Goal: Task Accomplishment & Management: Manage account settings

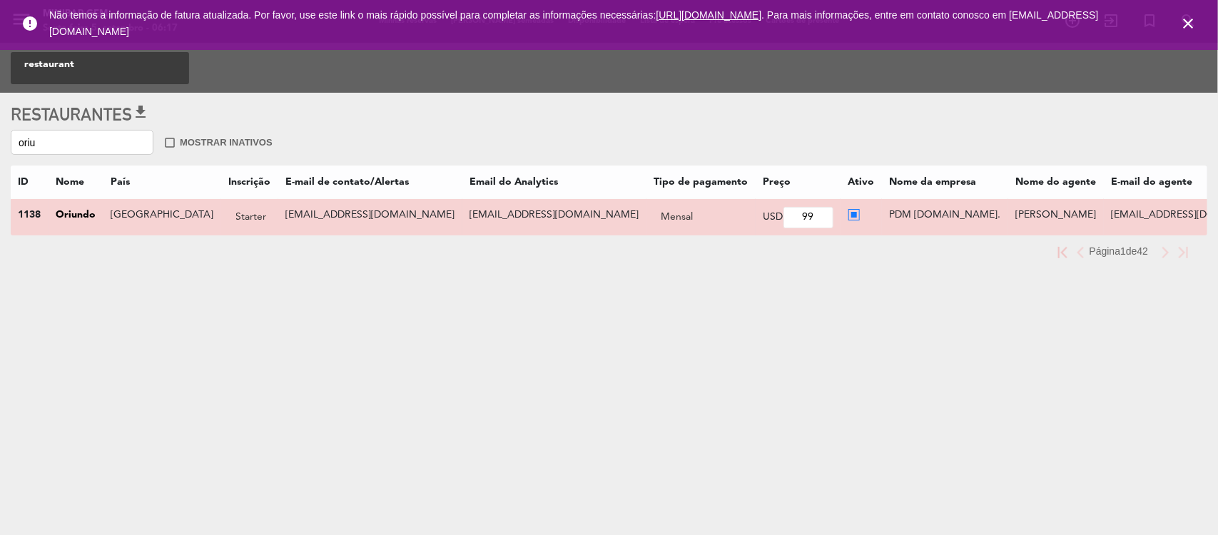
click at [1186, 24] on icon "close" at bounding box center [1187, 23] width 17 height 17
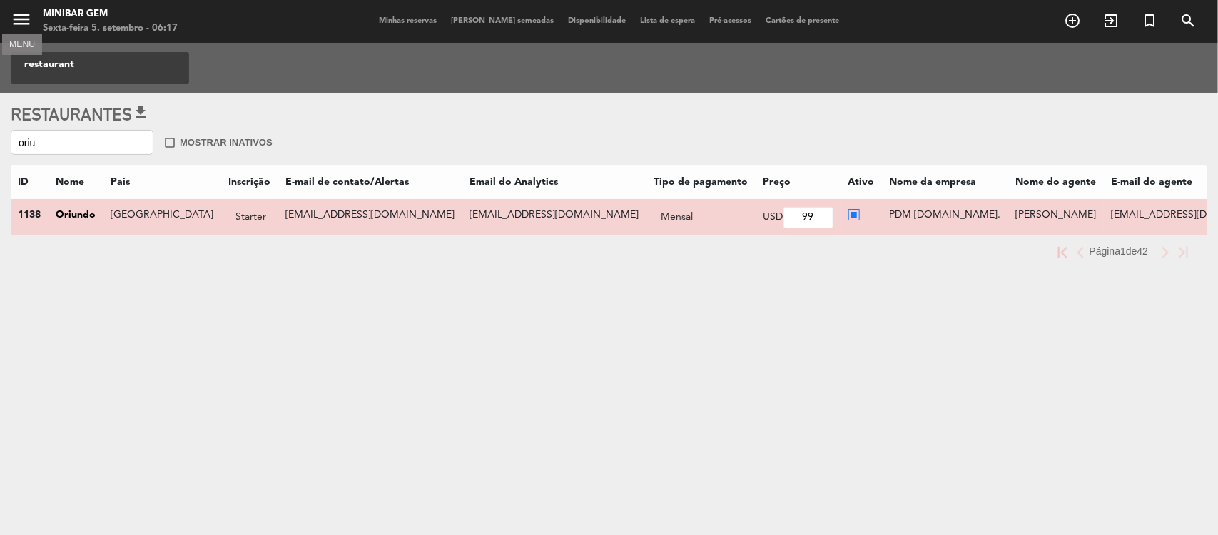
click at [19, 18] on icon "menu" at bounding box center [21, 19] width 21 height 21
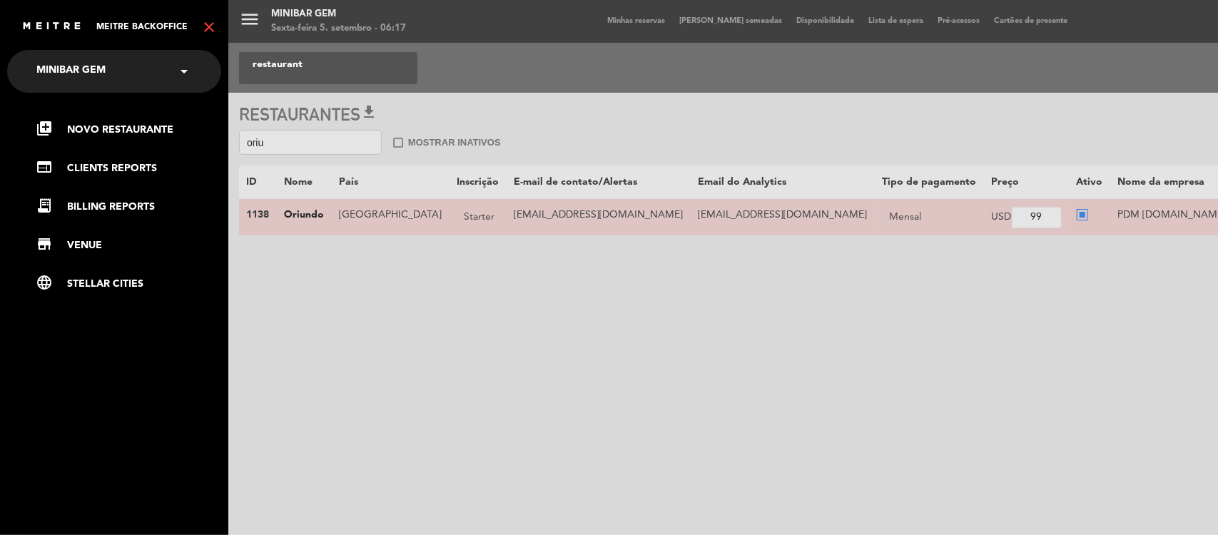
click at [208, 25] on icon "close" at bounding box center [208, 27] width 17 height 17
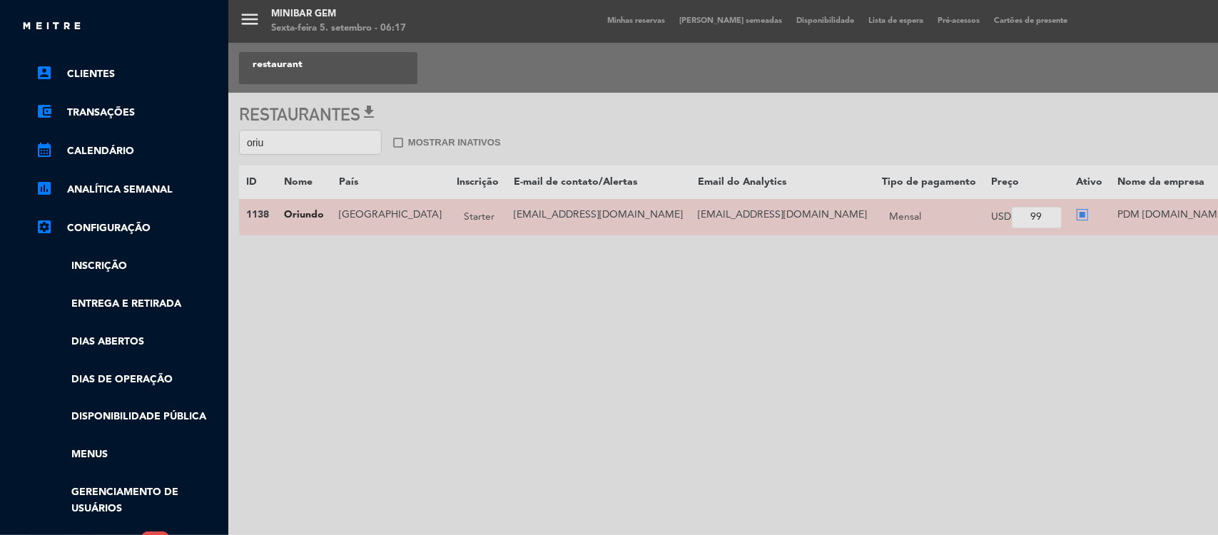
scroll to position [298, 0]
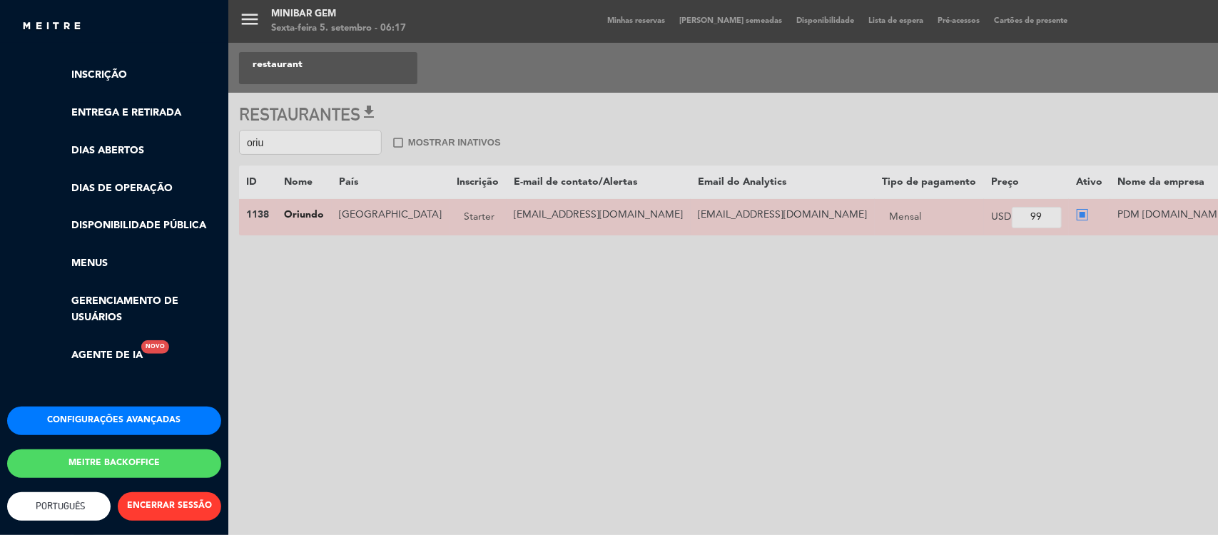
click at [84, 449] on button "Meitre backoffice" at bounding box center [114, 463] width 214 height 29
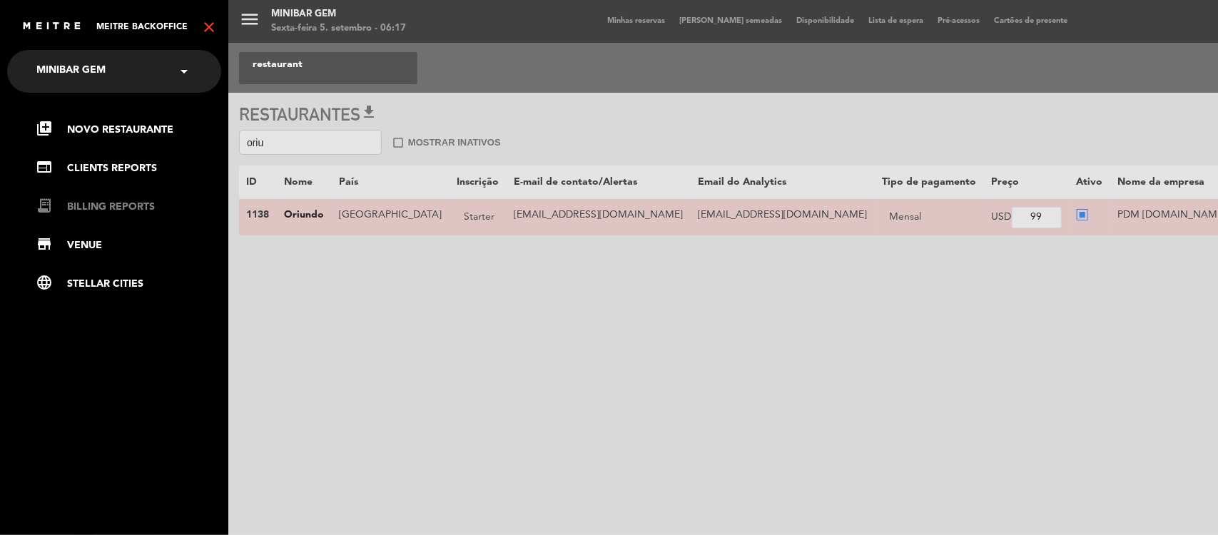
click at [104, 209] on link "receipt_long BILLING REPORTS" at bounding box center [128, 206] width 185 height 17
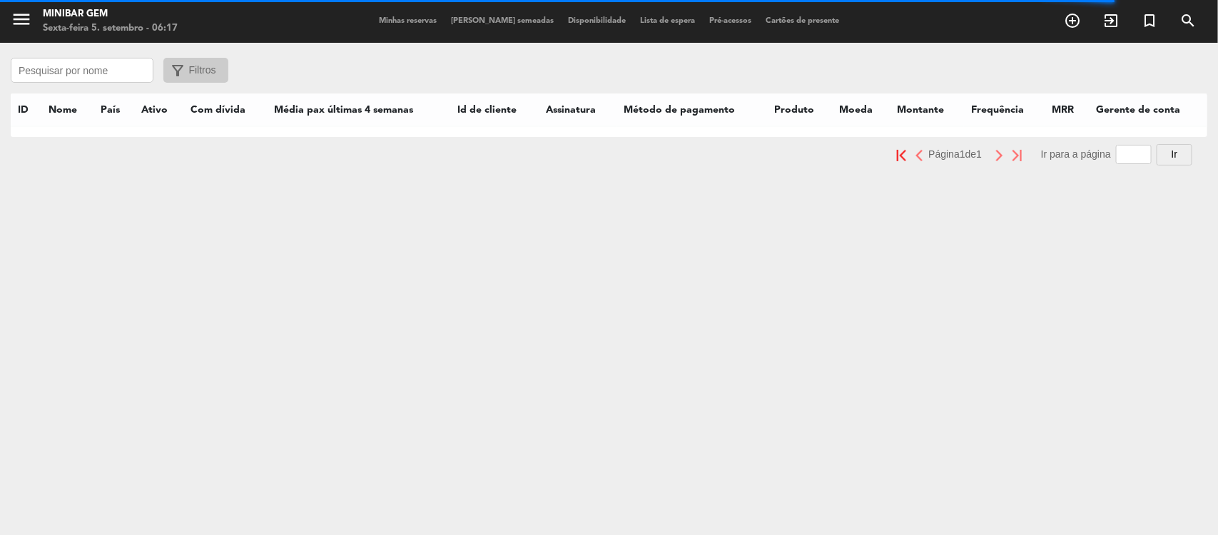
click at [89, 68] on input "text" at bounding box center [82, 70] width 143 height 25
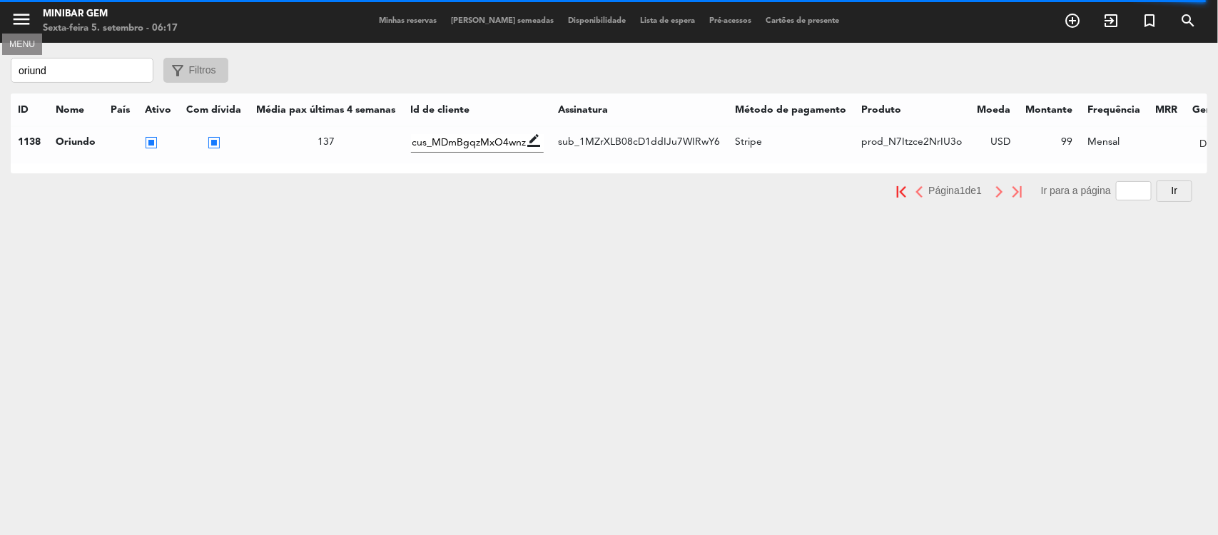
type input "oriund"
click at [14, 18] on icon "menu" at bounding box center [21, 19] width 21 height 21
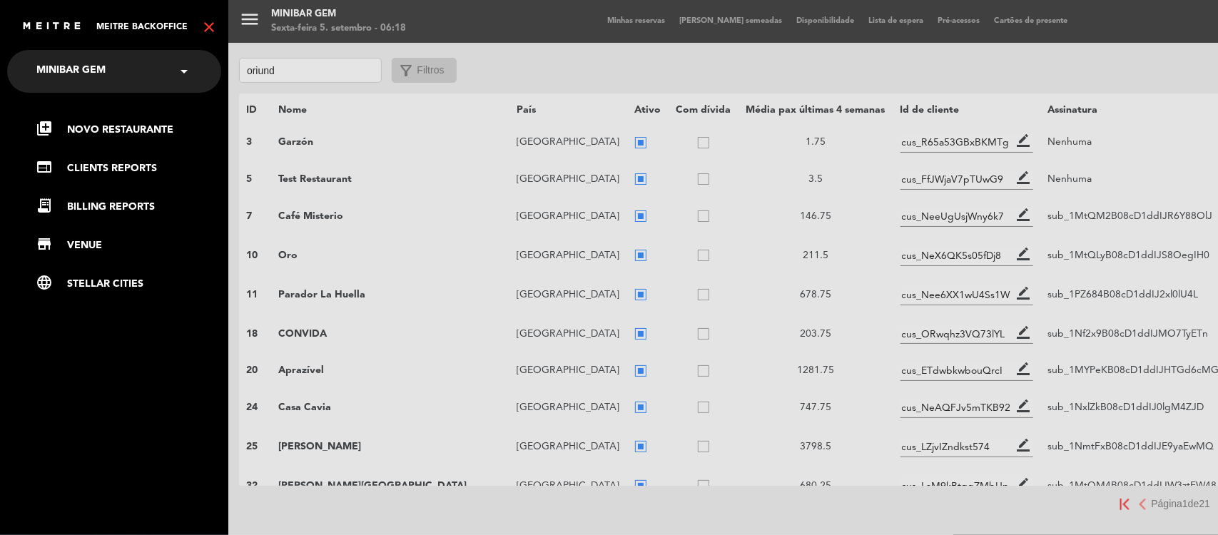
drag, startPoint x: 960, startPoint y: 478, endPoint x: 1144, endPoint y: 473, distance: 183.4
click at [1144, 473] on div "menu MiniBar Gem Sexta-feira 5. setembro - 06:18 Minhas reservas Mesas semeadas…" at bounding box center [837, 267] width 1218 height 535
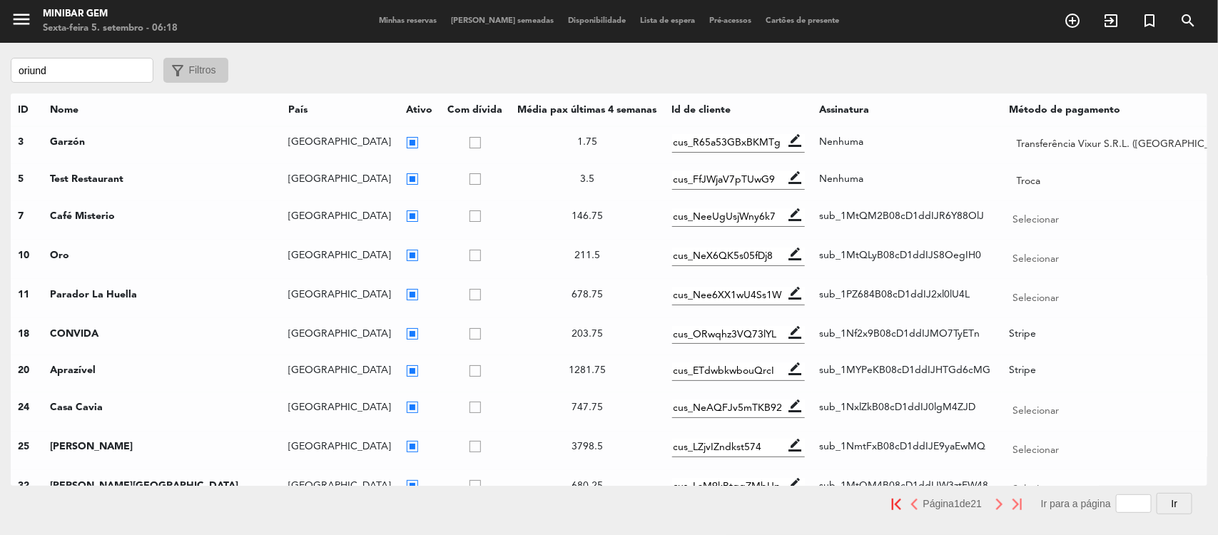
click at [59, 64] on input "oriund" at bounding box center [82, 70] width 143 height 25
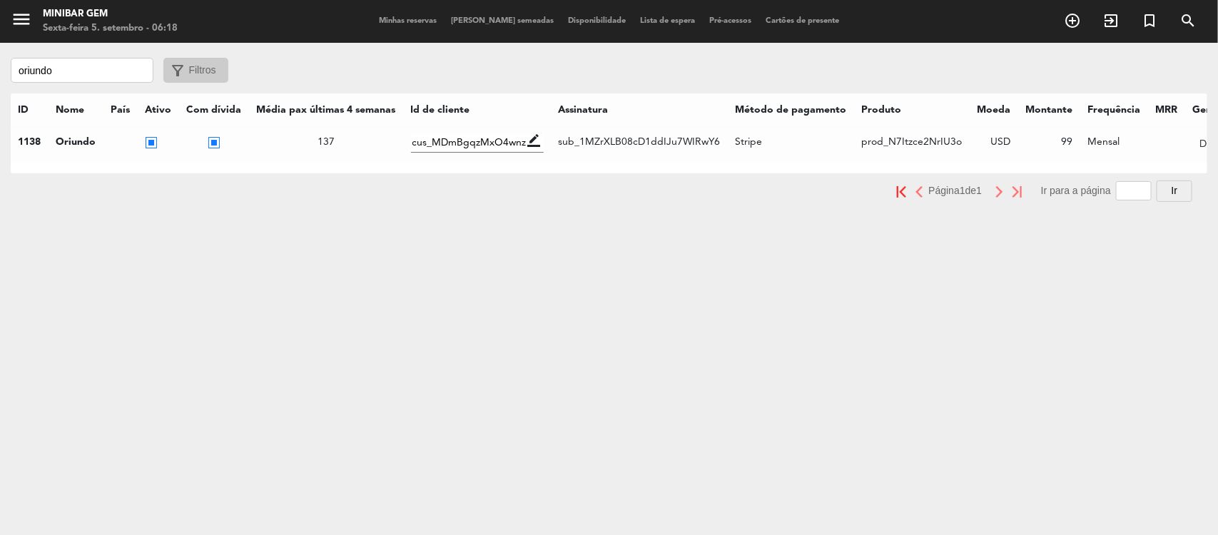
scroll to position [0, 61]
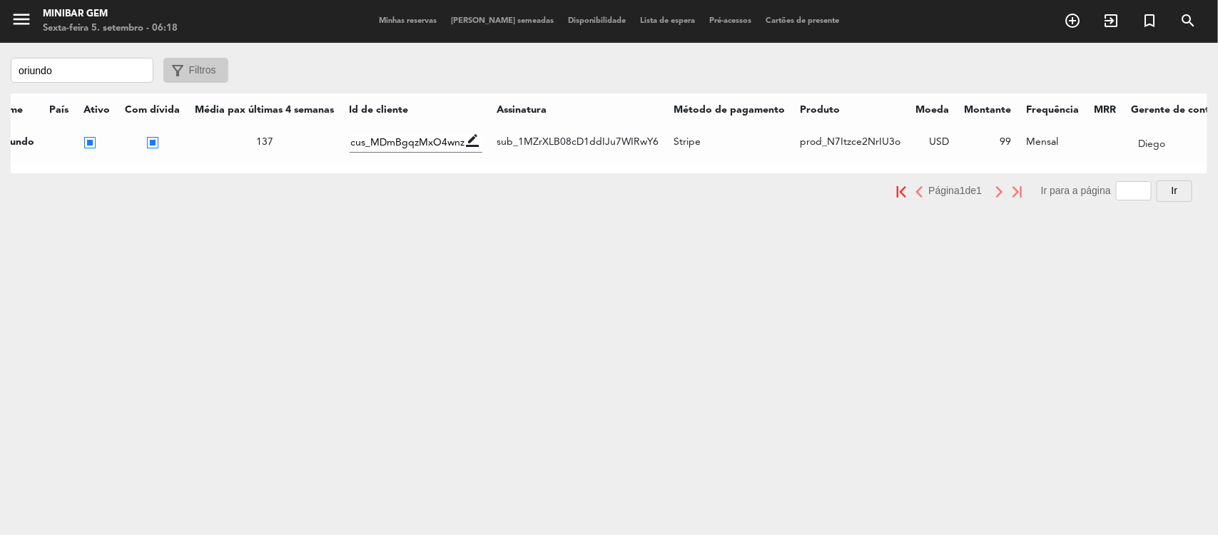
type input "oriundo"
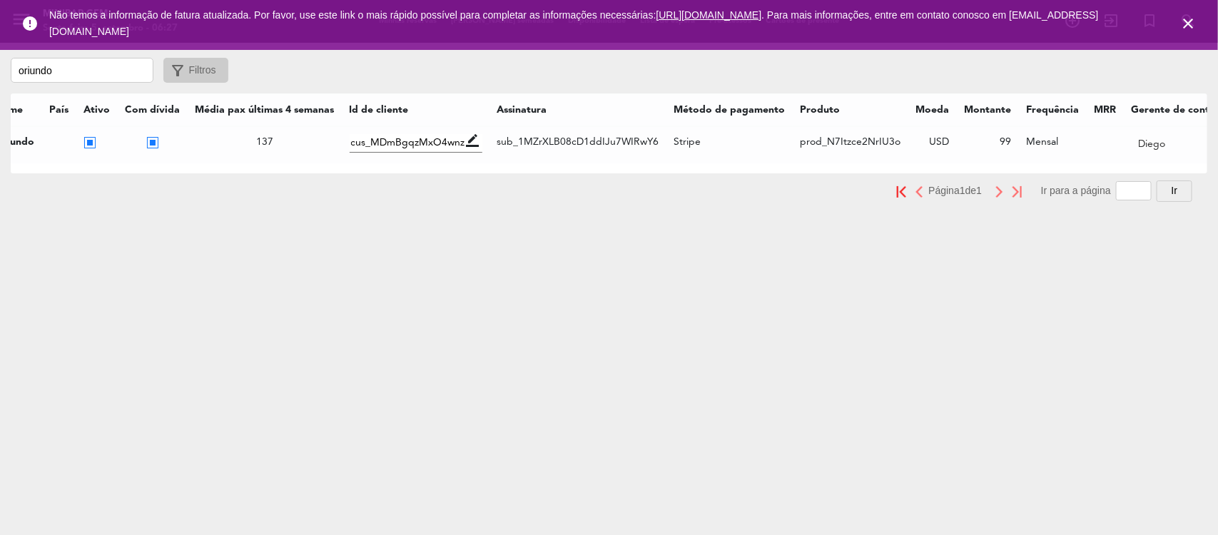
click at [1183, 26] on icon "close" at bounding box center [1187, 23] width 17 height 17
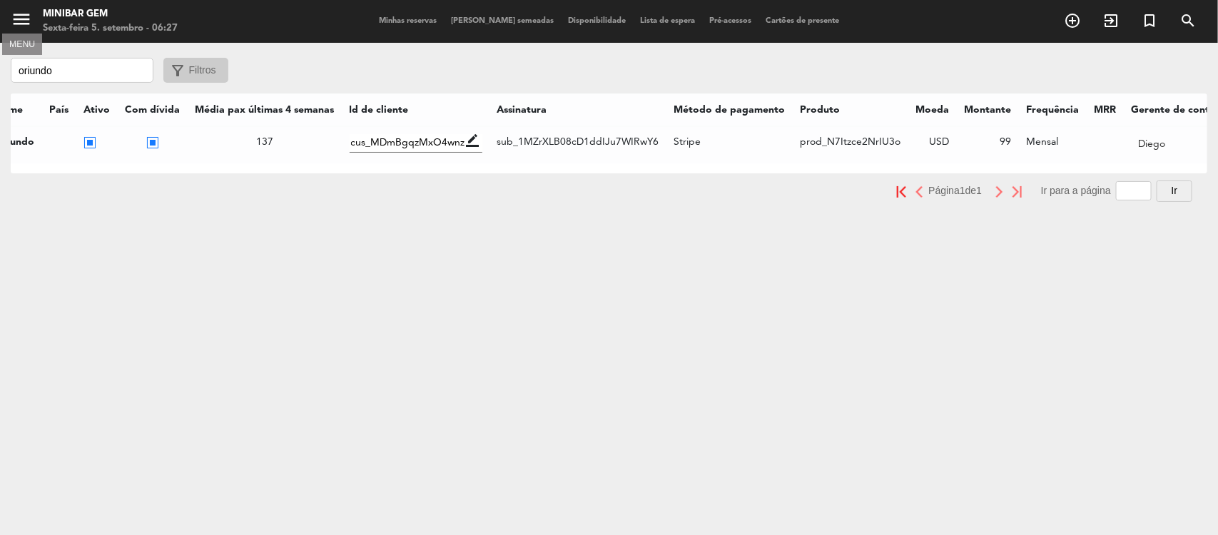
click at [20, 20] on icon "menu" at bounding box center [21, 19] width 21 height 21
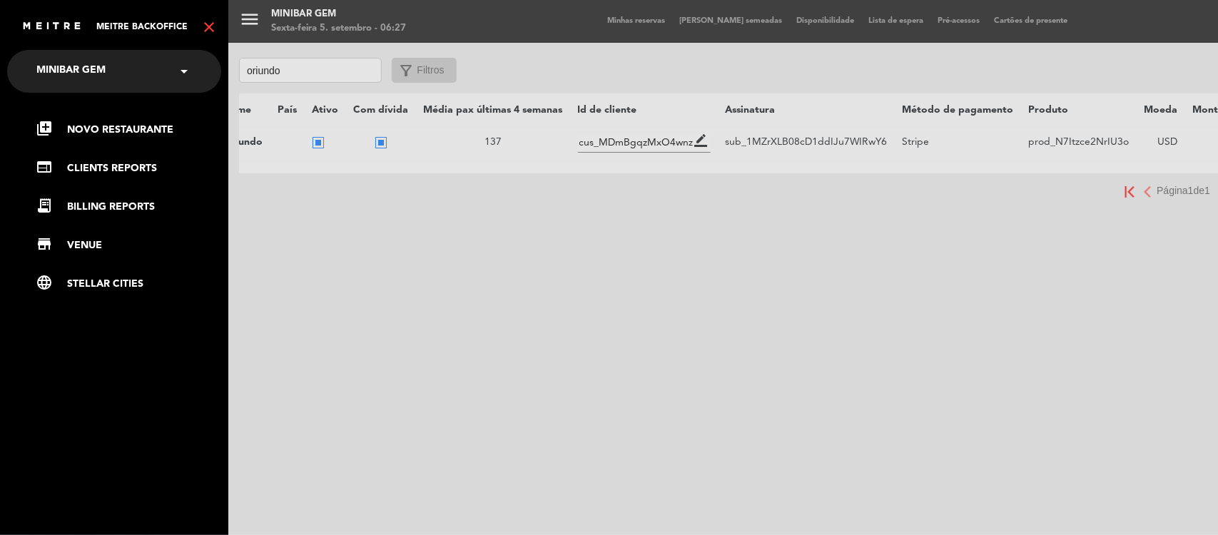
click at [208, 25] on icon "close" at bounding box center [208, 27] width 17 height 17
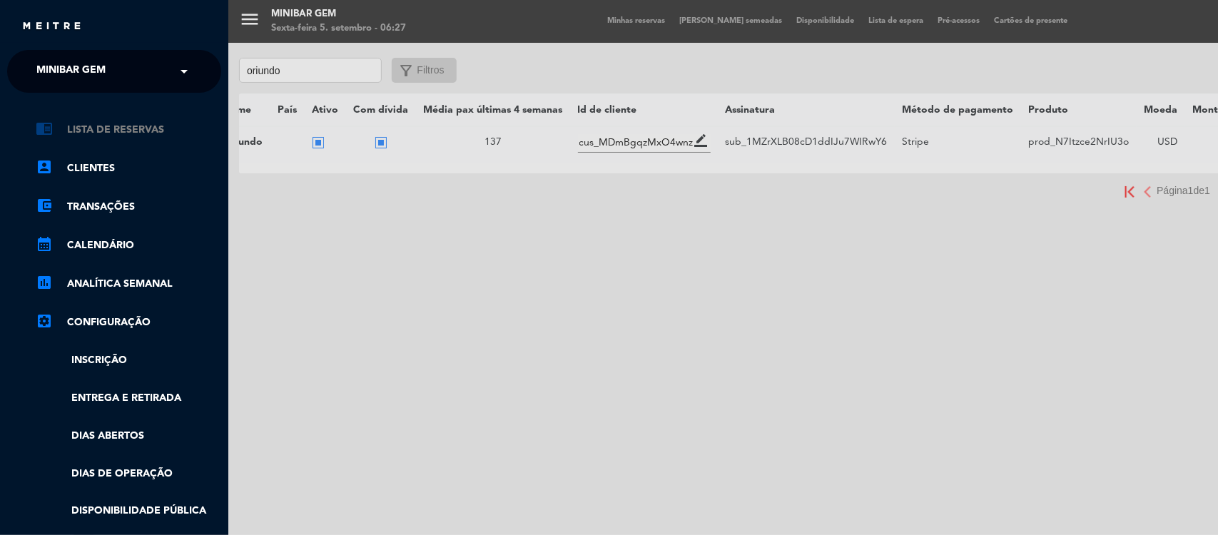
click at [102, 130] on link "chrome_reader_mode Lista de Reservas" at bounding box center [128, 129] width 185 height 17
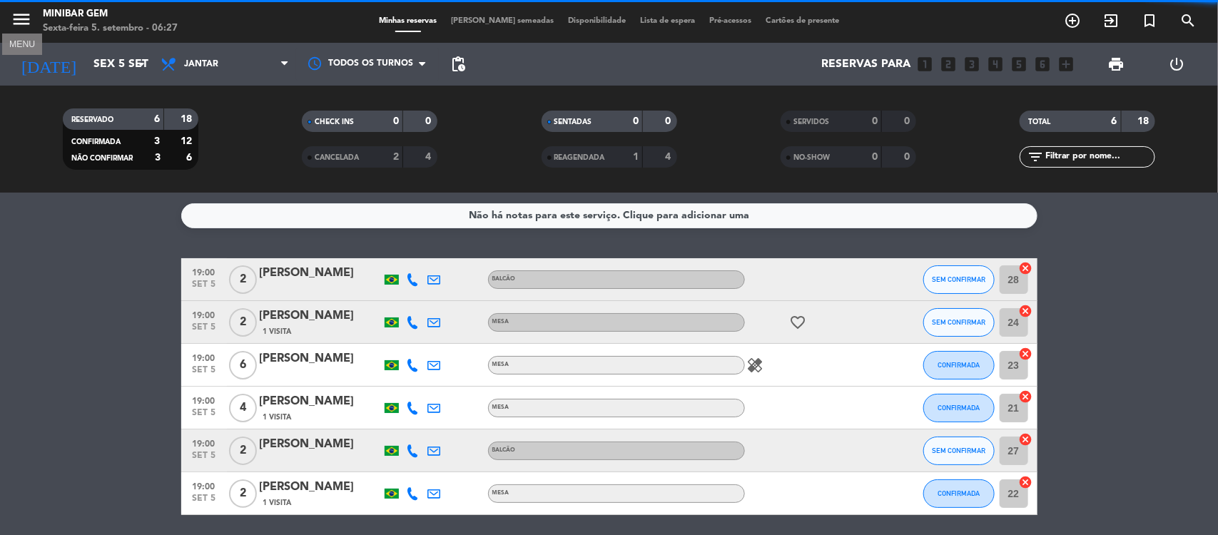
click at [25, 20] on icon "menu" at bounding box center [21, 19] width 21 height 21
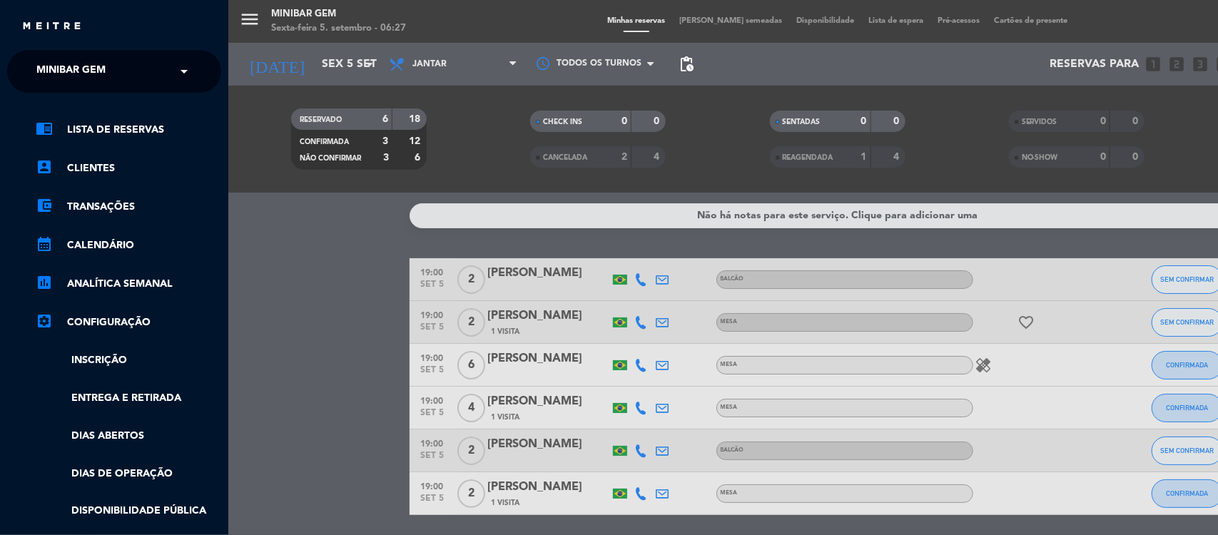
click at [98, 70] on span "MiniBar Gem" at bounding box center [70, 71] width 69 height 30
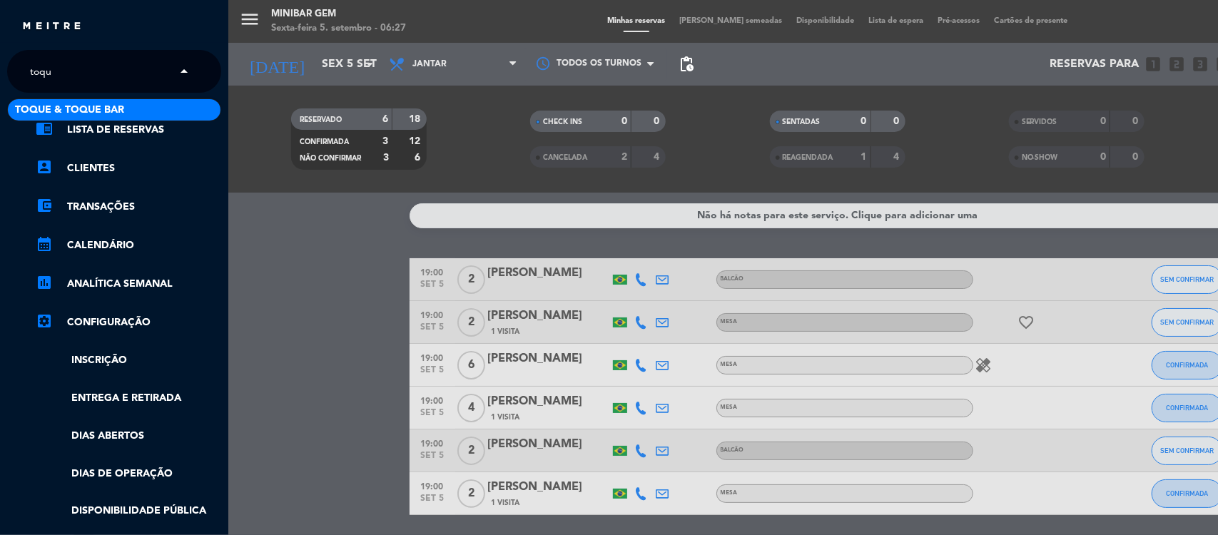
type input "toque"
click at [86, 106] on span "Toque & Toque Bar" at bounding box center [69, 110] width 109 height 16
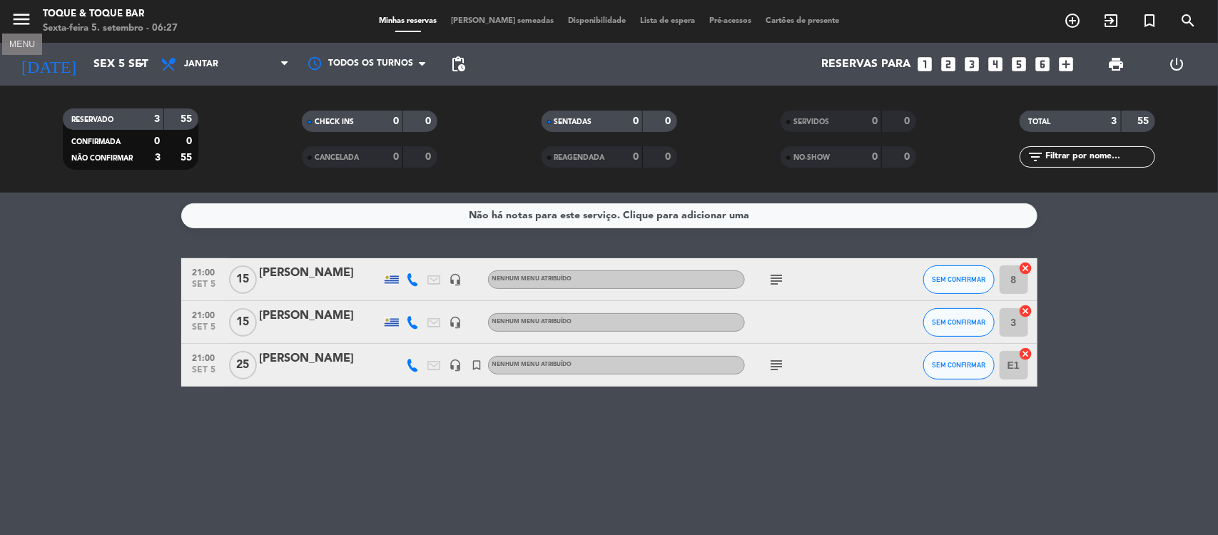
click at [21, 26] on icon "menu" at bounding box center [21, 19] width 21 height 21
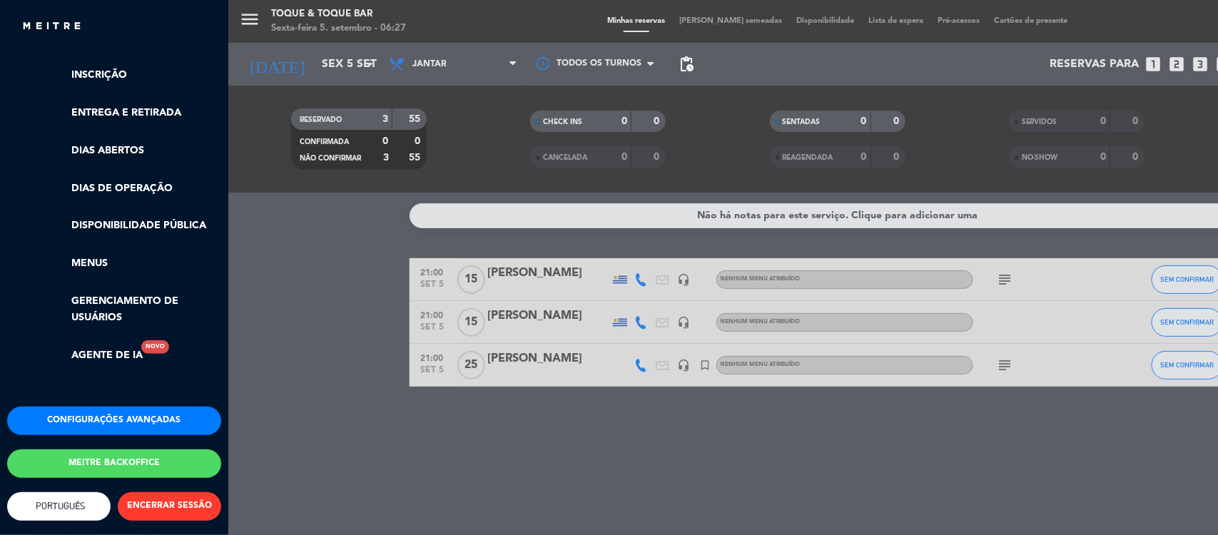
scroll to position [298, 0]
click at [59, 501] on span "Português" at bounding box center [59, 506] width 53 height 11
click at [64, 447] on div "Configurações avançadas Meitre backoffice English Español Português Português E…" at bounding box center [113, 496] width 235 height 178
type input "vie. [DATE]"
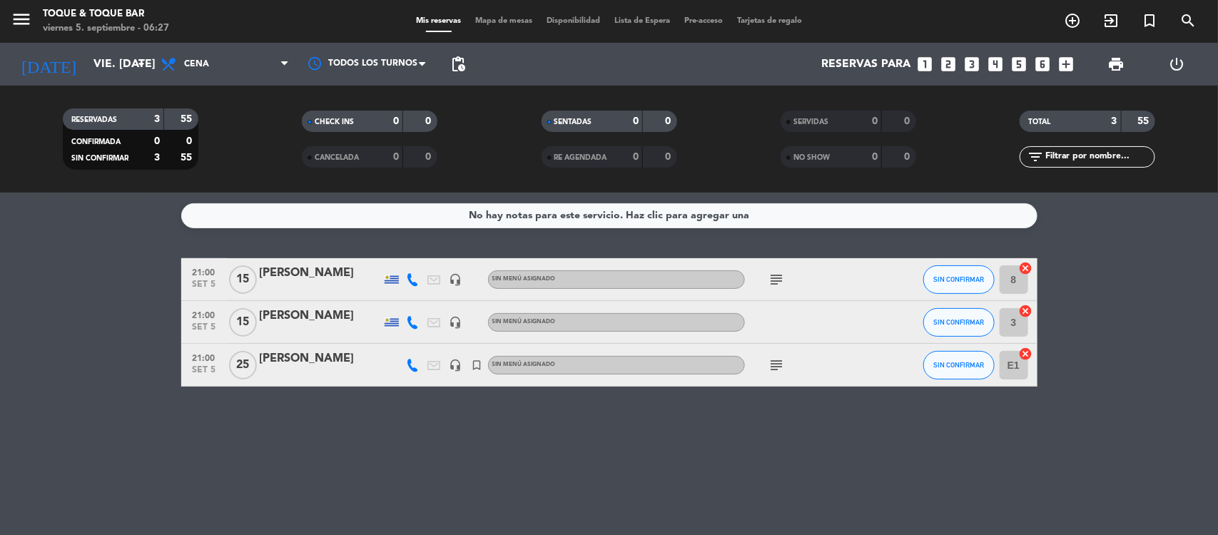
scroll to position [389, 0]
click at [1074, 19] on icon "add_circle_outline" at bounding box center [1072, 20] width 17 height 17
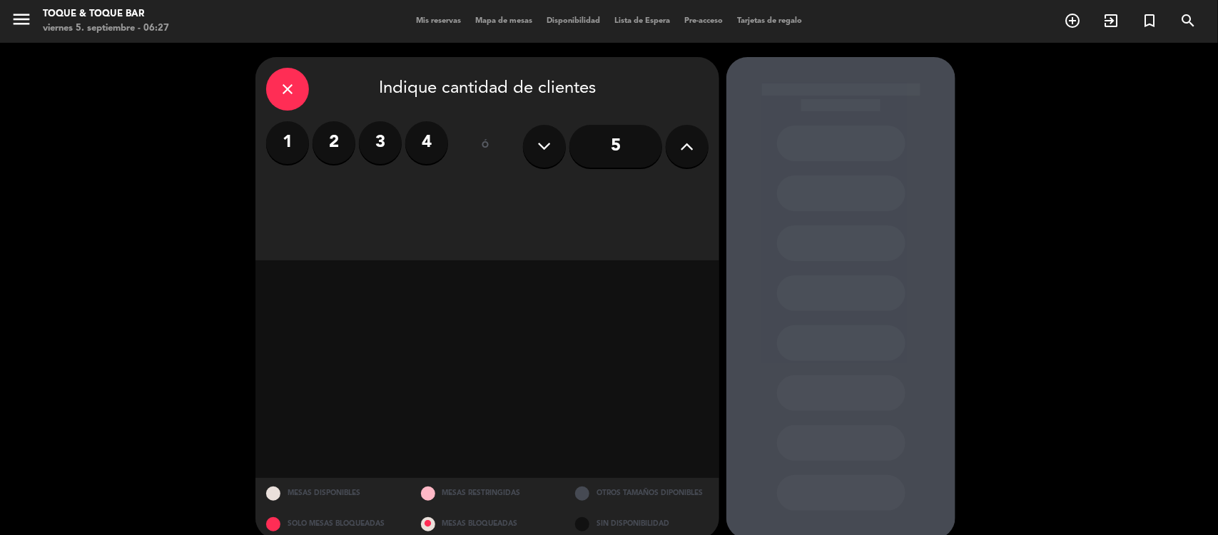
click at [327, 148] on label "2" at bounding box center [333, 142] width 43 height 43
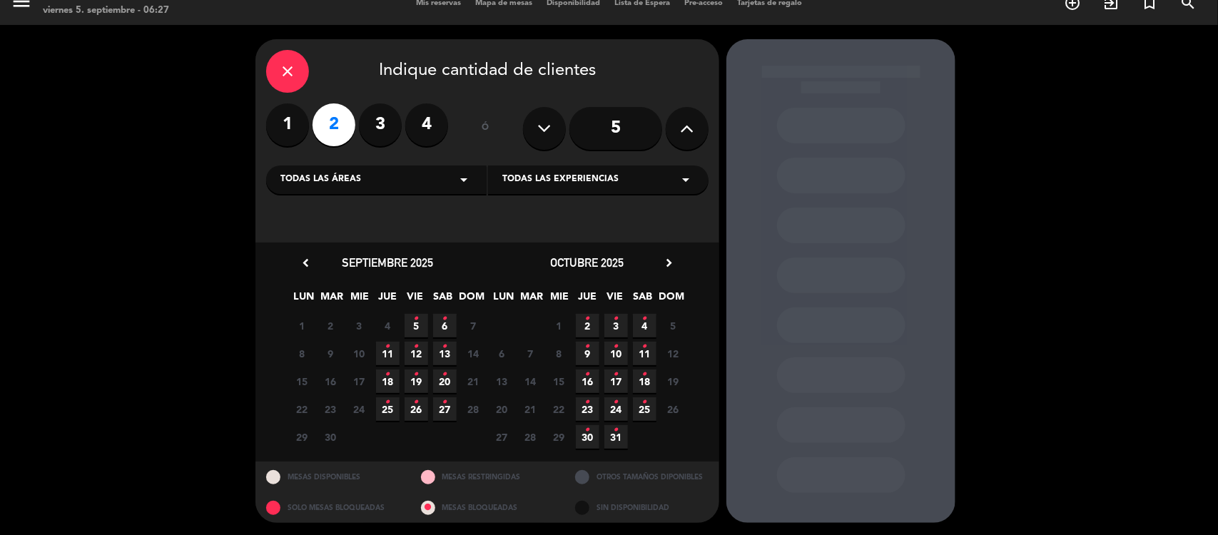
scroll to position [19, 0]
click at [294, 54] on div "close" at bounding box center [287, 70] width 43 height 43
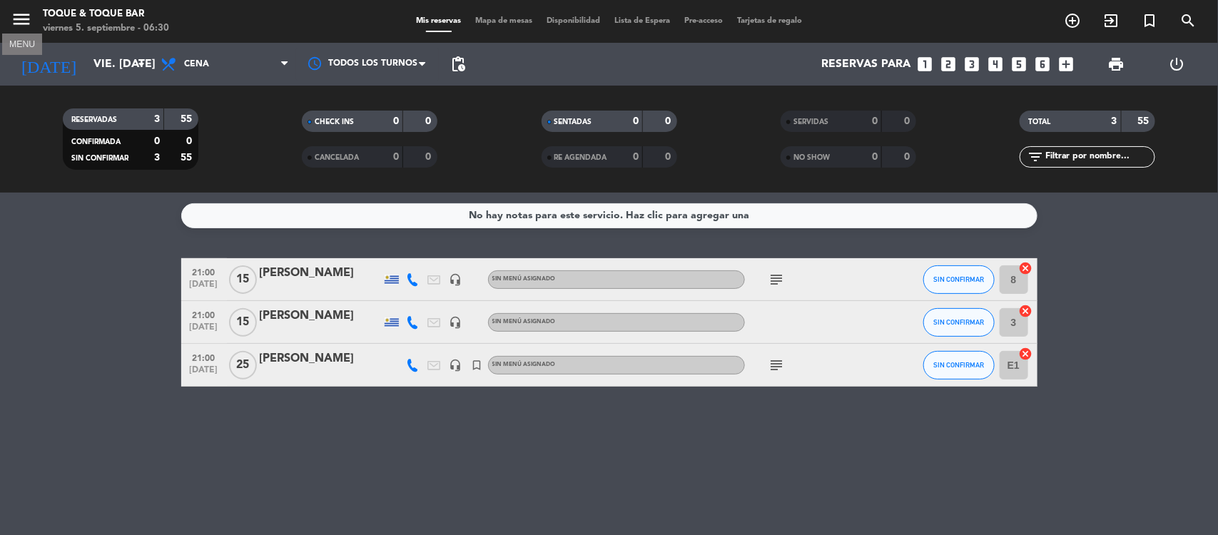
click at [16, 21] on icon "menu" at bounding box center [21, 19] width 21 height 21
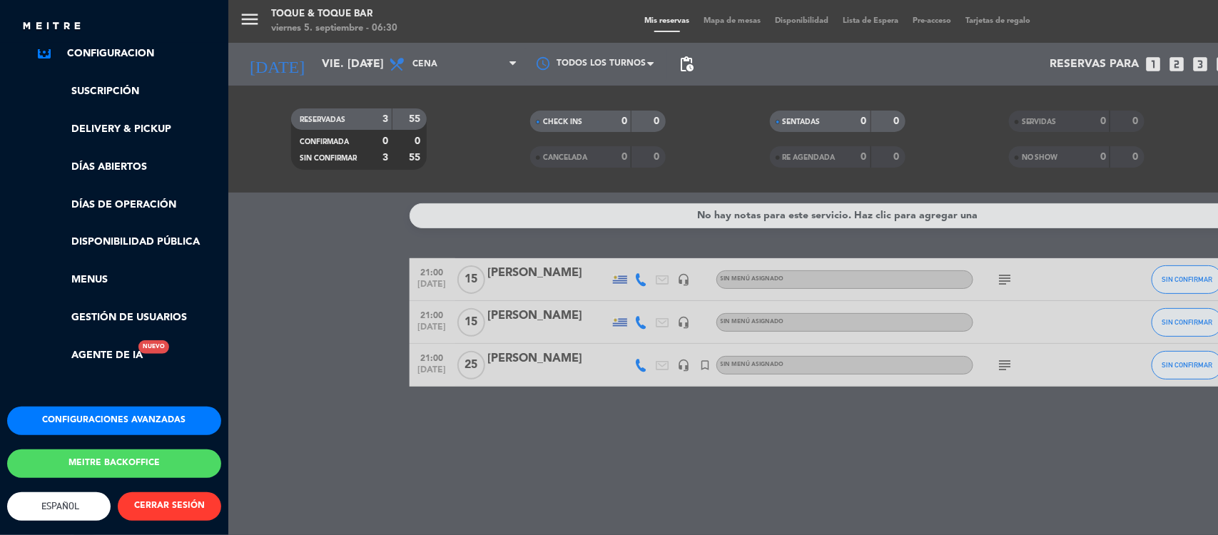
scroll to position [282, 0]
click at [94, 272] on link "Menus" at bounding box center [128, 280] width 185 height 16
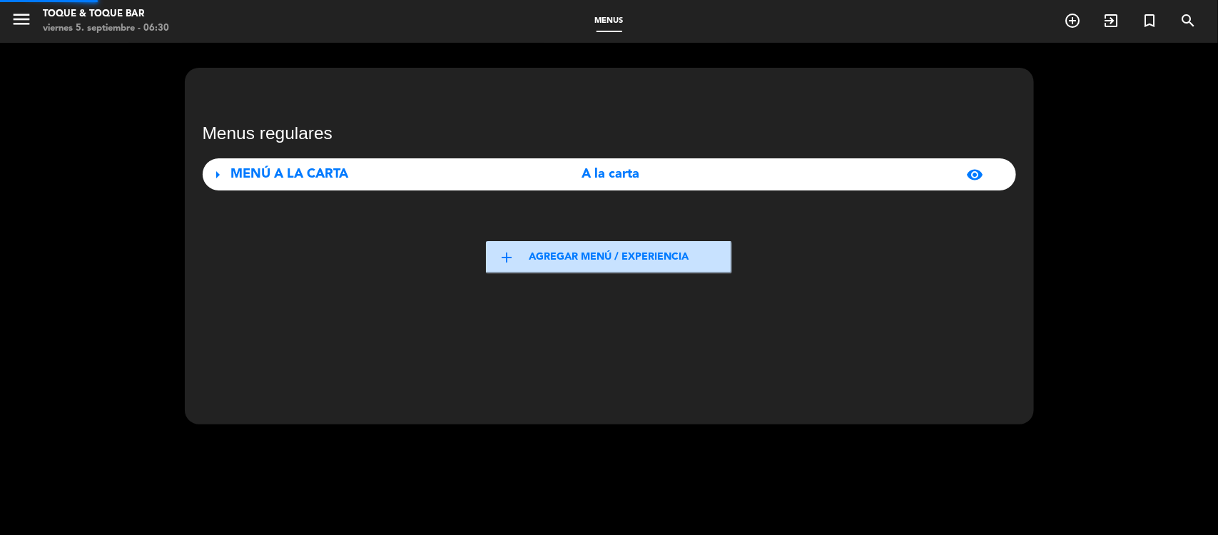
scroll to position [389, 0]
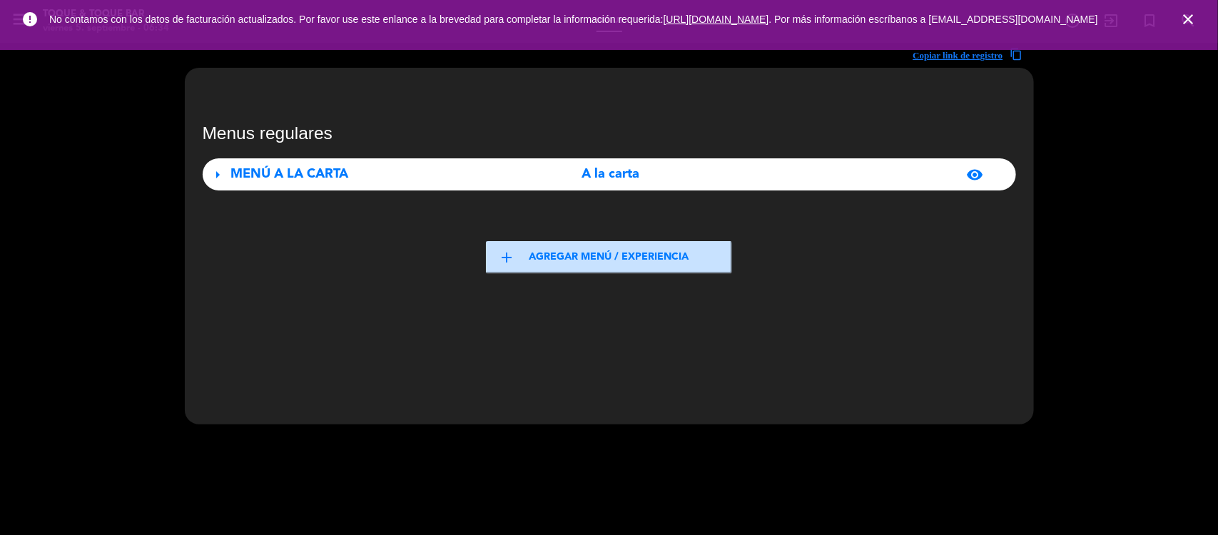
click at [1195, 26] on icon "close" at bounding box center [1187, 19] width 17 height 17
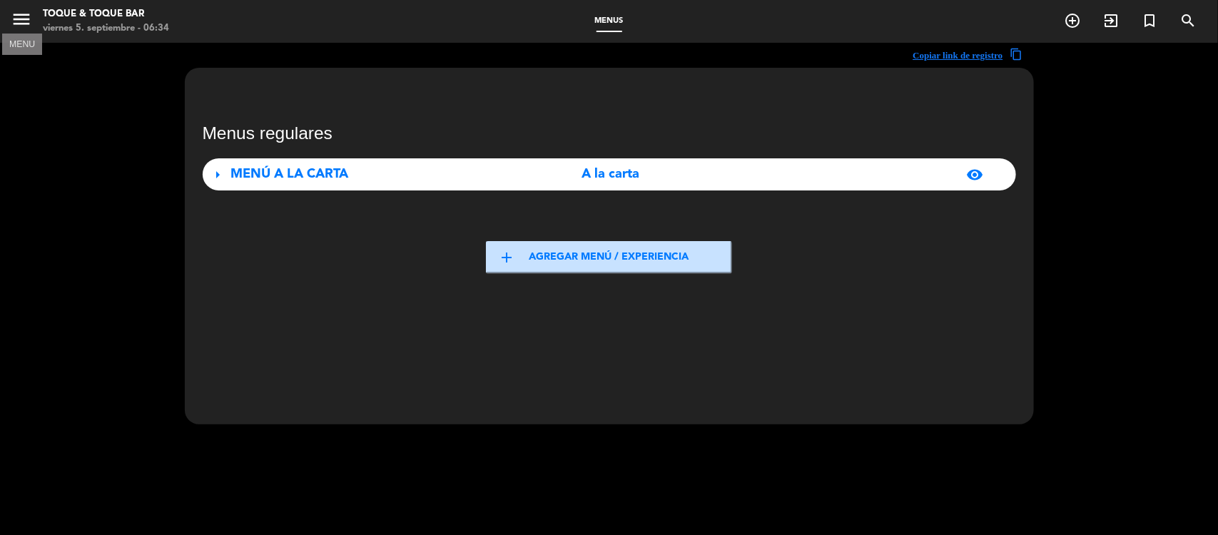
click at [22, 11] on icon "menu" at bounding box center [21, 19] width 21 height 21
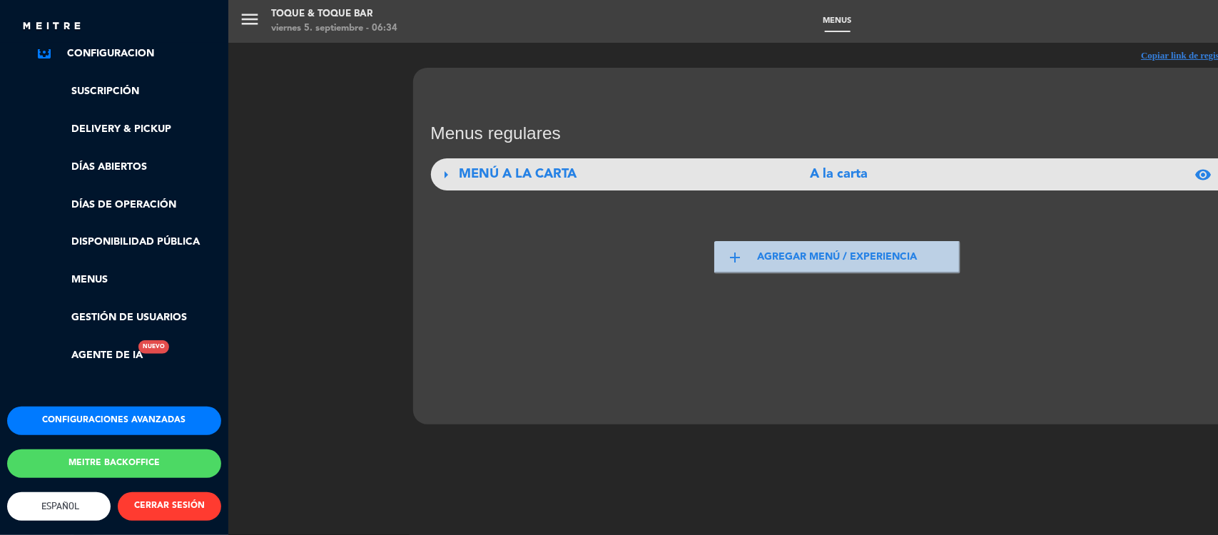
scroll to position [282, 0]
click at [91, 407] on button "Configuraciones avanzadas" at bounding box center [114, 421] width 214 height 29
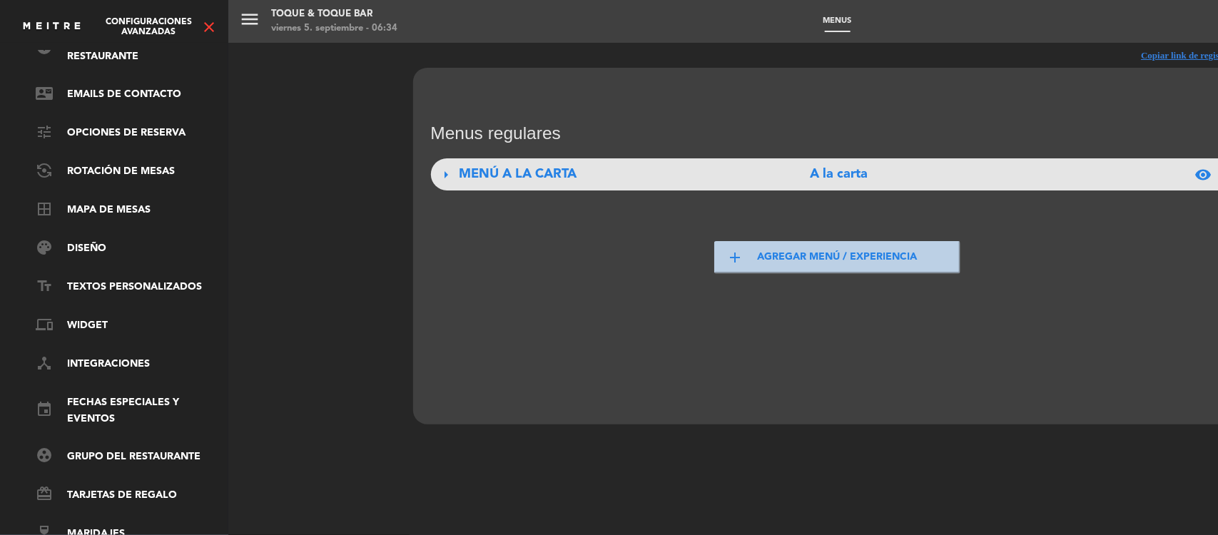
scroll to position [0, 0]
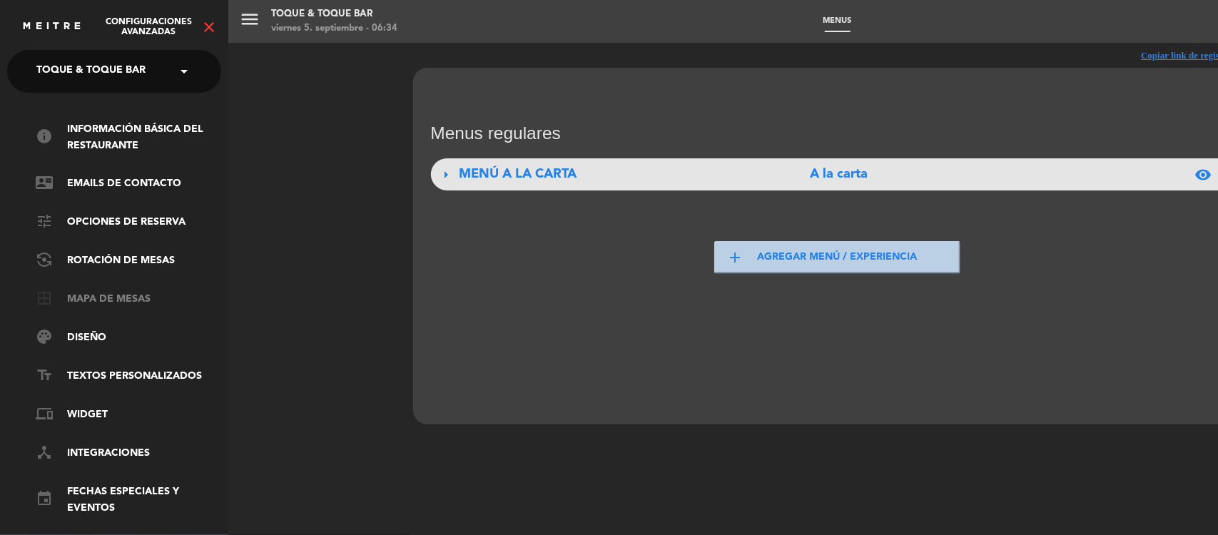
click at [106, 293] on link "border_all Mapa de mesas" at bounding box center [128, 299] width 185 height 17
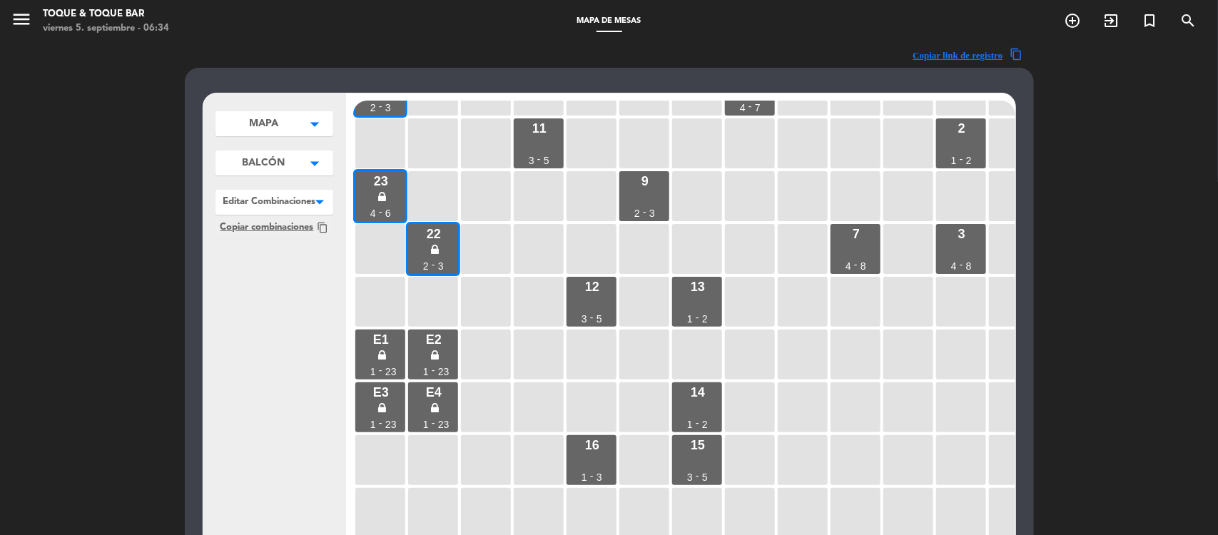
scroll to position [89, 0]
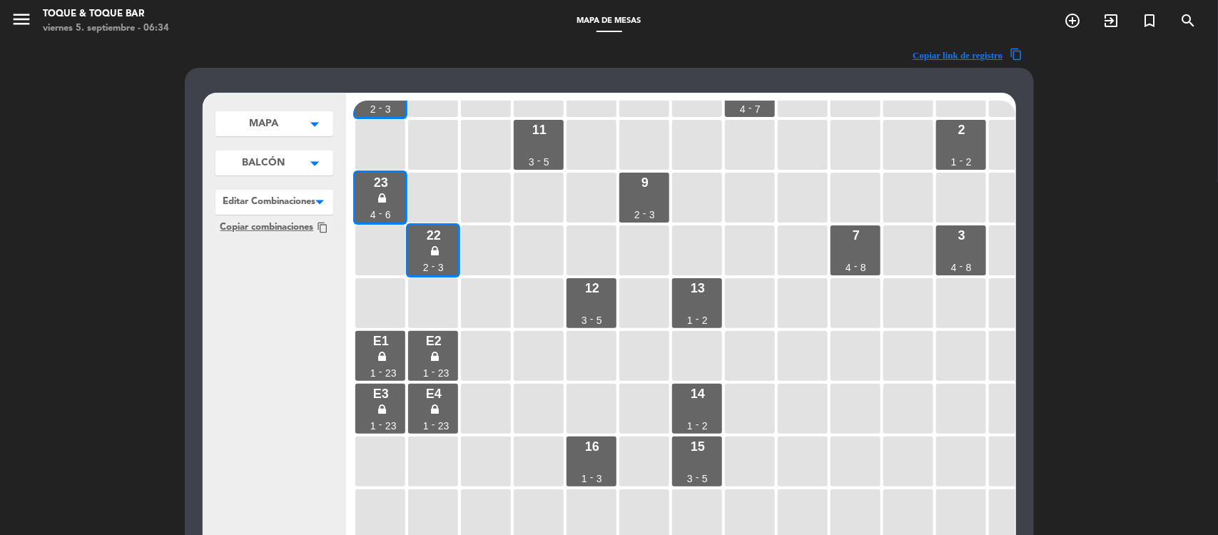
click at [246, 121] on button "MAPA arrow_drop_down" at bounding box center [274, 123] width 118 height 25
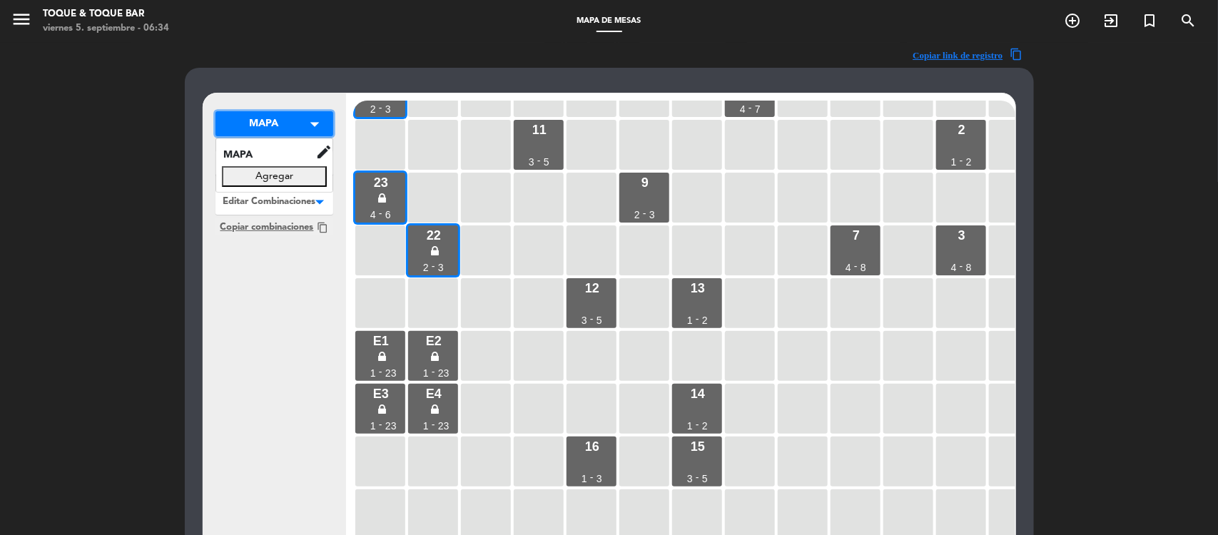
click at [246, 121] on button "MAPA arrow_drop_down" at bounding box center [274, 123] width 118 height 25
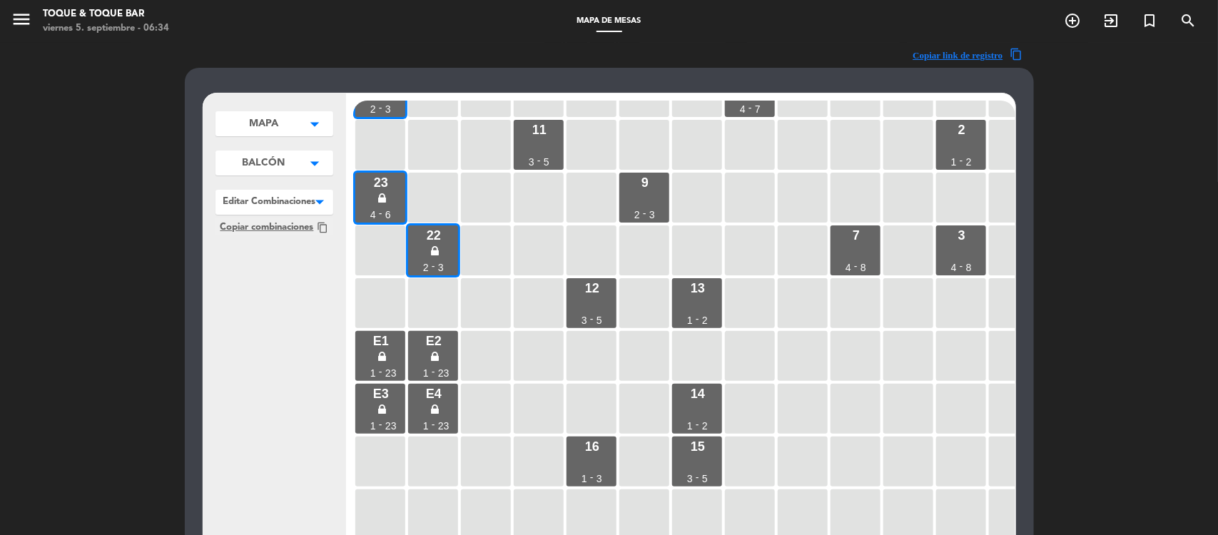
click at [246, 170] on span "BALCÓN" at bounding box center [264, 163] width 43 height 15
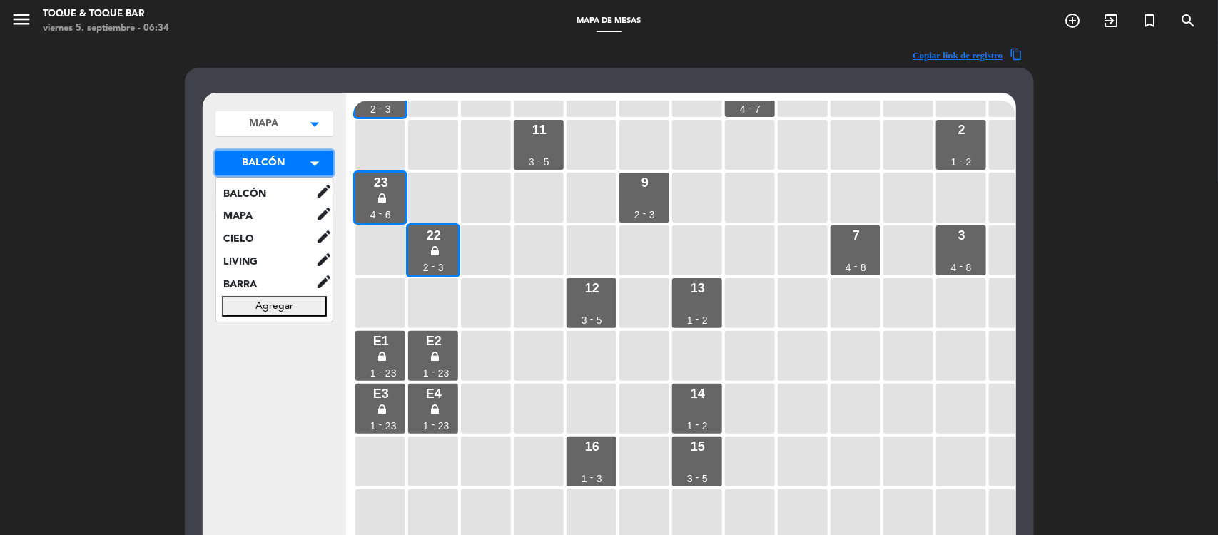
click at [246, 170] on span "BALCÓN" at bounding box center [264, 163] width 43 height 15
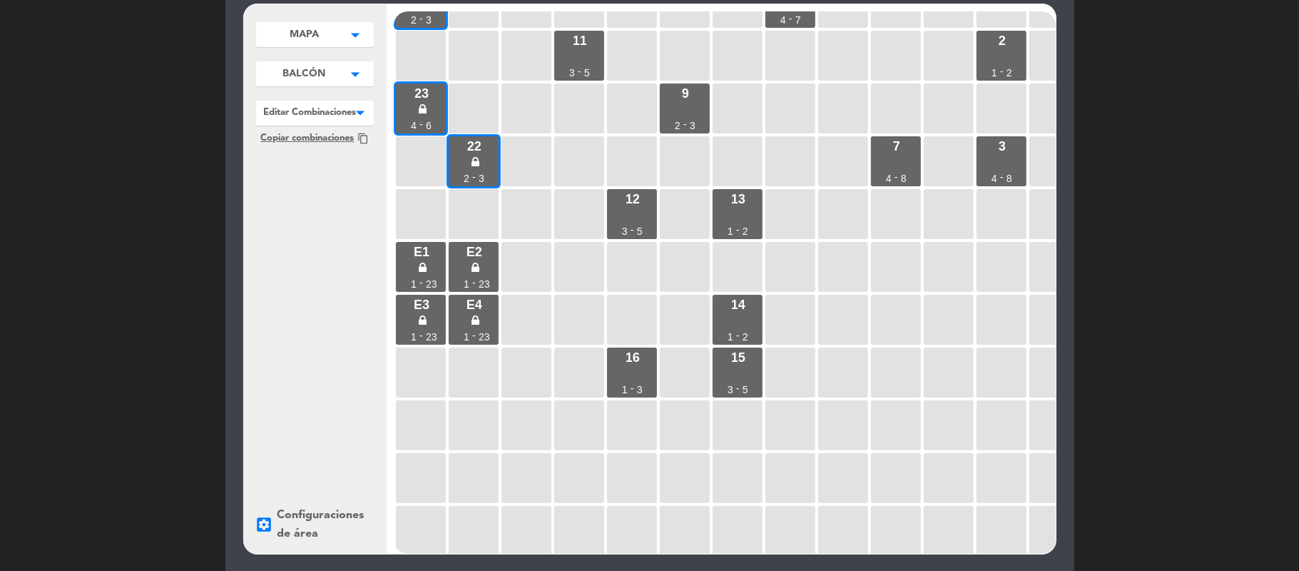
drag, startPoint x: 1173, startPoint y: 0, endPoint x: 31, endPoint y: 355, distance: 1196.1
click at [31, 355] on div "Copiar link de registro content_copy MAPA arrow_drop_down MAPA edit renombrar b…" at bounding box center [649, 345] width 1299 height 783
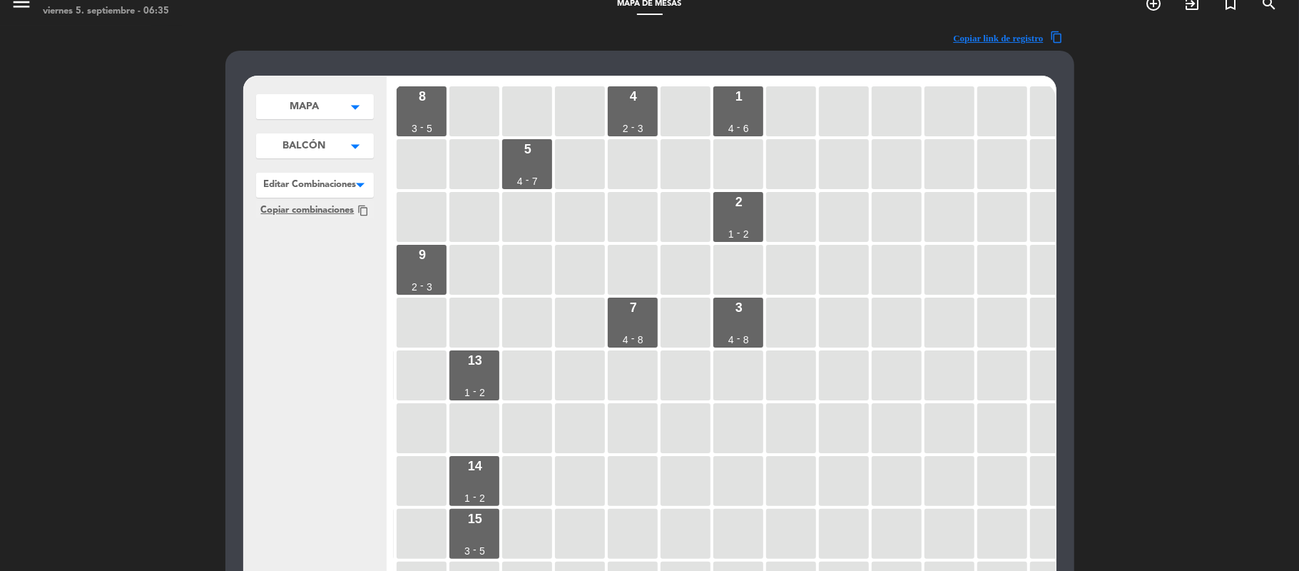
scroll to position [0, 0]
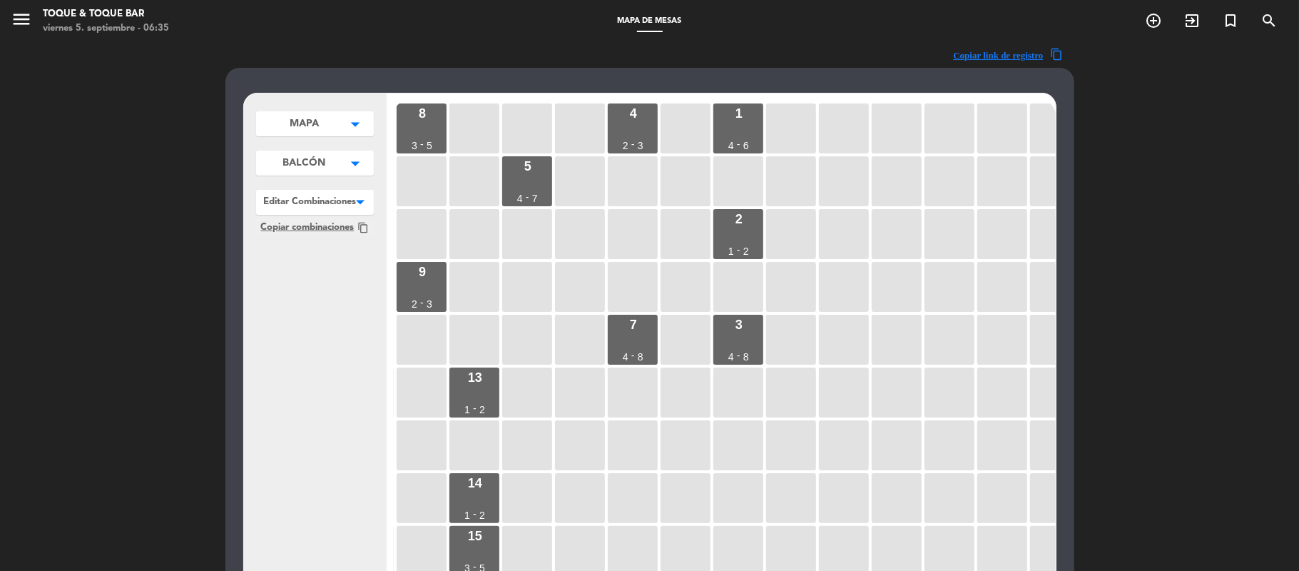
click at [306, 171] on button "BALCÓN arrow_drop_down" at bounding box center [315, 163] width 118 height 25
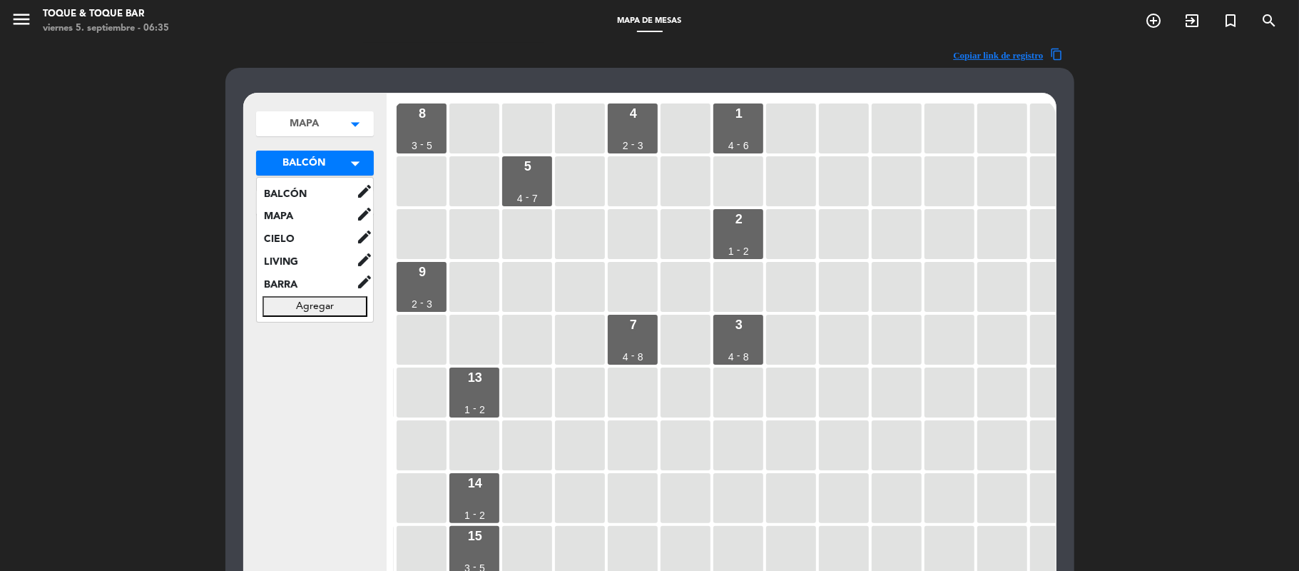
click at [278, 298] on button "Agregar" at bounding box center [315, 306] width 105 height 21
click at [327, 300] on input "text" at bounding box center [315, 306] width 105 height 21
type input "DECK FONDO"
click at [314, 329] on button "Guardar" at bounding box center [315, 337] width 105 height 21
click at [294, 300] on span "DECK FONDO" at bounding box center [306, 307] width 99 height 16
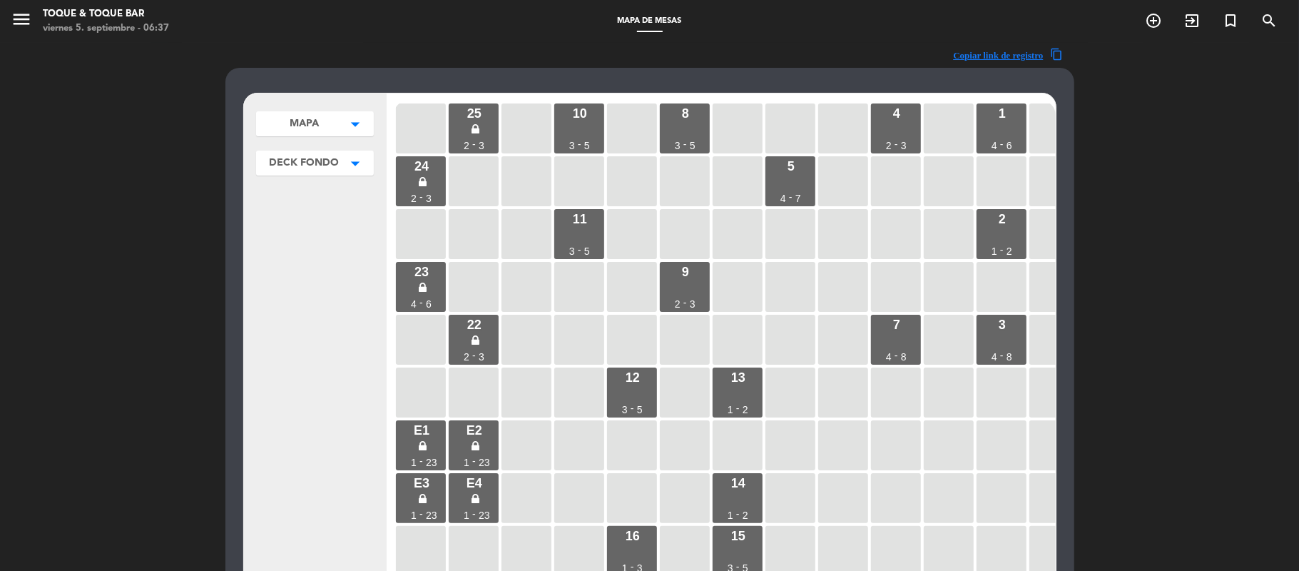
click at [305, 163] on span "DECK FONDO" at bounding box center [305, 163] width 70 height 15
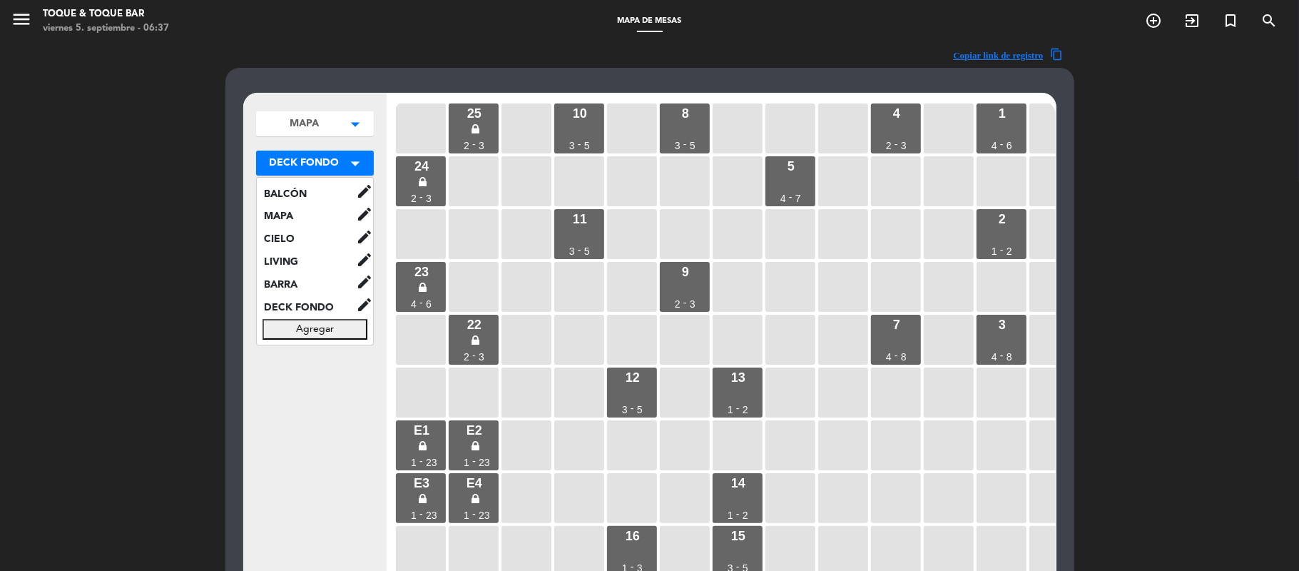
click at [311, 322] on button "Agregar" at bounding box center [315, 329] width 105 height 21
click at [297, 321] on input "text" at bounding box center [315, 329] width 105 height 21
type input "DECK TUBO"
click at [295, 357] on button "Guardar" at bounding box center [315, 360] width 105 height 21
click at [295, 350] on button "Agregar" at bounding box center [315, 352] width 105 height 21
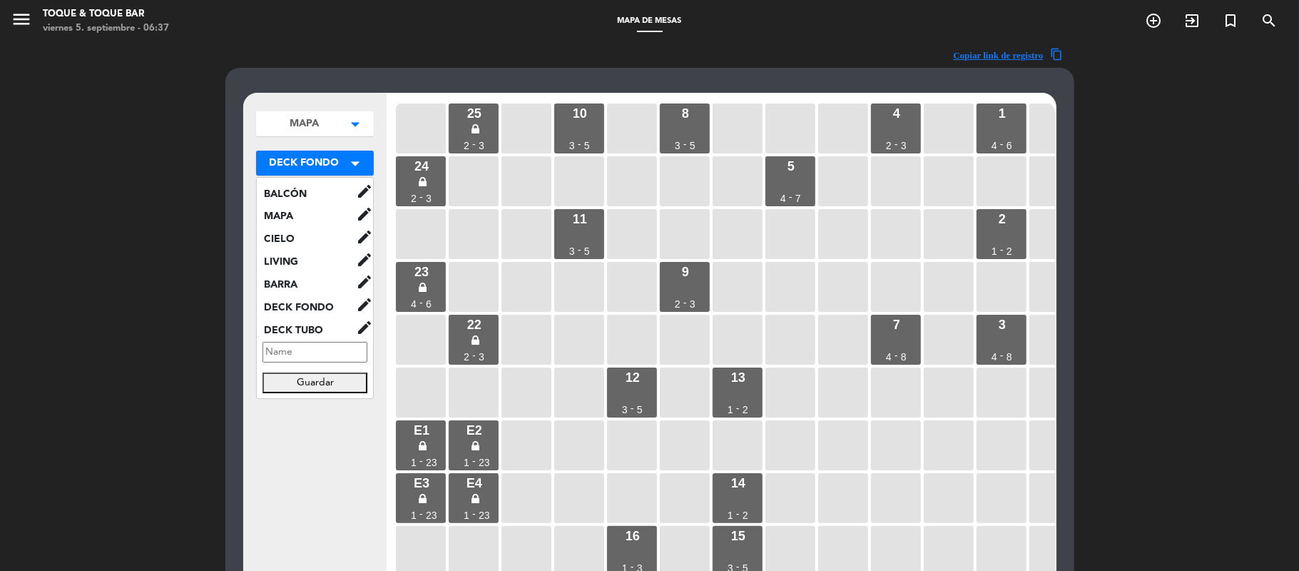
click at [295, 350] on input "text" at bounding box center [315, 352] width 105 height 21
type input "PATIO CLUB"
click at [300, 377] on button "Guardar" at bounding box center [315, 382] width 105 height 21
click at [312, 414] on div "MAPA arrow_drop_down MAPA edit renombrar borrar Agregar DECK FONDO arrow_drop_d…" at bounding box center [315, 367] width 143 height 549
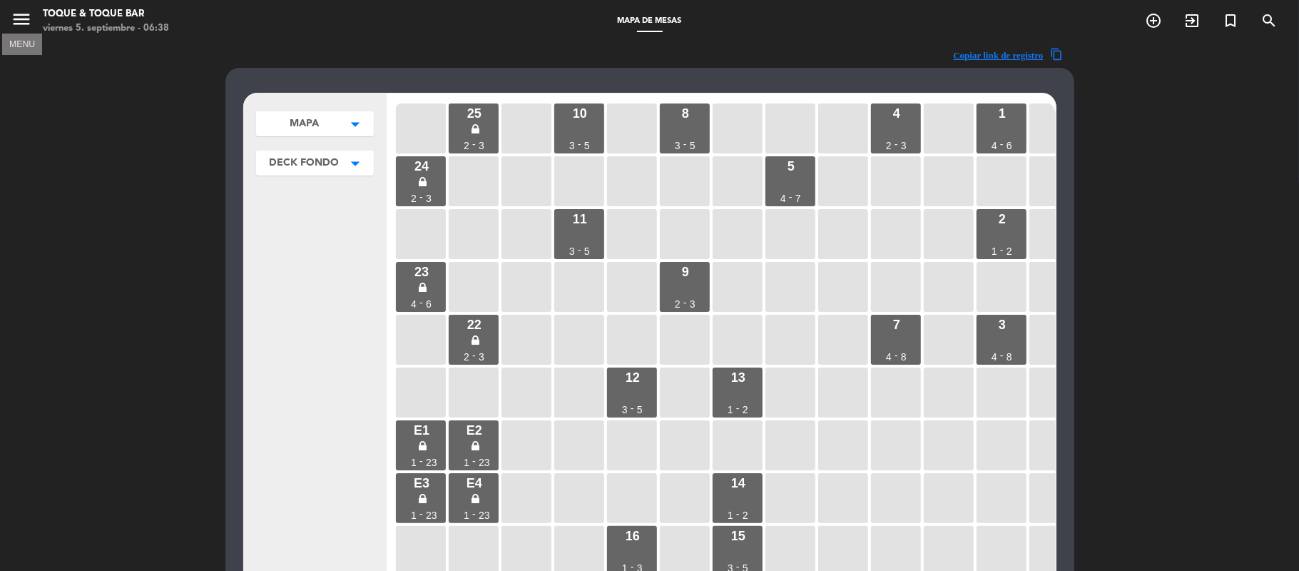
click at [26, 18] on icon "menu" at bounding box center [21, 19] width 21 height 21
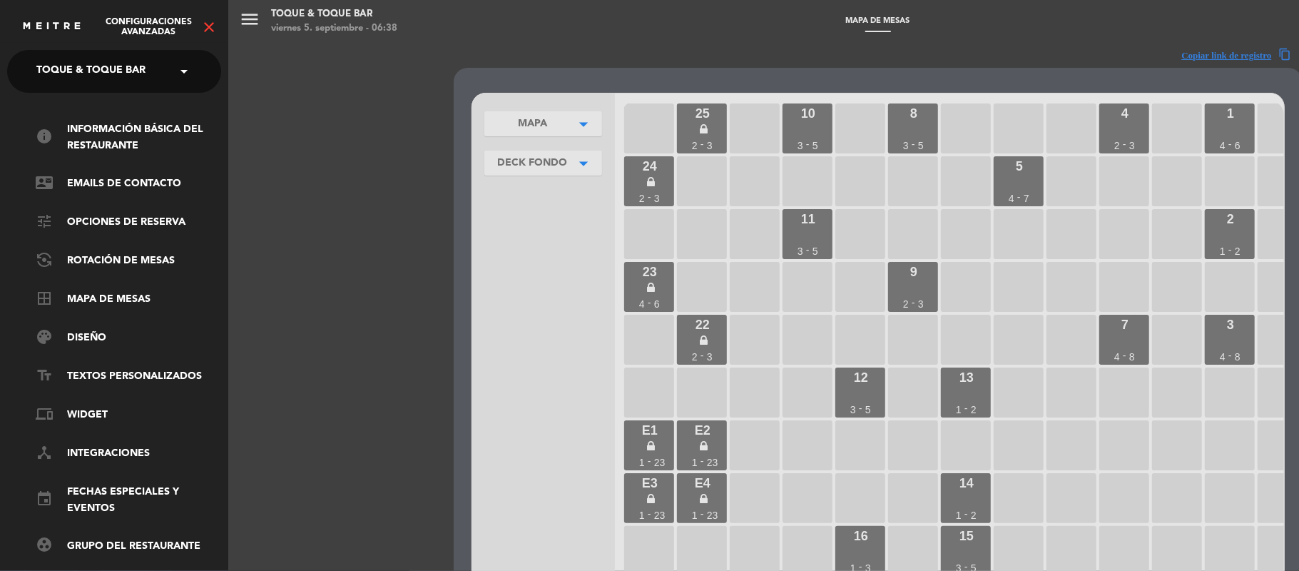
click at [211, 26] on icon "close" at bounding box center [208, 27] width 17 height 17
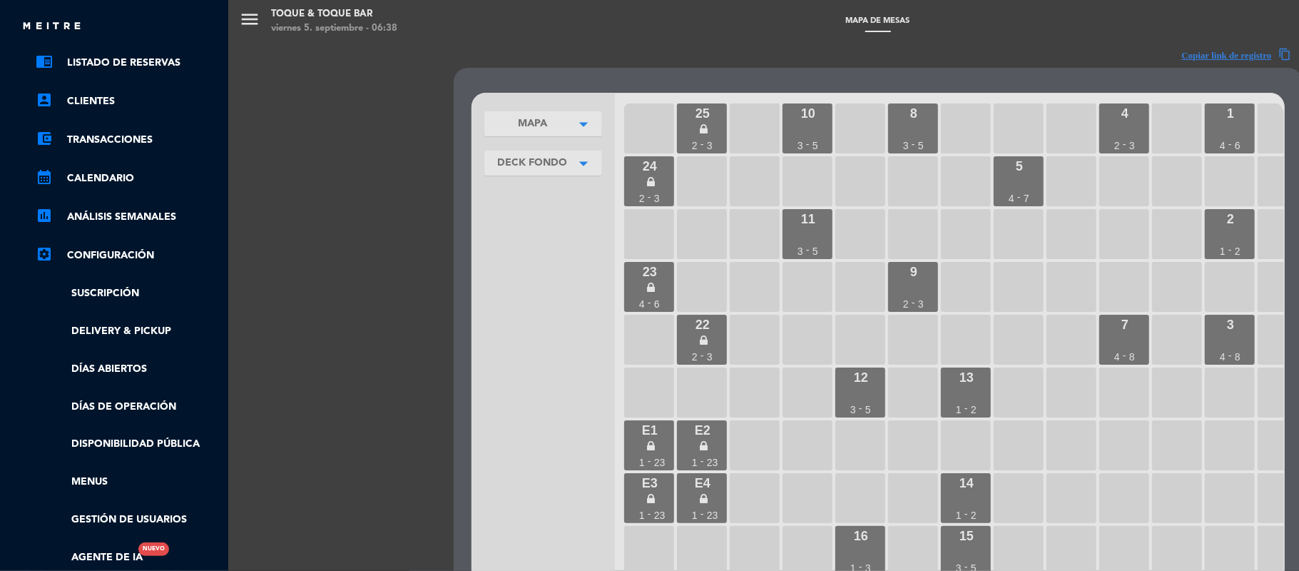
scroll to position [95, 0]
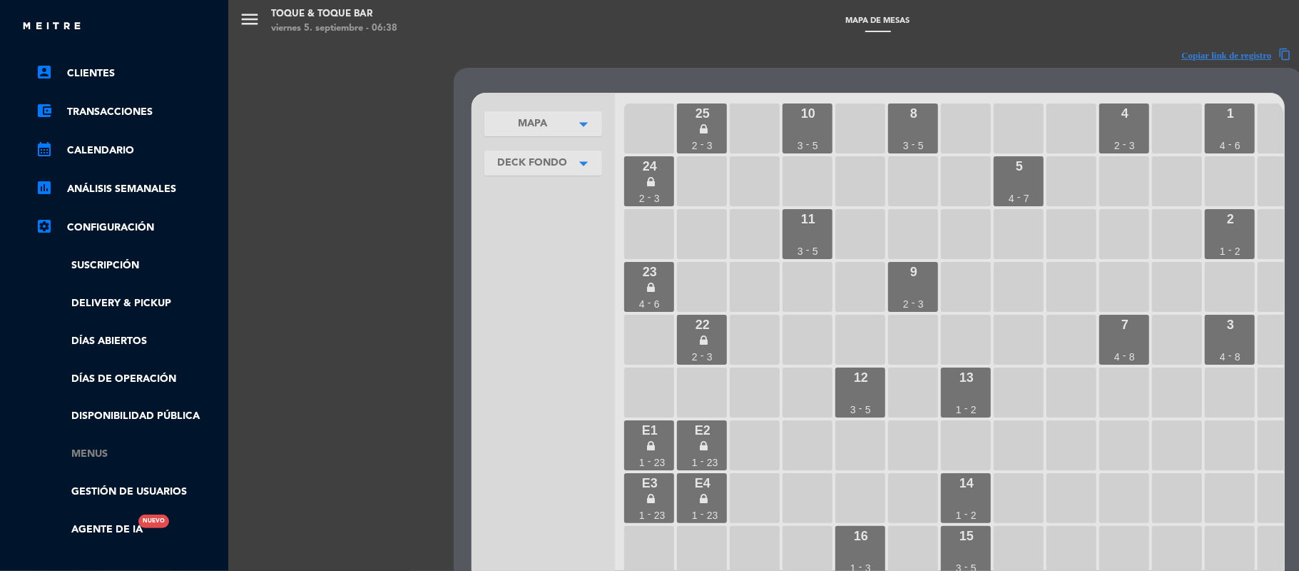
click at [98, 457] on link "Menus" at bounding box center [128, 454] width 185 height 16
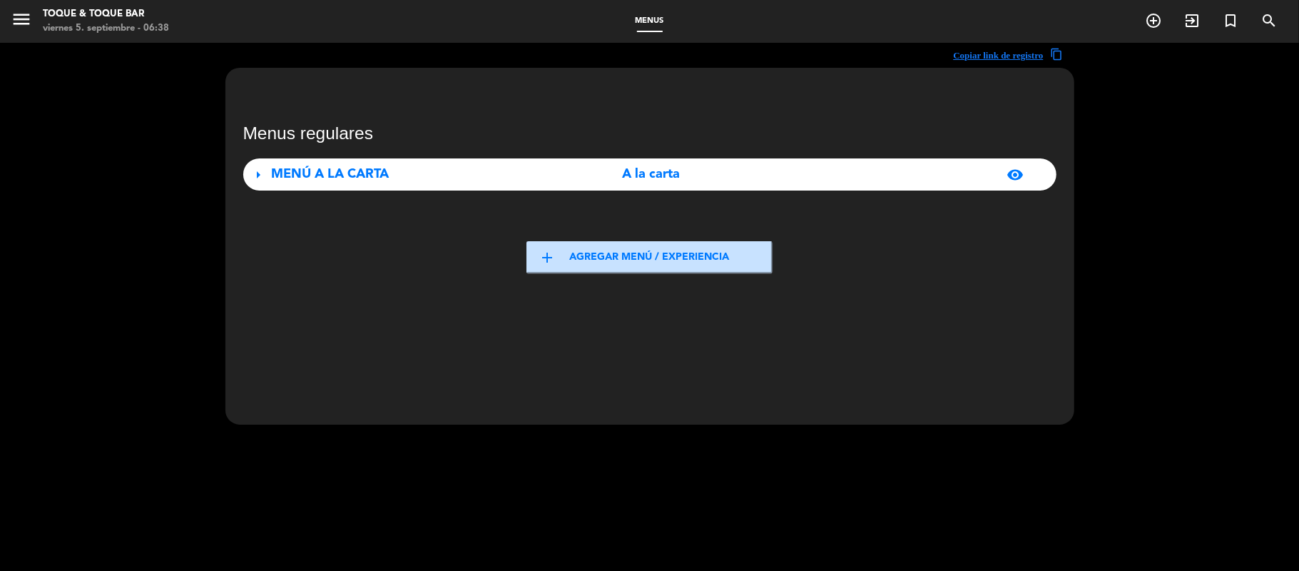
click at [571, 267] on button "add Agregar menú / experiencia" at bounding box center [649, 257] width 246 height 32
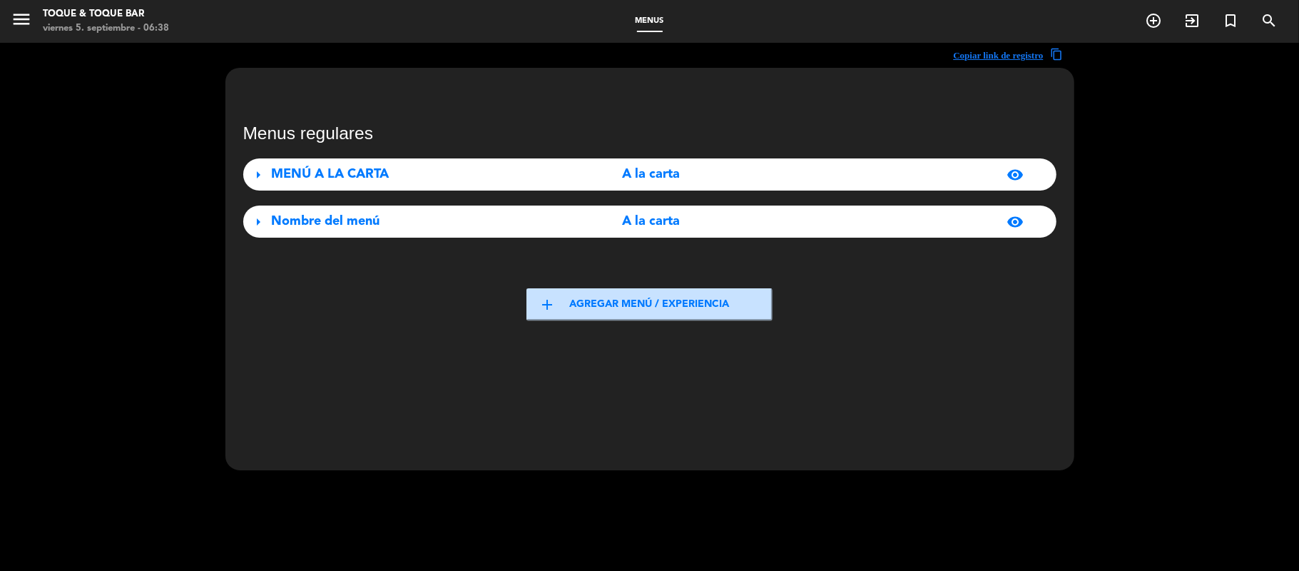
click at [383, 224] on div "Nombre del menú" at bounding box center [398, 221] width 253 height 21
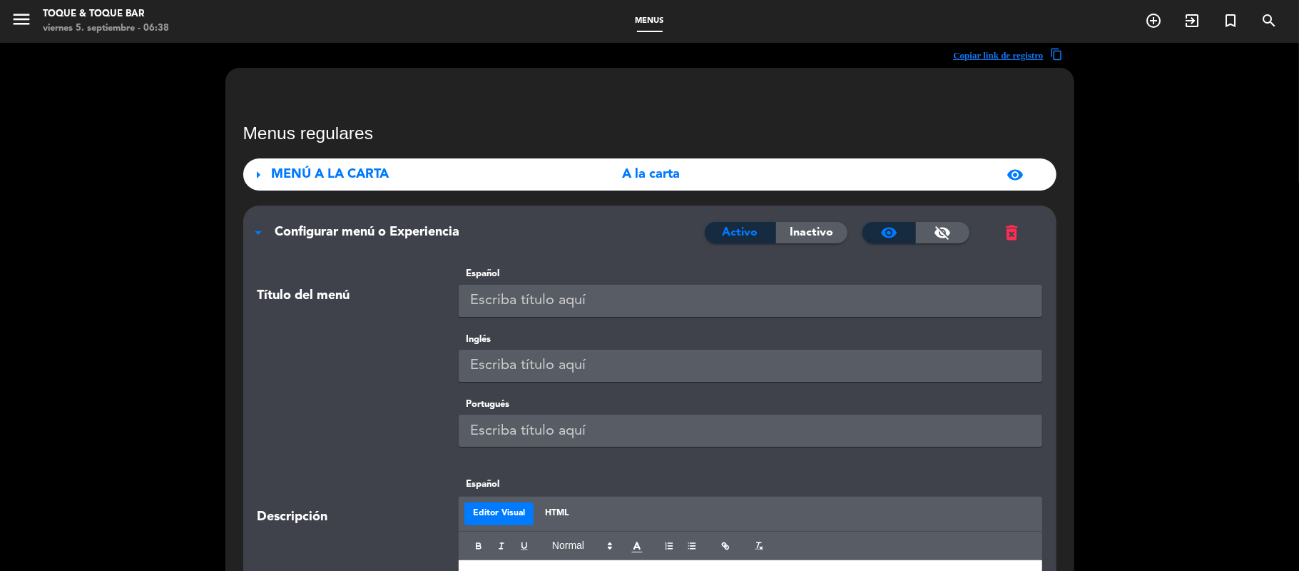
click at [539, 311] on input "text" at bounding box center [751, 301] width 584 height 32
drag, startPoint x: 566, startPoint y: 288, endPoint x: 429, endPoint y: 303, distance: 137.1
click at [429, 303] on div "Título del menú Español COMBO 1" at bounding box center [650, 298] width 806 height 65
type input "COMBO 1"
paste input "COMBO 1"
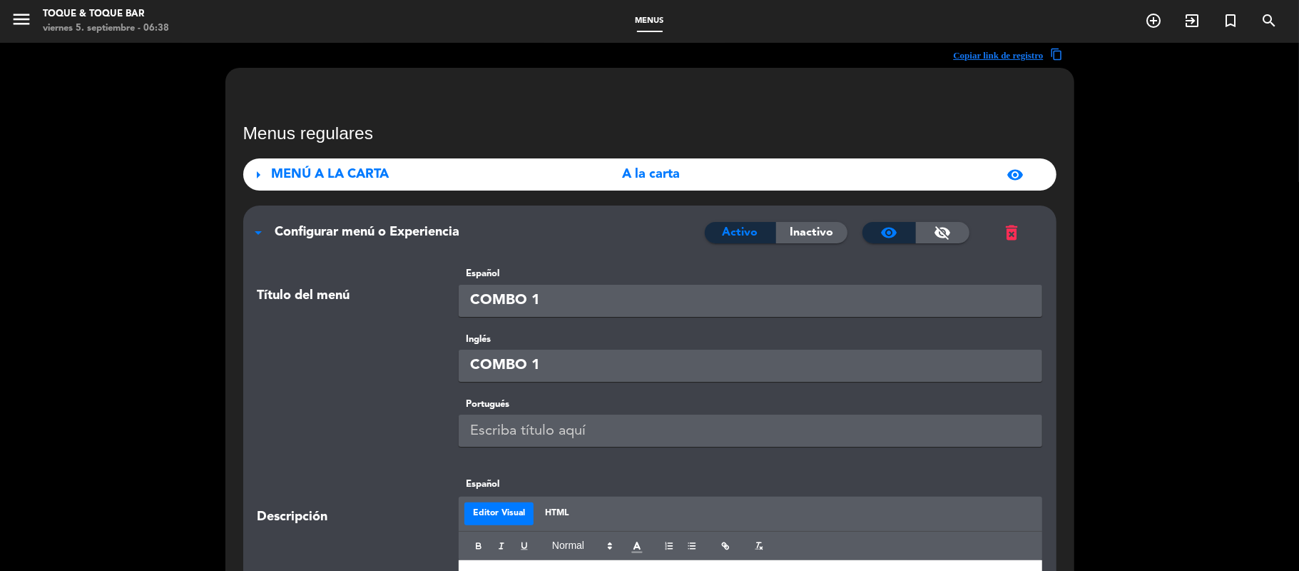
type input "COMBO 1"
paste input "COMBO 1"
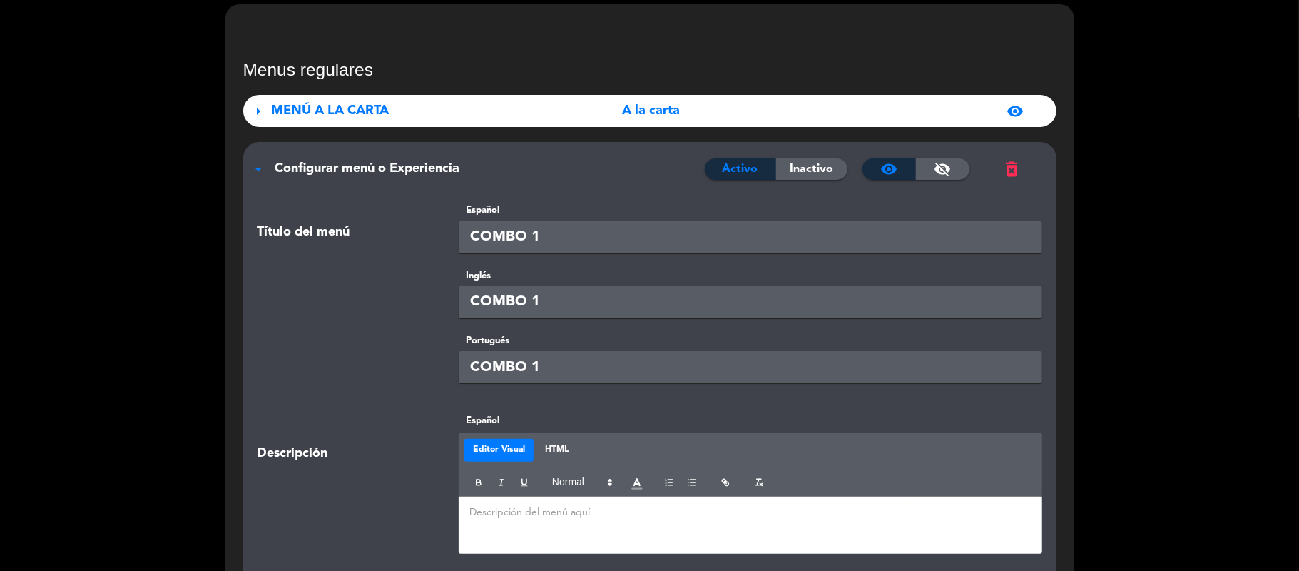
scroll to position [0, 0]
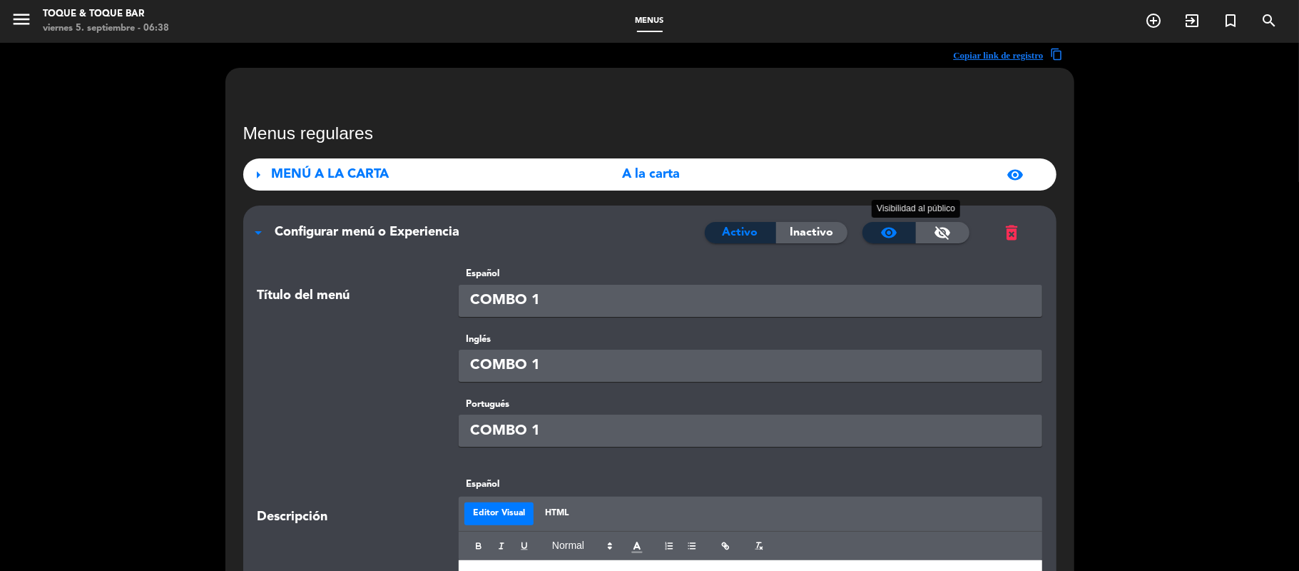
type input "COMBO 1"
click at [934, 234] on span "visibility_off" at bounding box center [942, 232] width 17 height 17
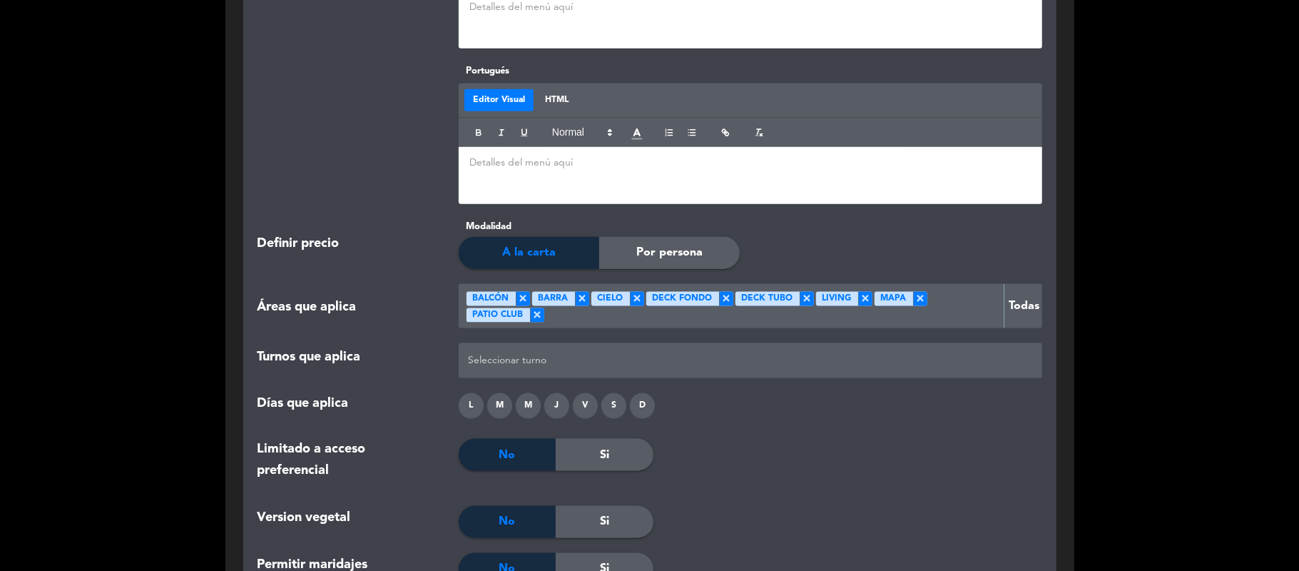
scroll to position [1236, 0]
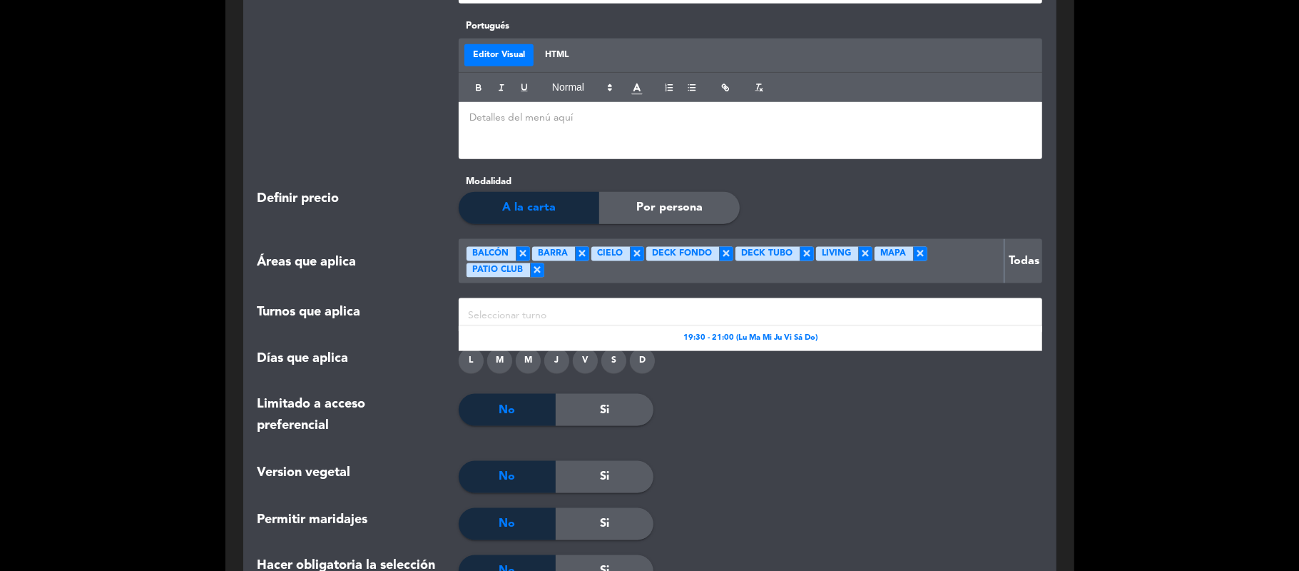
click at [606, 315] on div at bounding box center [750, 316] width 572 height 24
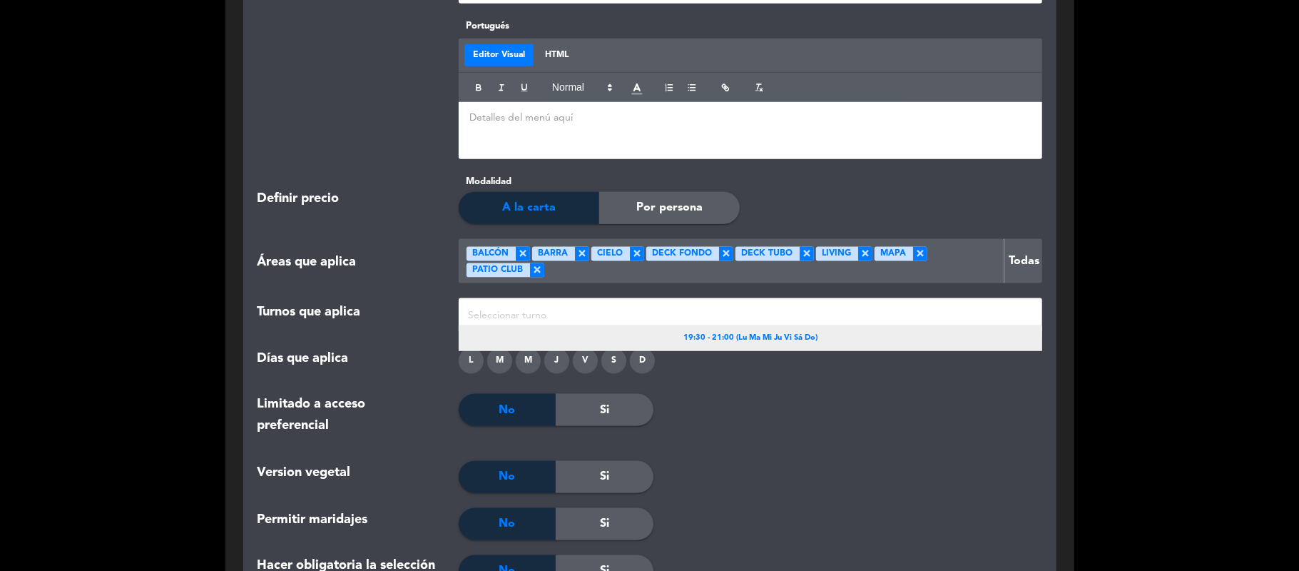
click at [616, 335] on div "19:30 - 21:00 (Lu Ma Mi Ju Vi Sá Do)" at bounding box center [751, 338] width 584 height 25
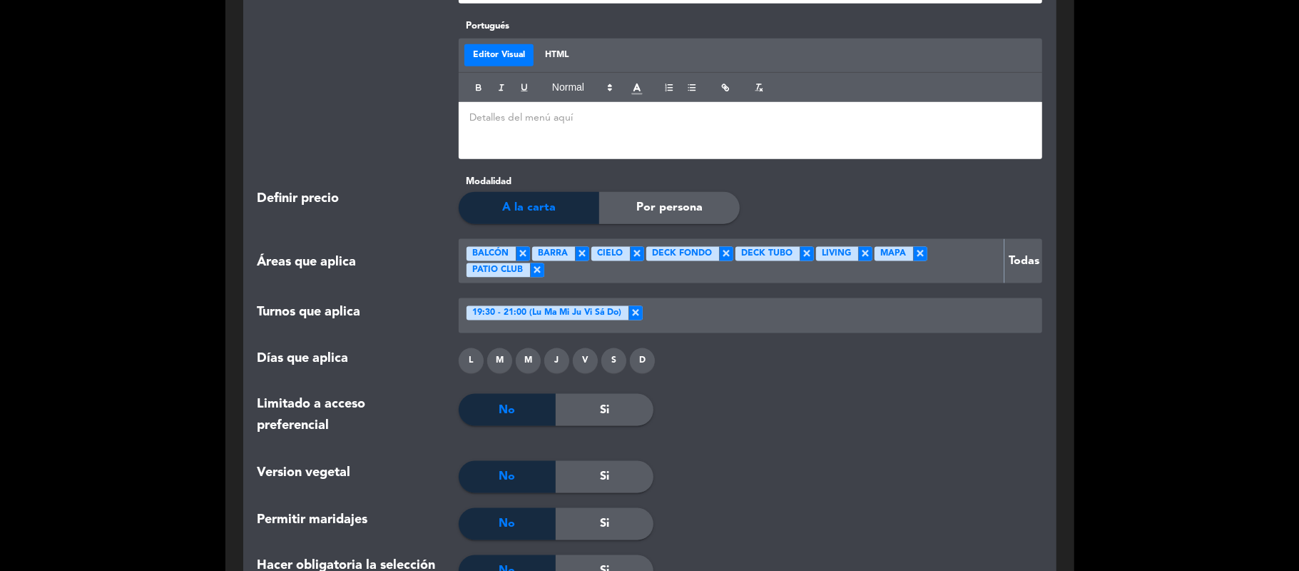
click at [637, 358] on div "D" at bounding box center [642, 360] width 25 height 25
click at [611, 362] on div "S" at bounding box center [613, 360] width 25 height 25
click at [584, 367] on div "V" at bounding box center [585, 360] width 25 height 25
click at [549, 366] on div "J" at bounding box center [556, 360] width 25 height 25
click at [539, 365] on div "M" at bounding box center [528, 360] width 25 height 25
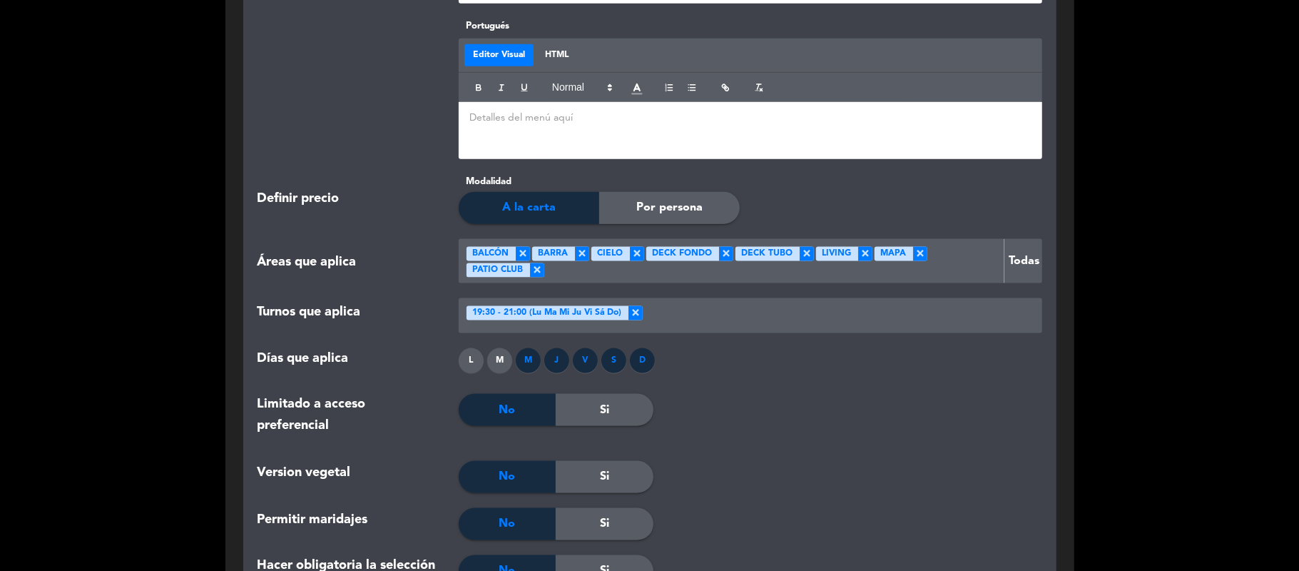
click at [506, 366] on div "M" at bounding box center [499, 360] width 25 height 25
click at [477, 362] on div "L" at bounding box center [471, 360] width 25 height 25
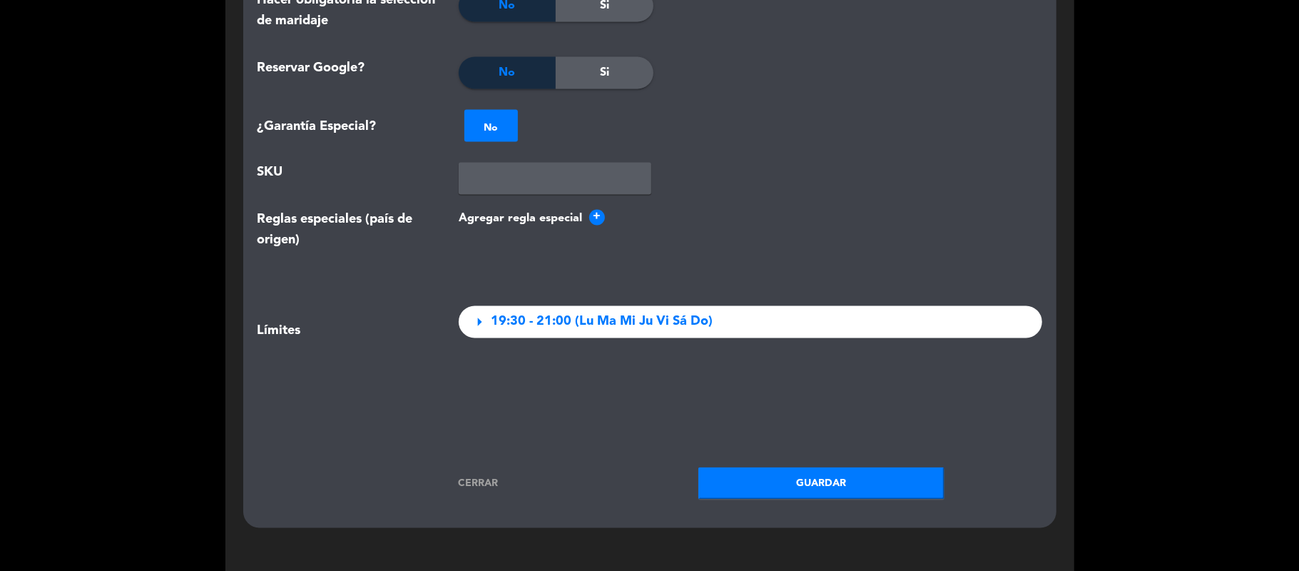
scroll to position [1807, 0]
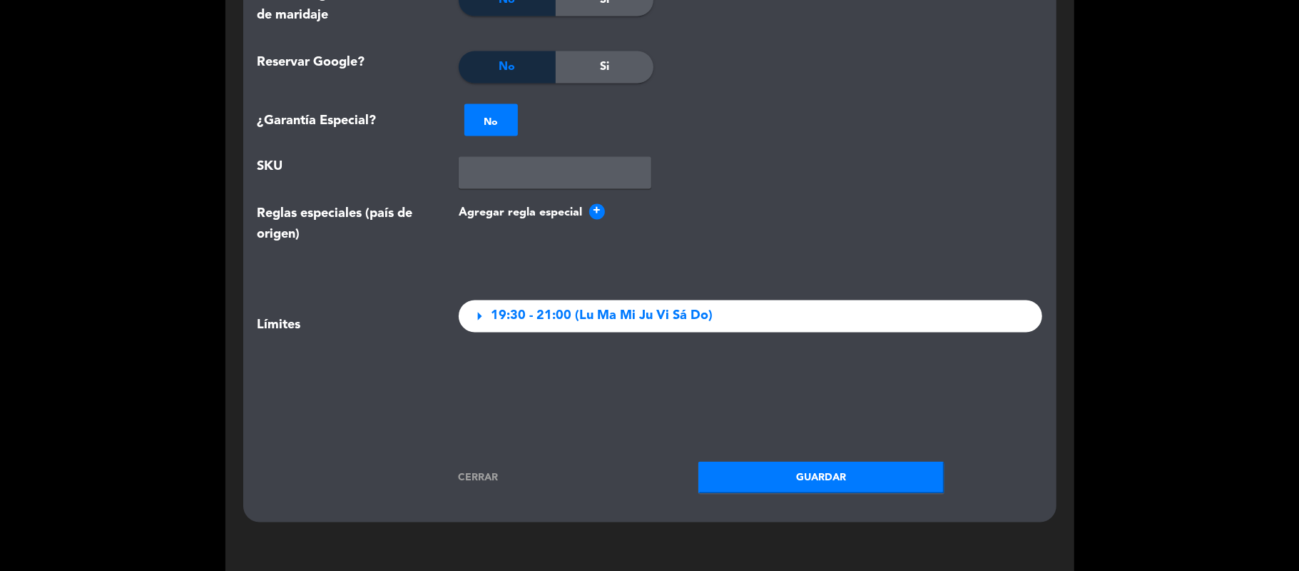
click at [786, 477] on button "Guardar" at bounding box center [821, 478] width 246 height 32
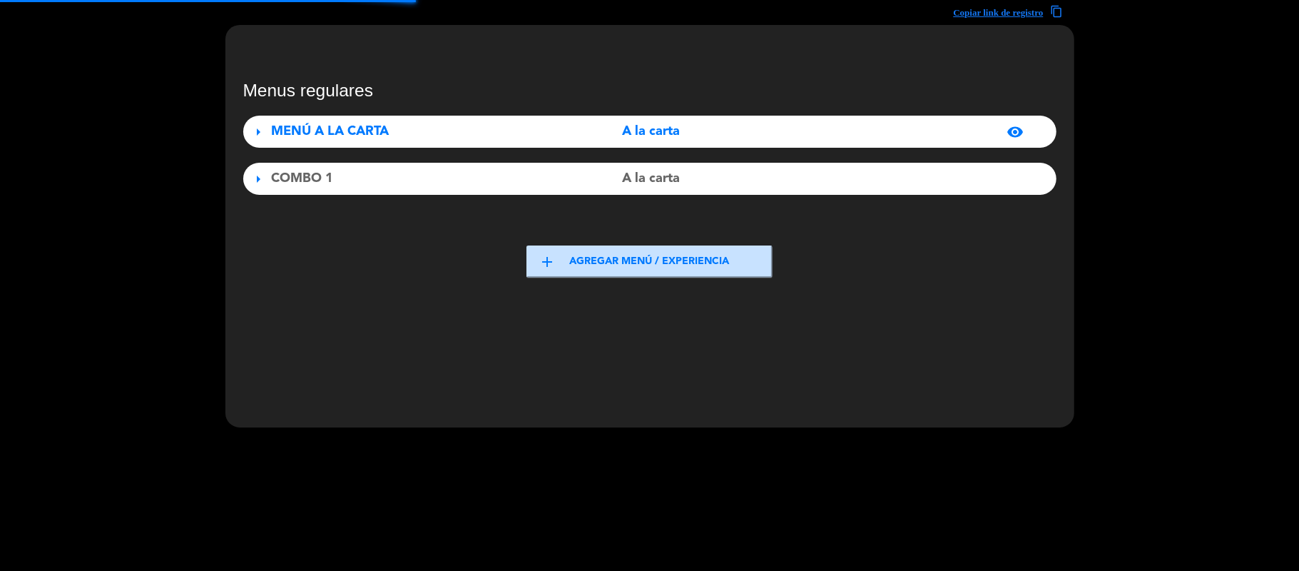
scroll to position [43, 0]
click at [397, 178] on div "COMBO 1" at bounding box center [398, 178] width 253 height 21
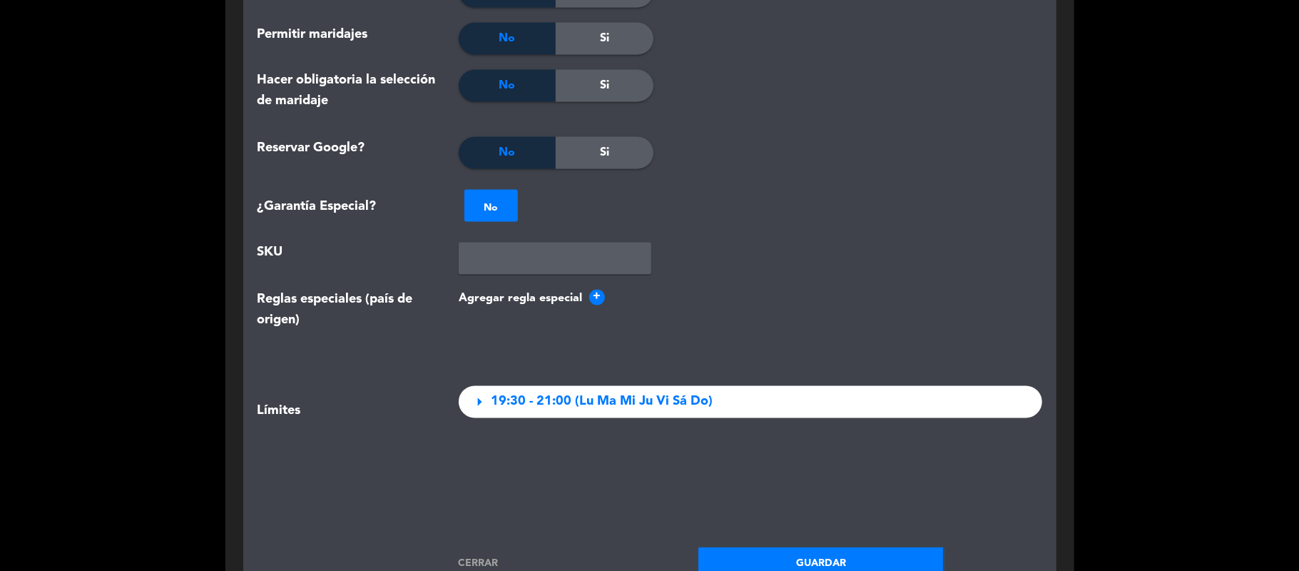
scroll to position [1855, 0]
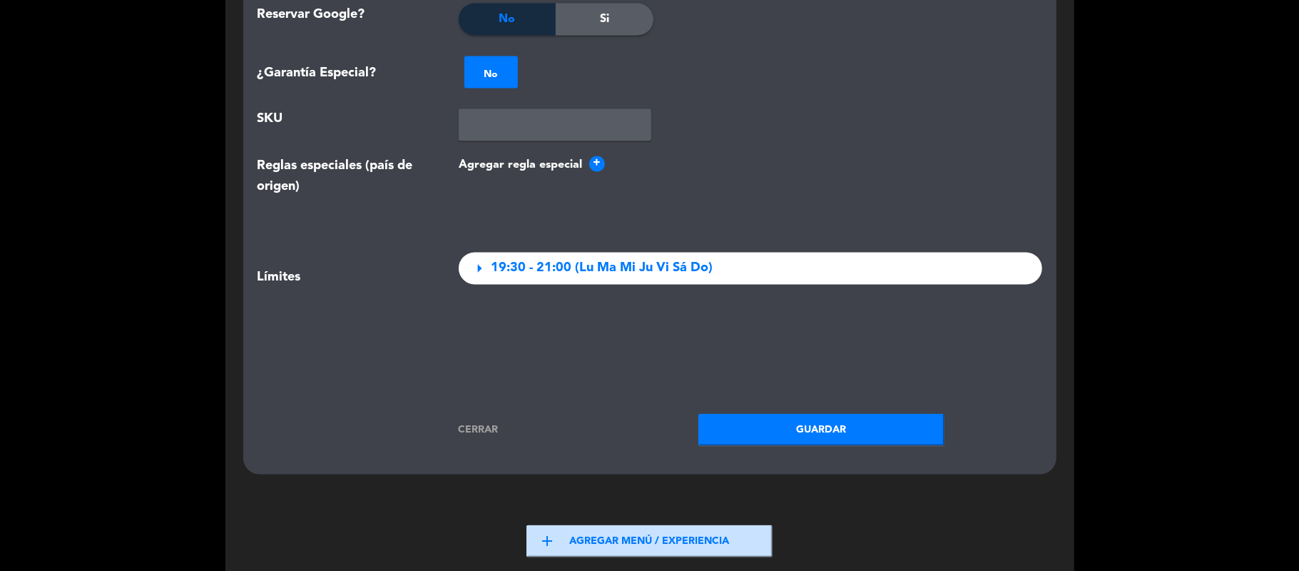
click at [484, 434] on link "Cerrar" at bounding box center [478, 430] width 246 height 16
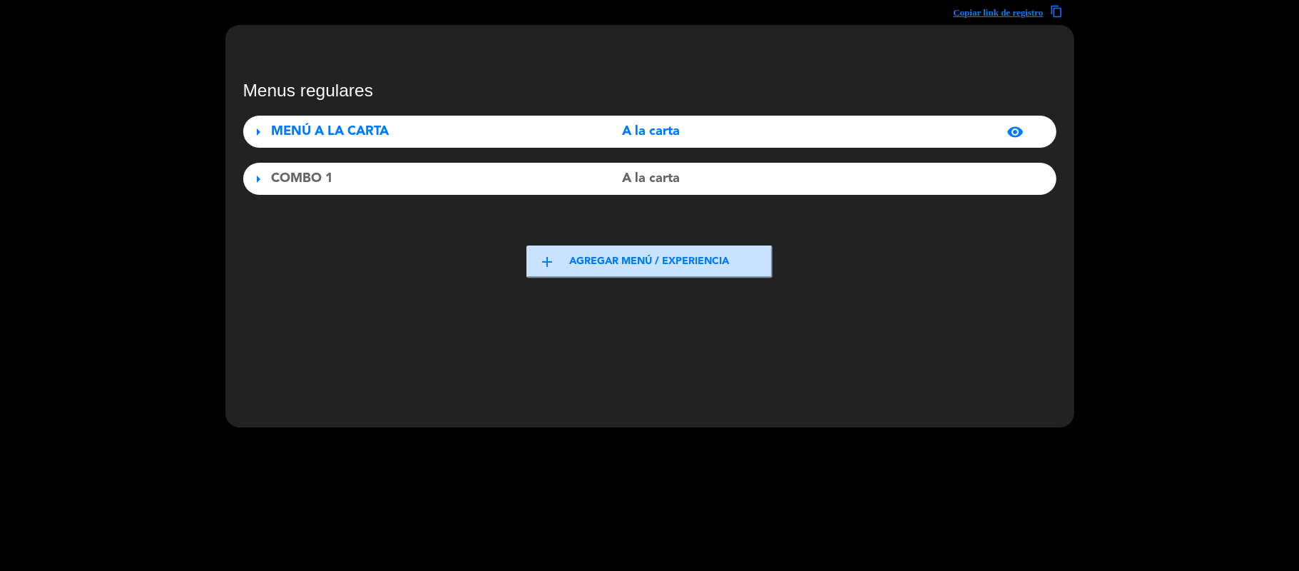
click at [602, 272] on button "add Agregar menú / experiencia" at bounding box center [649, 261] width 246 height 32
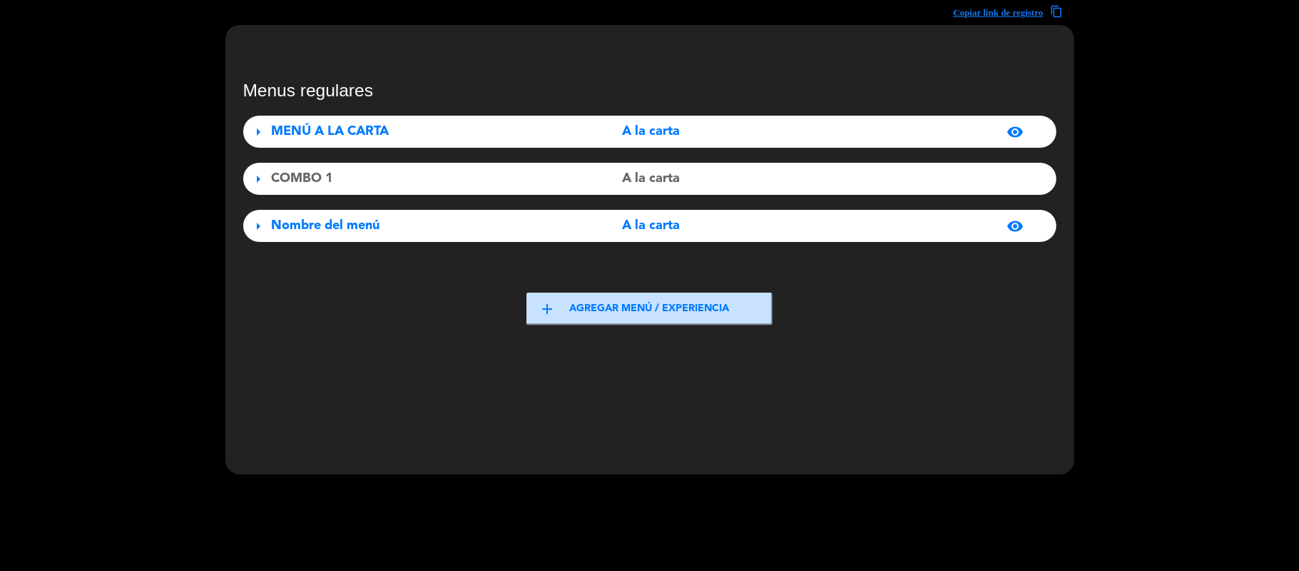
click at [449, 234] on div "Nombre del menú" at bounding box center [398, 225] width 253 height 21
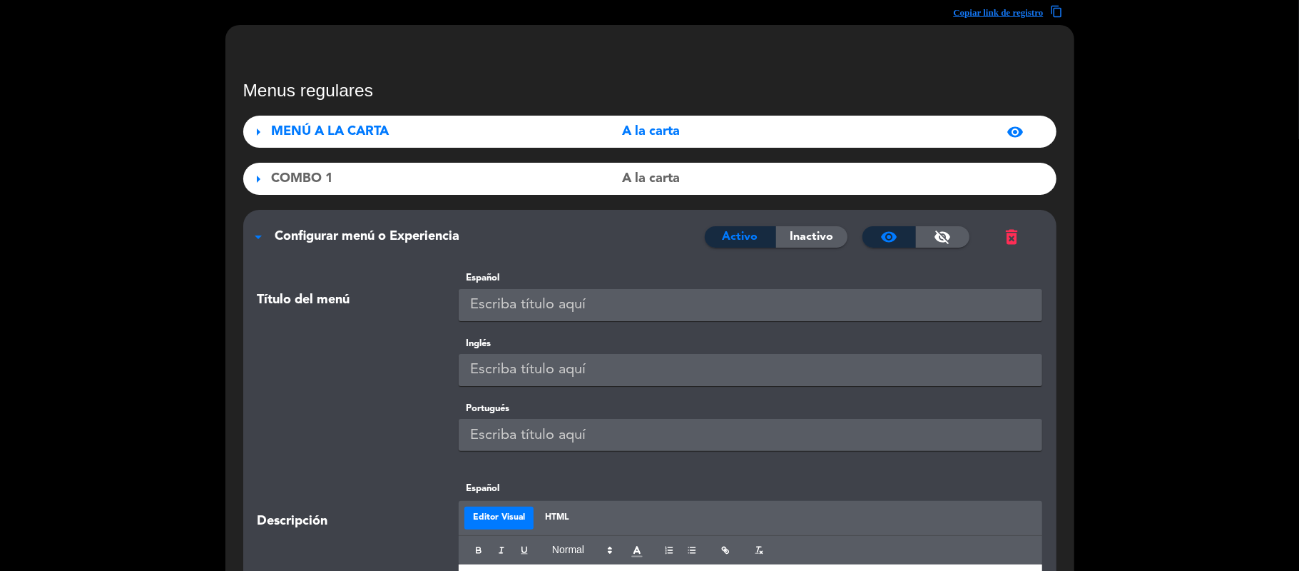
click at [511, 297] on input "text" at bounding box center [751, 305] width 584 height 32
drag, startPoint x: 561, startPoint y: 314, endPoint x: 449, endPoint y: 331, distance: 112.6
click at [449, 331] on div "Título del menú Español COMBO 2" at bounding box center [650, 302] width 806 height 65
type input "COMBO 2"
paste input "COMBO 2"
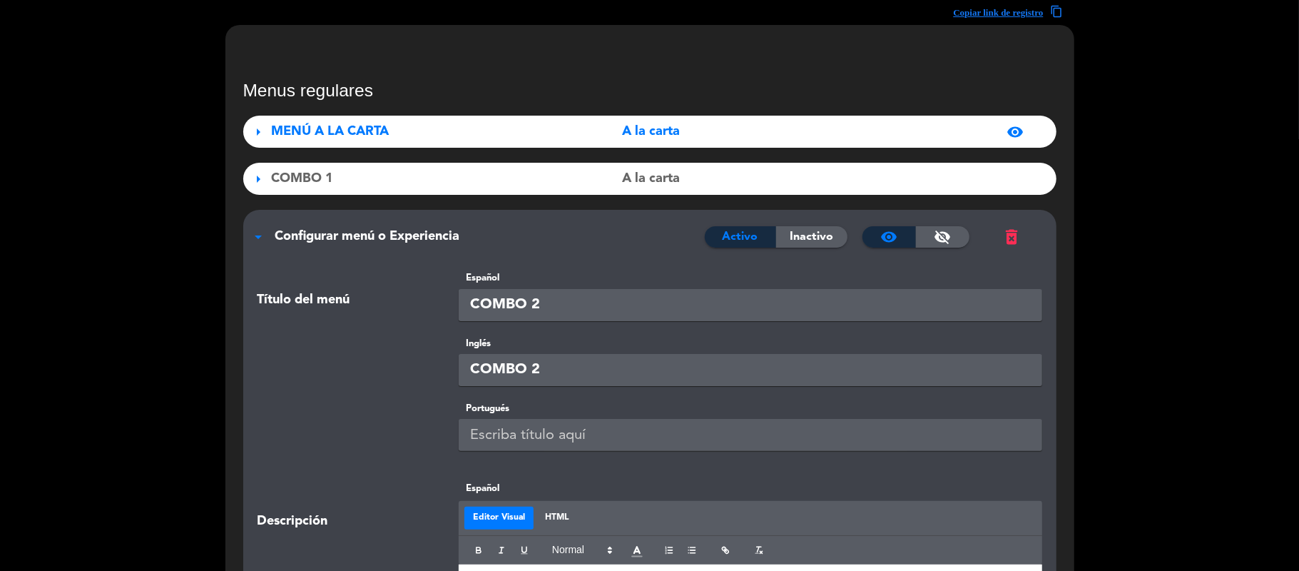
type input "COMBO 2"
paste input "COMBO 2"
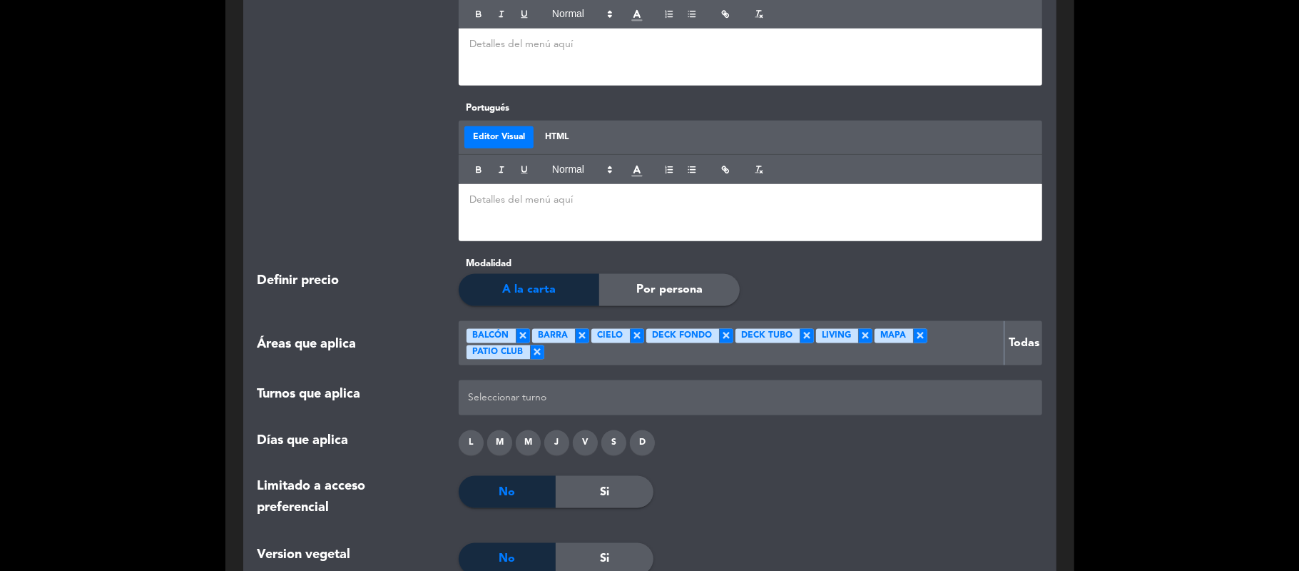
scroll to position [1279, 0]
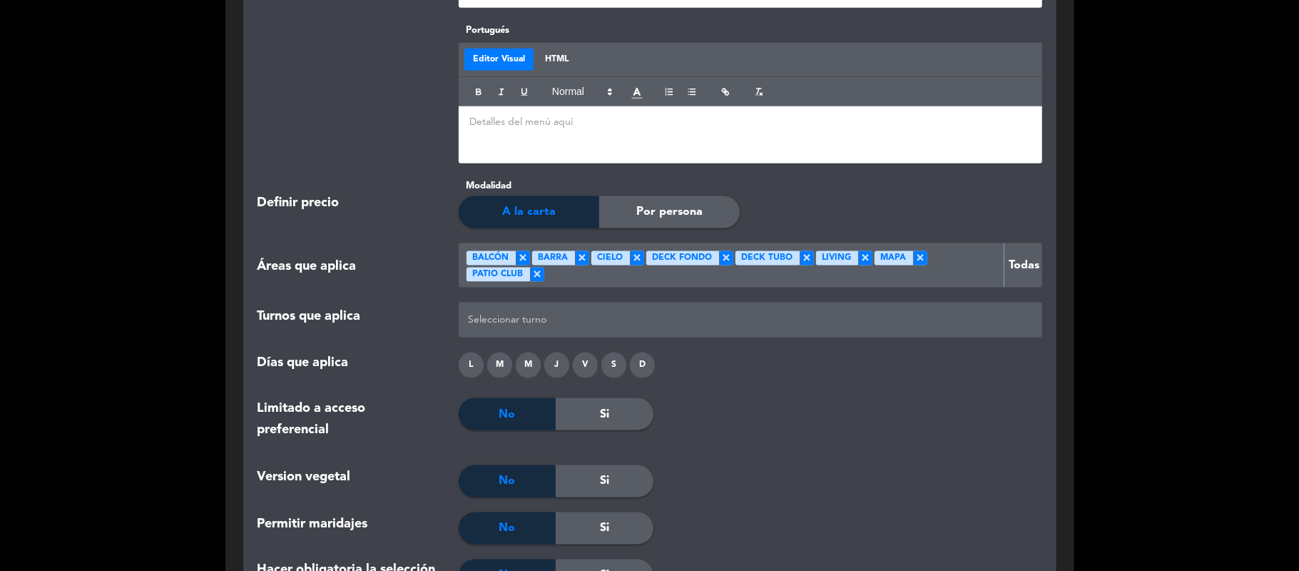
type input "COMBO 2"
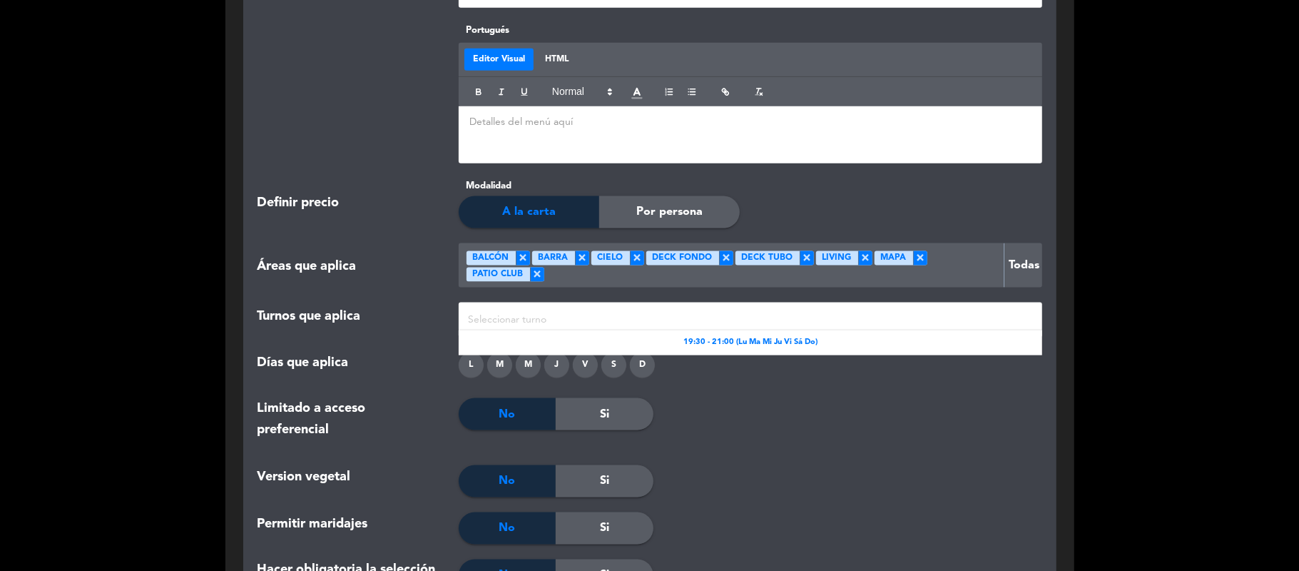
click at [539, 325] on div at bounding box center [750, 320] width 572 height 24
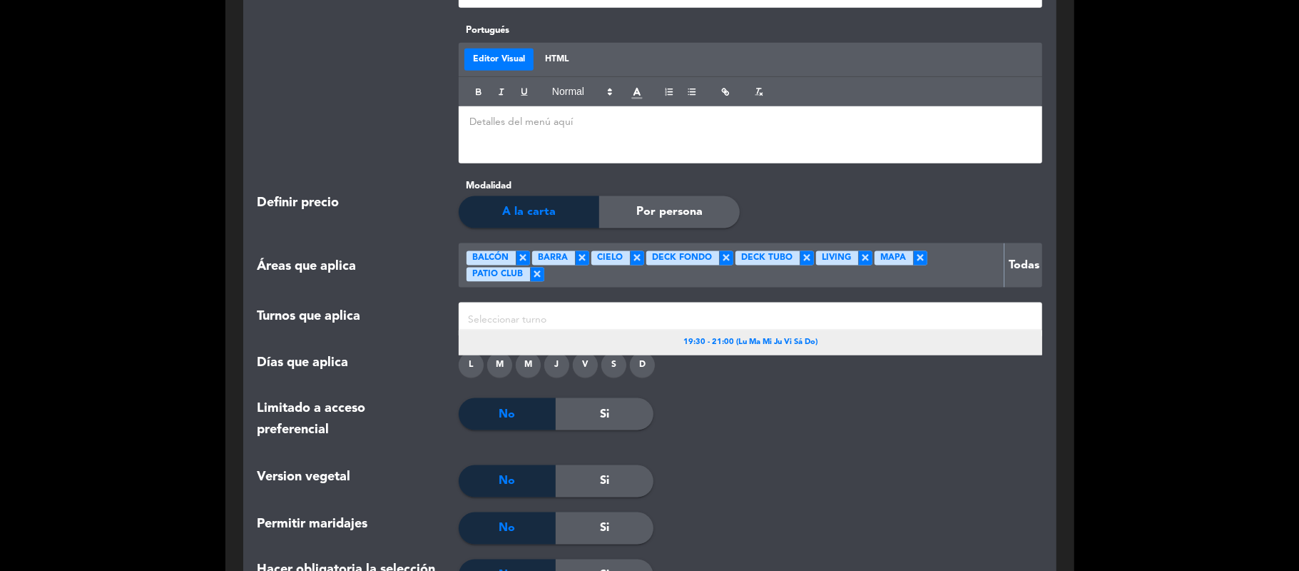
click at [551, 352] on div "19:30 - 21:00 (Lu Ma Mi Ju Vi Sá Do)" at bounding box center [751, 342] width 584 height 25
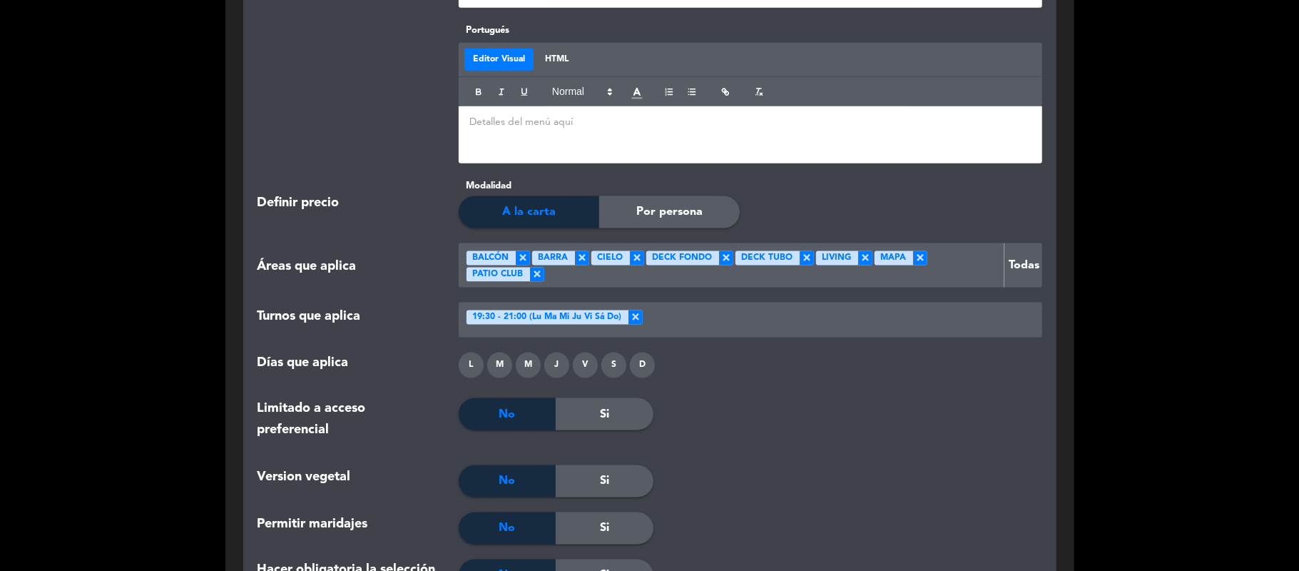
click at [474, 361] on div "L" at bounding box center [471, 364] width 25 height 25
click at [494, 361] on div "M" at bounding box center [499, 364] width 25 height 25
click at [521, 364] on div "M" at bounding box center [528, 364] width 25 height 25
click at [554, 369] on div "J" at bounding box center [556, 364] width 25 height 25
click at [583, 365] on div "V" at bounding box center [585, 364] width 25 height 25
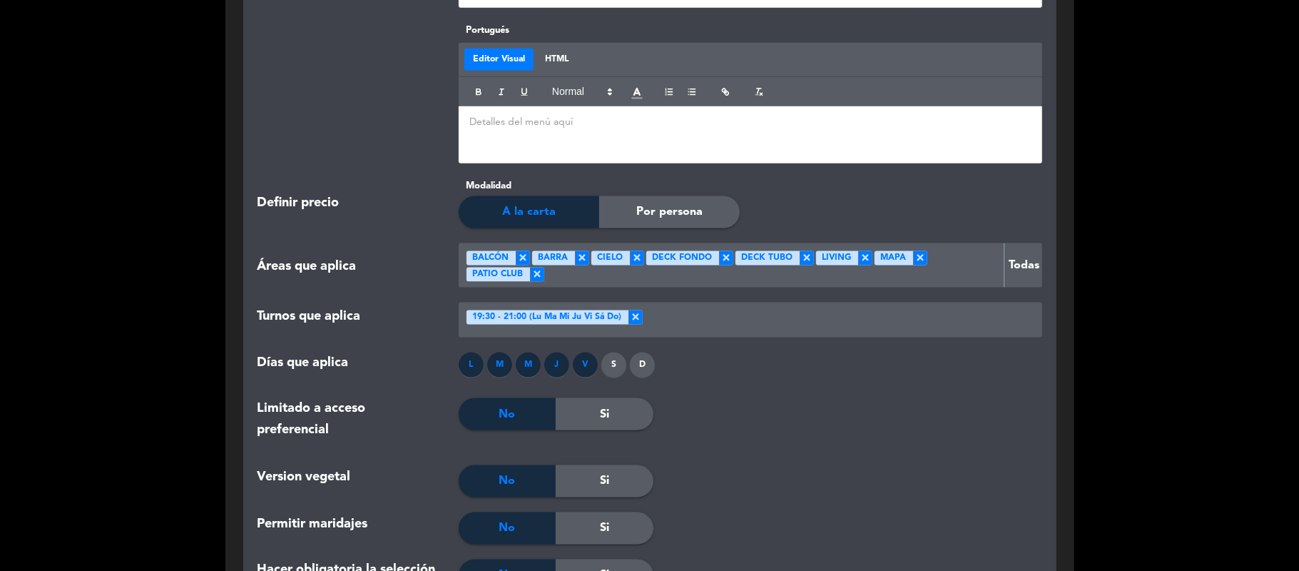
click at [609, 367] on div "S" at bounding box center [613, 364] width 25 height 25
click at [637, 368] on div "D" at bounding box center [642, 364] width 25 height 25
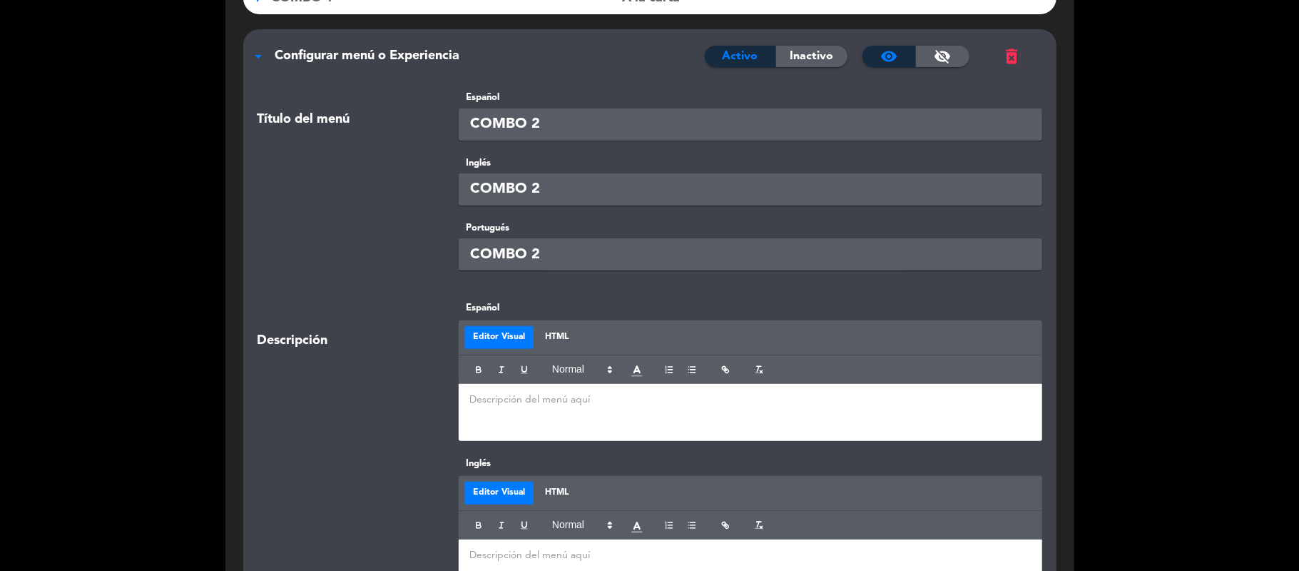
scroll to position [138, 0]
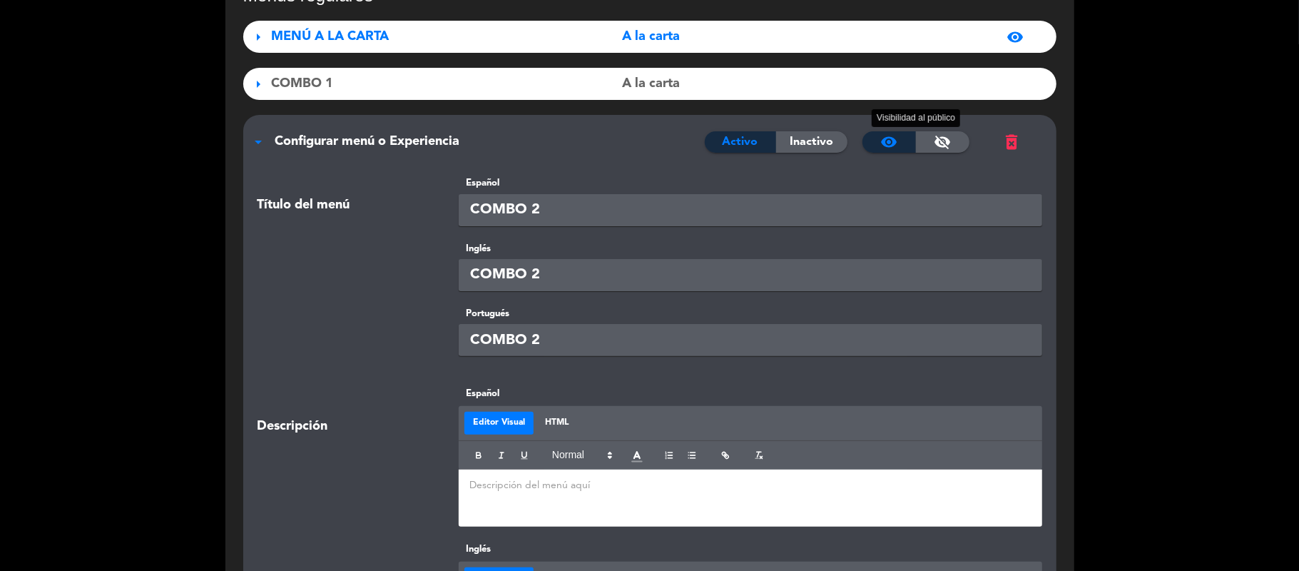
click at [947, 141] on span "visibility_off" at bounding box center [942, 141] width 17 height 17
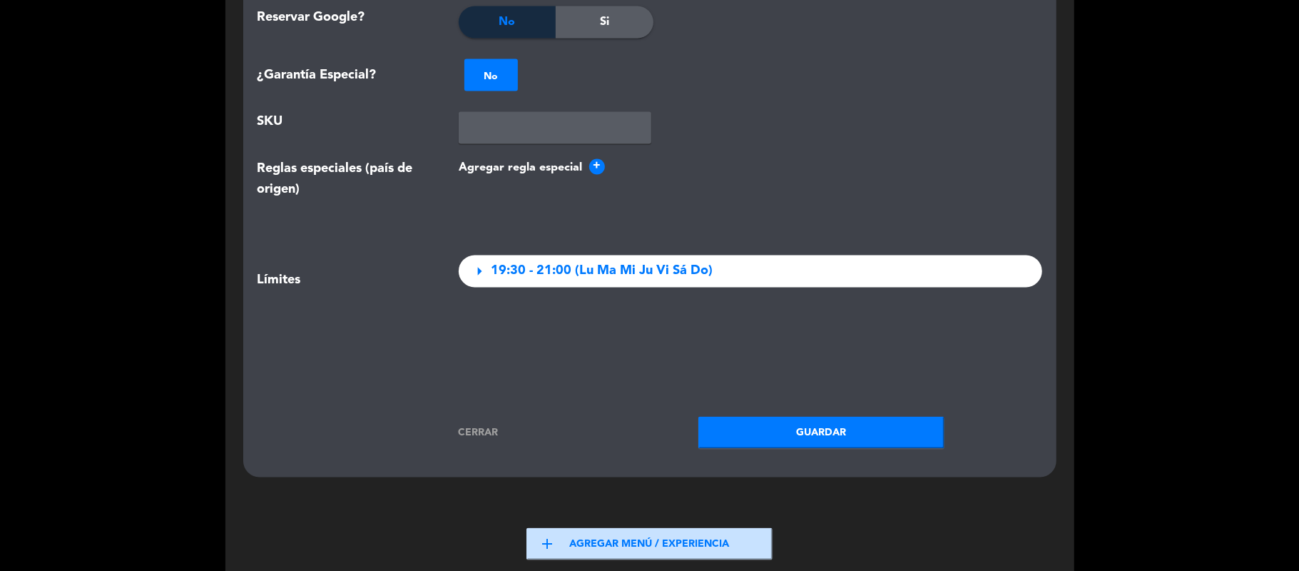
scroll to position [1945, 0]
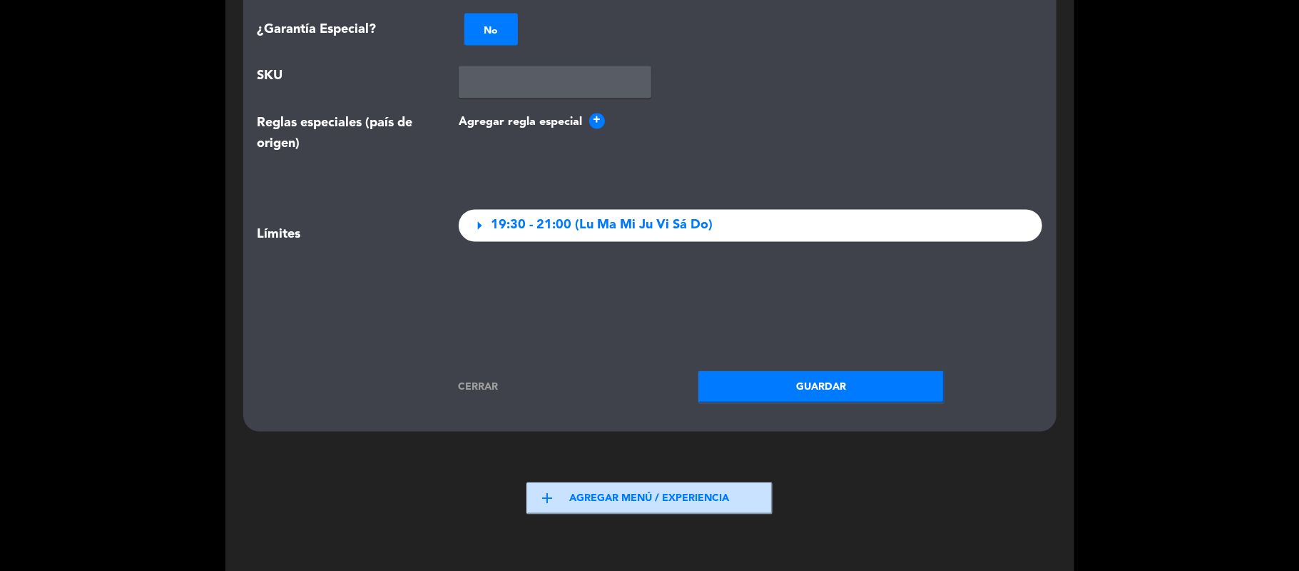
click at [828, 380] on button "Guardar" at bounding box center [821, 387] width 246 height 32
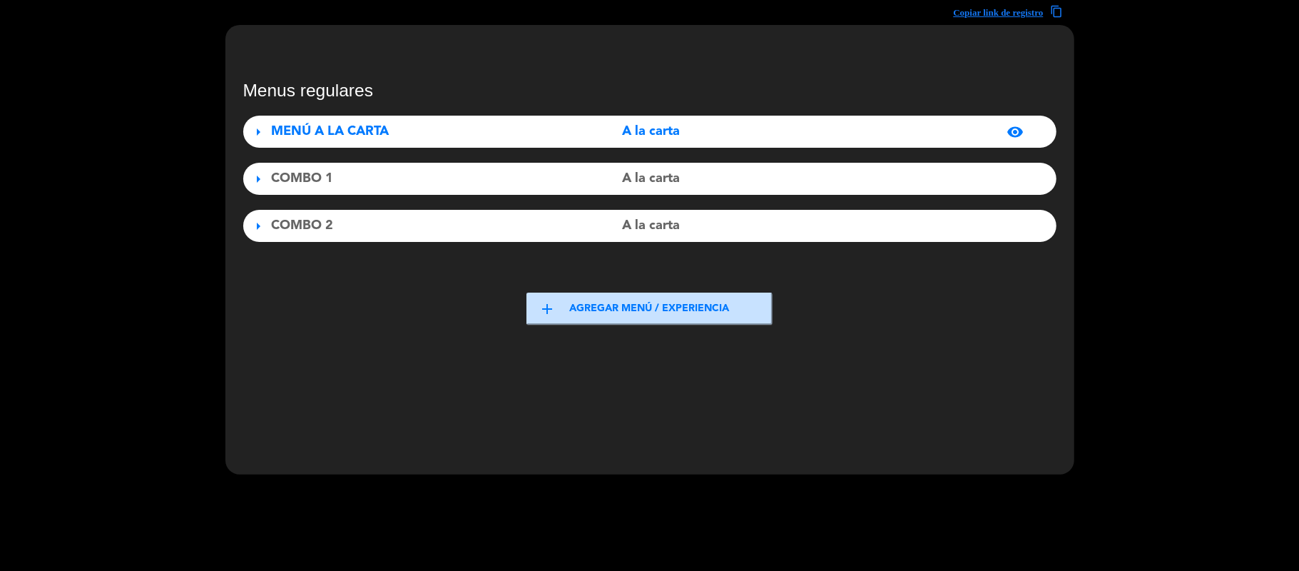
click at [563, 305] on button "add Agregar menú / experiencia" at bounding box center [649, 308] width 246 height 32
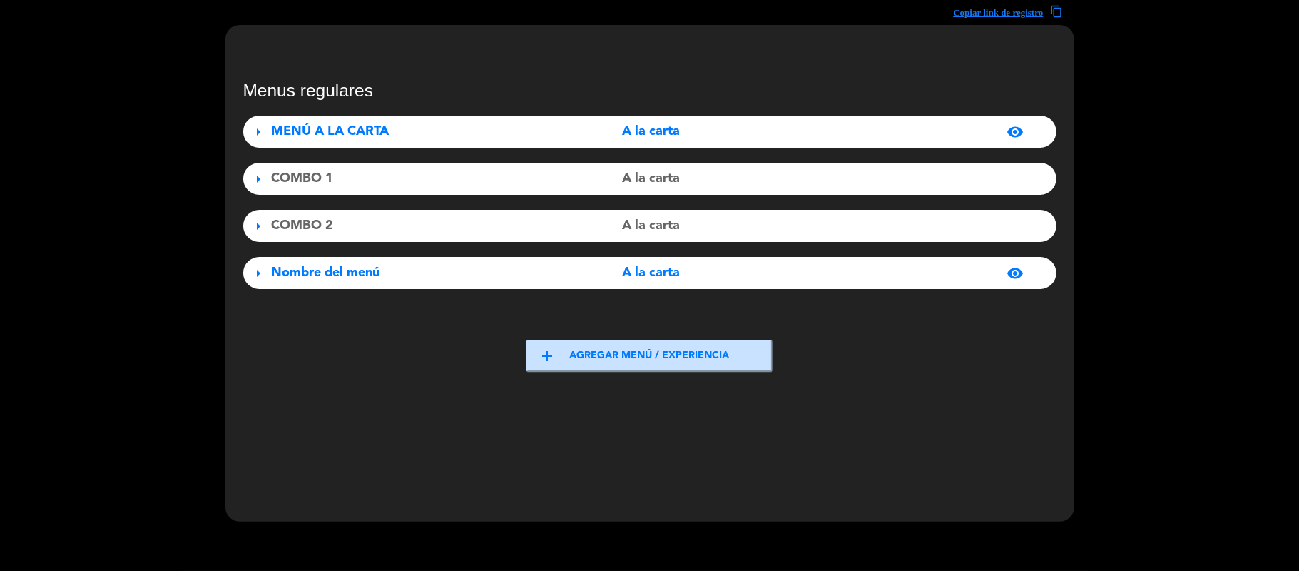
click at [469, 275] on div "Nombre del menú" at bounding box center [398, 273] width 253 height 21
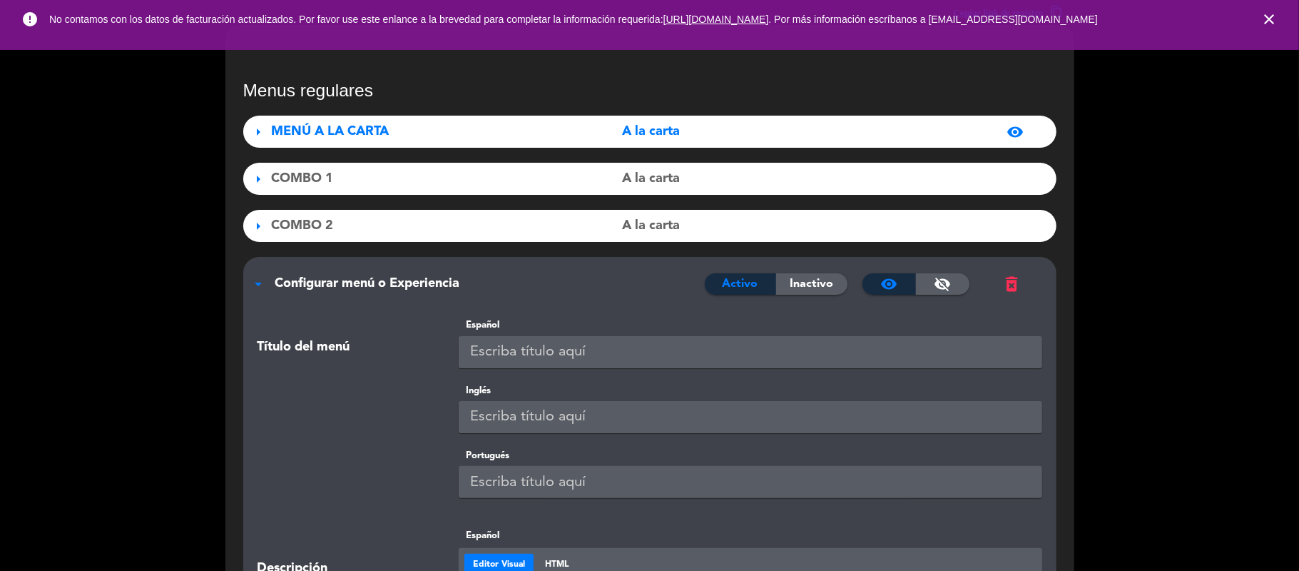
click at [575, 340] on input "text" at bounding box center [751, 352] width 584 height 32
drag, startPoint x: 546, startPoint y: 355, endPoint x: 464, endPoint y: 375, distance: 85.0
click at [464, 375] on div "Título del menú Español COMBO 3" at bounding box center [650, 349] width 806 height 65
type input "COMBO 3"
paste input "COMBO 3"
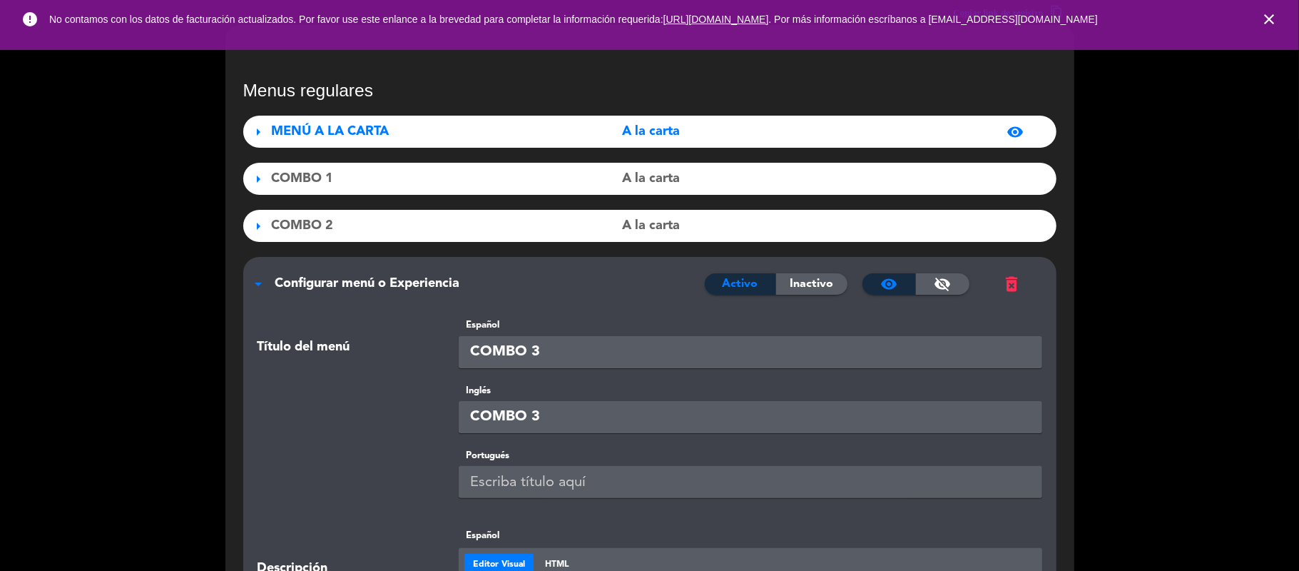
type input "COMBO 3"
paste input "COMBO 3"
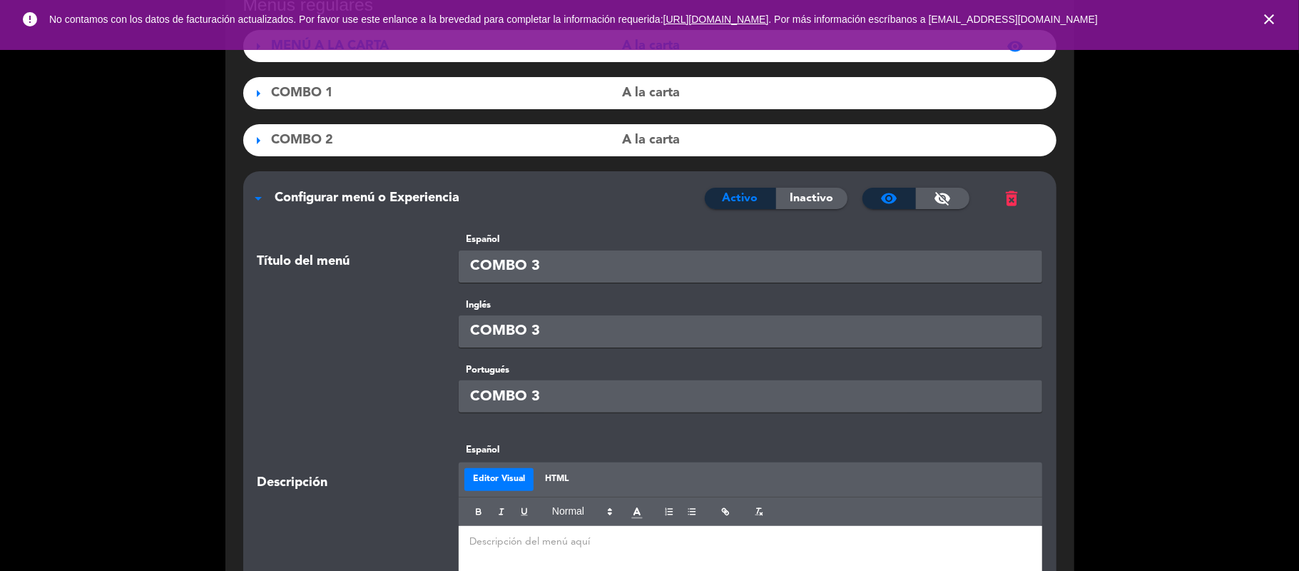
scroll to position [0, 0]
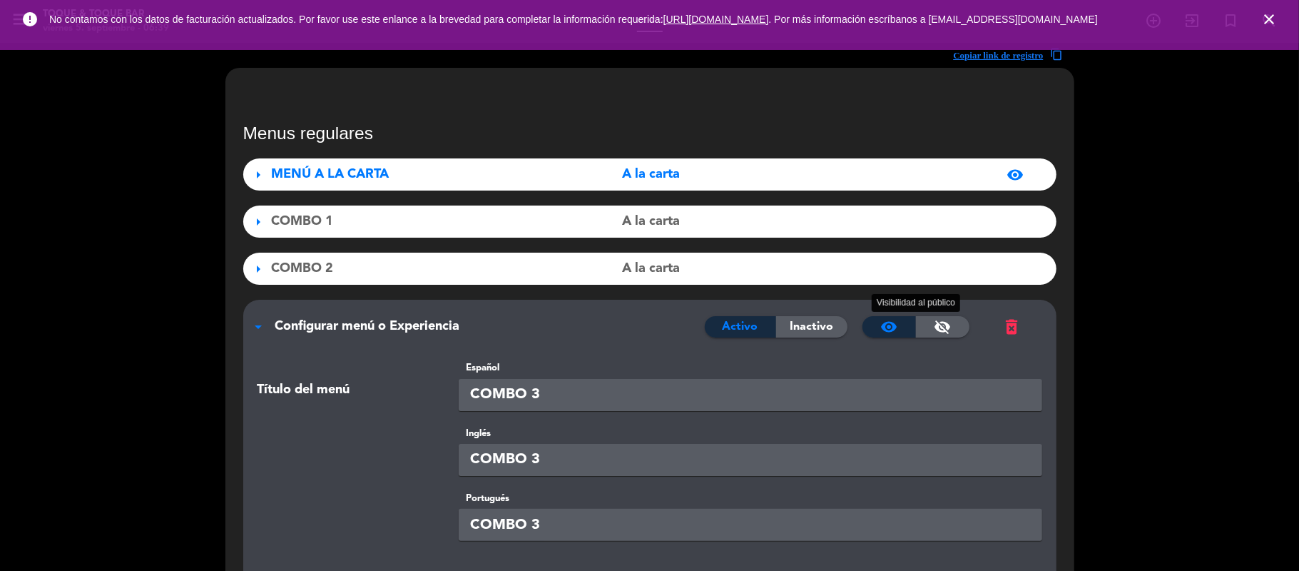
type input "COMBO 3"
click at [942, 330] on span "visibility_off" at bounding box center [942, 326] width 17 height 17
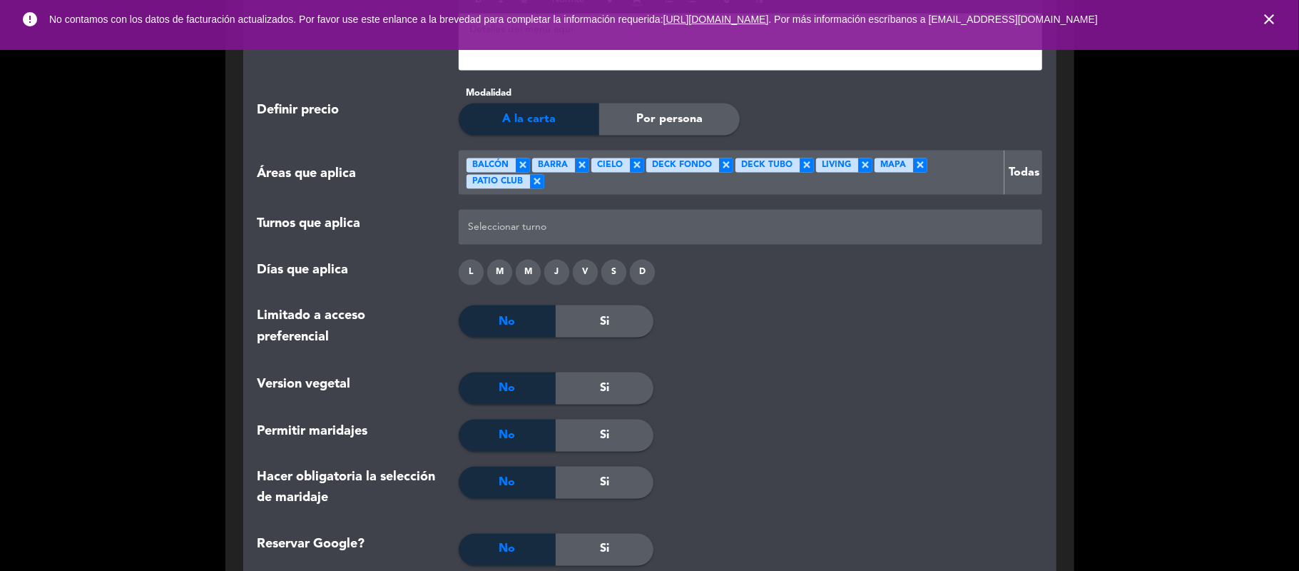
scroll to position [1427, 0]
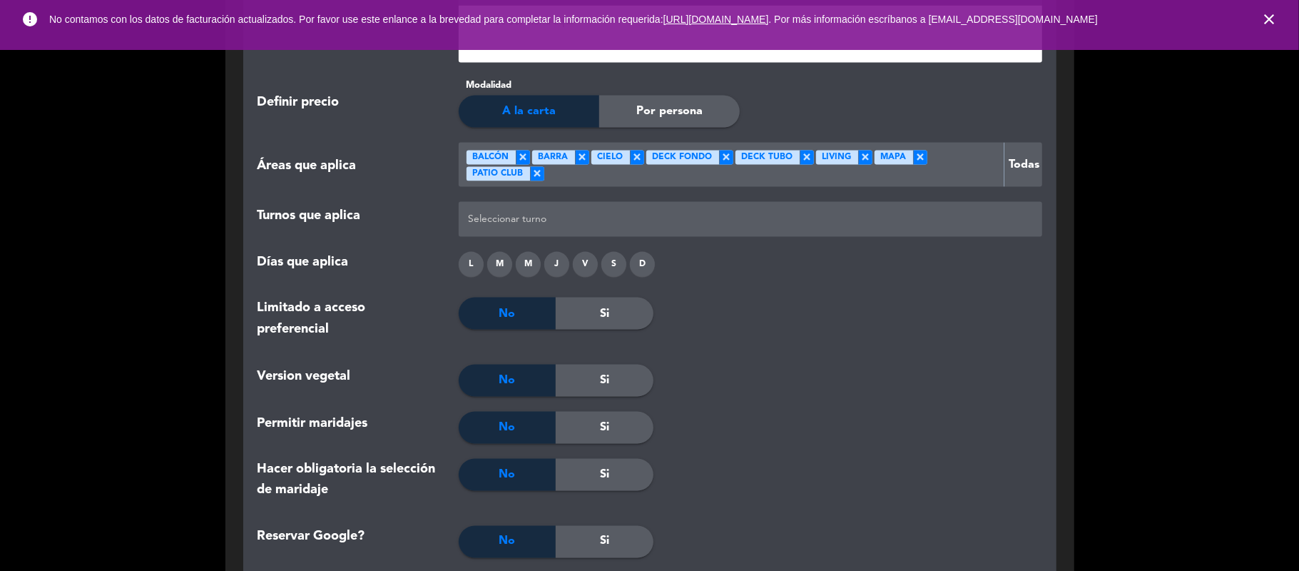
click at [579, 223] on div at bounding box center [750, 220] width 572 height 24
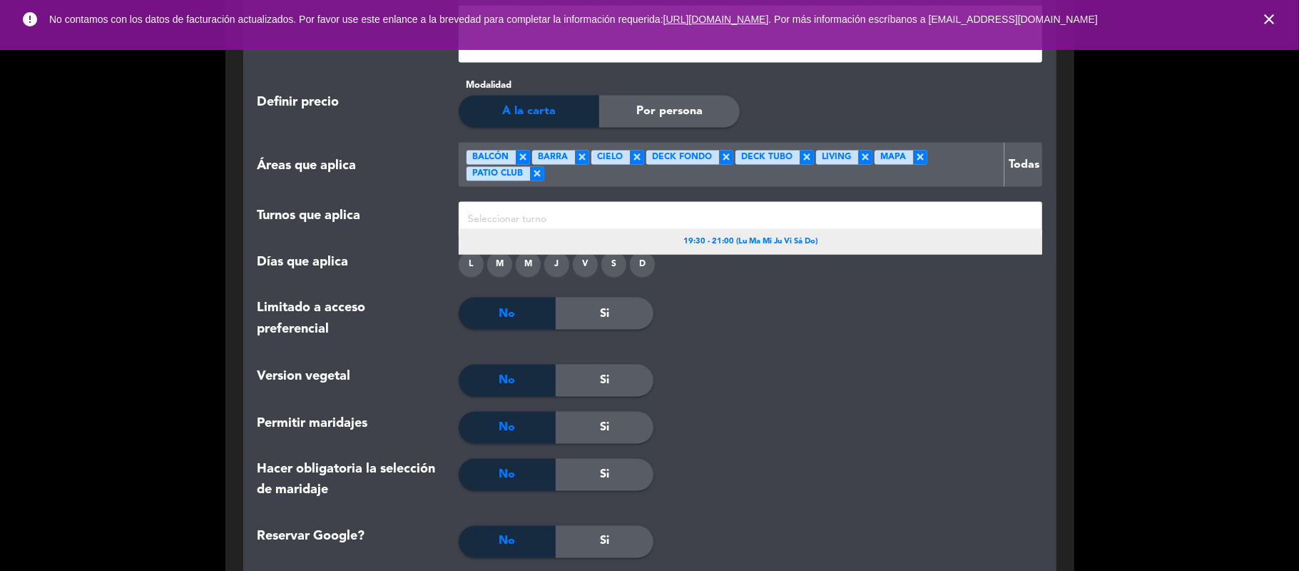
click at [589, 244] on div "19:30 - 21:00 (Lu Ma Mi Ju Vi Sá Do)" at bounding box center [751, 242] width 584 height 25
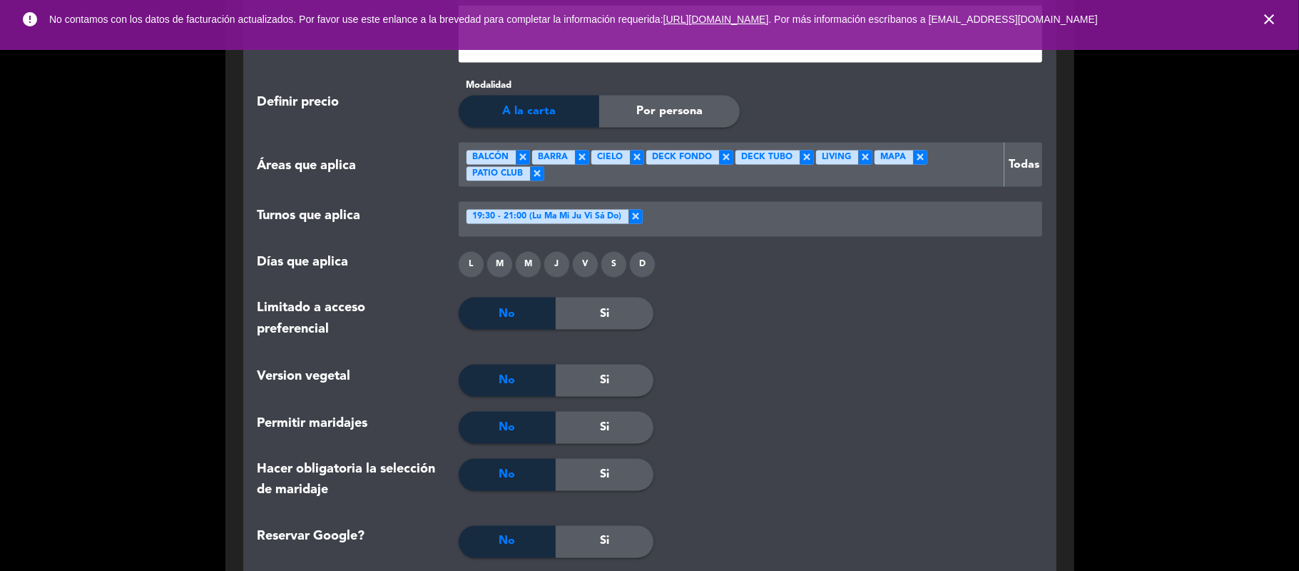
click at [635, 260] on div "D" at bounding box center [642, 264] width 25 height 25
click at [611, 263] on div "S" at bounding box center [613, 264] width 25 height 25
click at [588, 268] on div "V" at bounding box center [585, 264] width 25 height 25
click at [562, 272] on div "J" at bounding box center [556, 264] width 25 height 25
click at [529, 272] on div "M" at bounding box center [528, 264] width 25 height 25
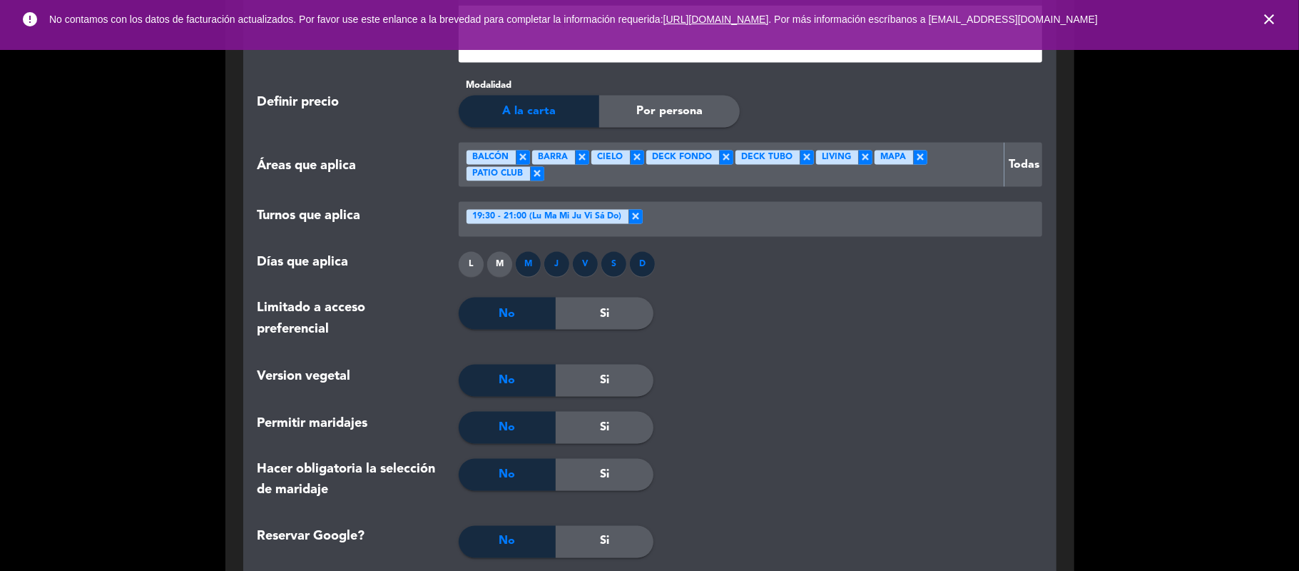
click at [505, 273] on div "M" at bounding box center [499, 264] width 25 height 25
click at [471, 267] on div "L" at bounding box center [471, 264] width 25 height 25
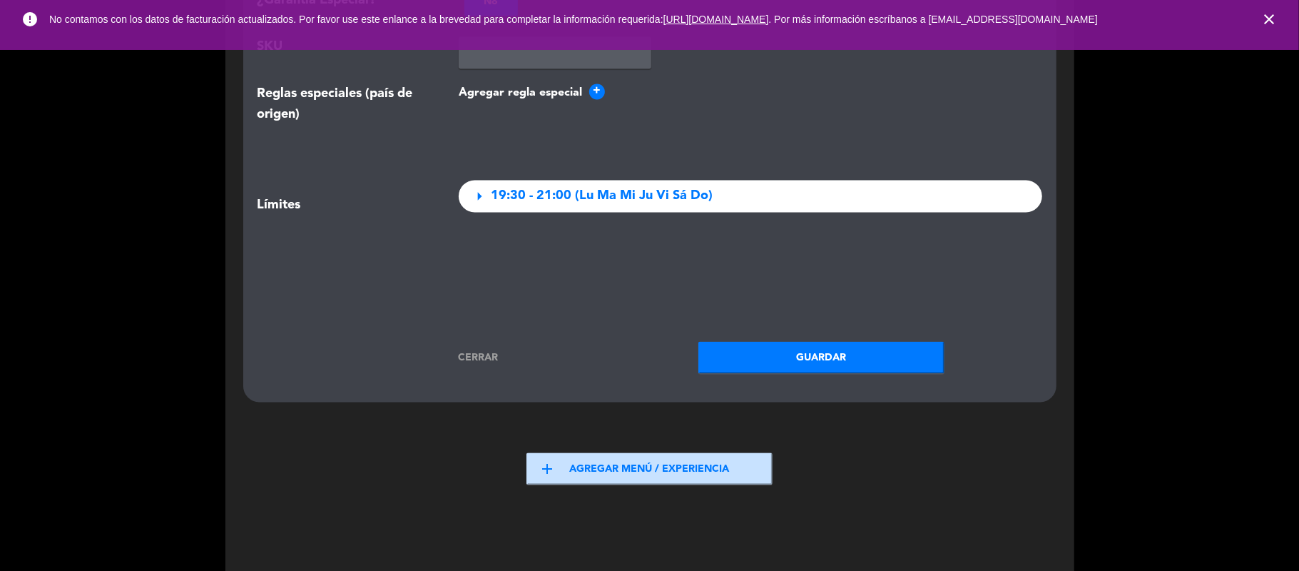
scroll to position [2092, 0]
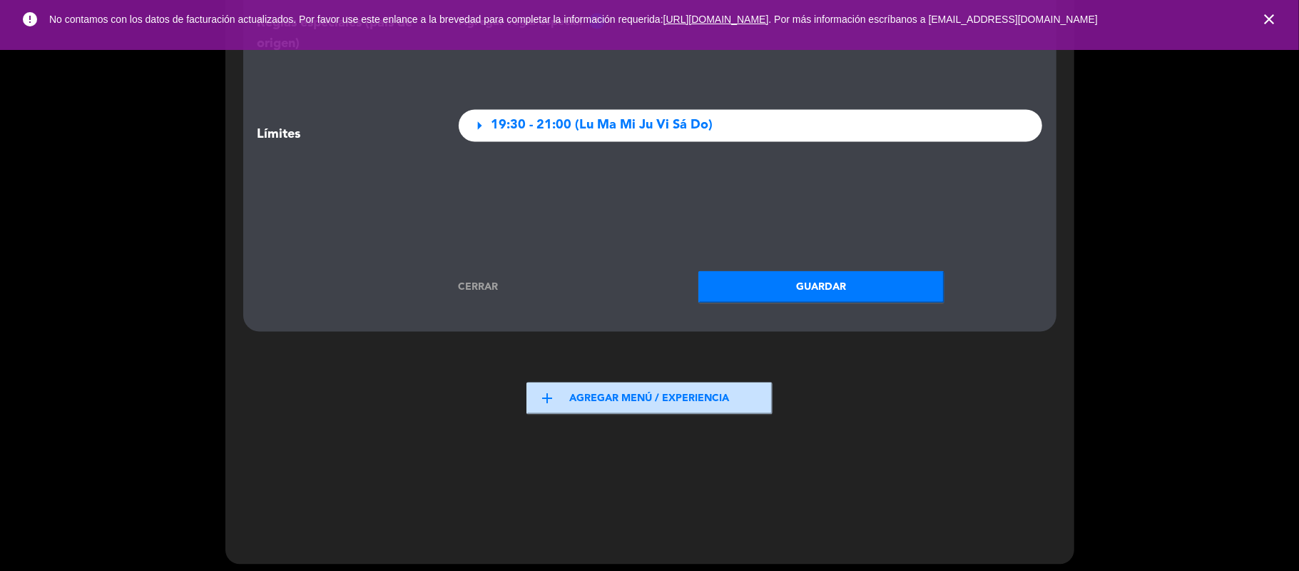
click at [749, 300] on button "Guardar" at bounding box center [821, 286] width 246 height 32
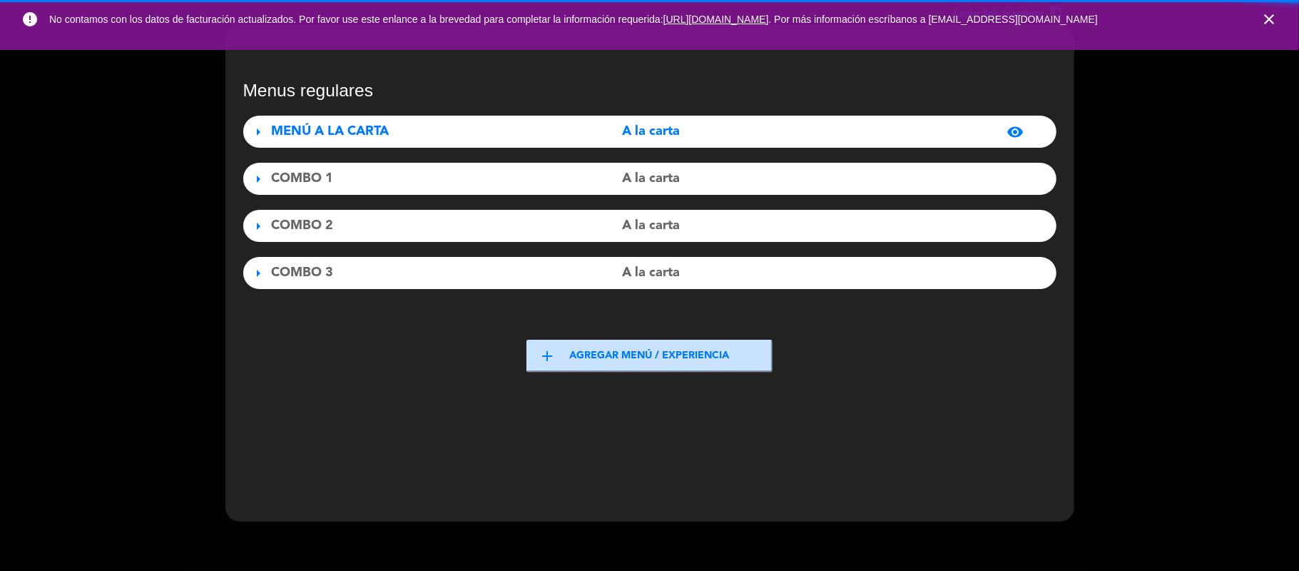
scroll to position [43, 0]
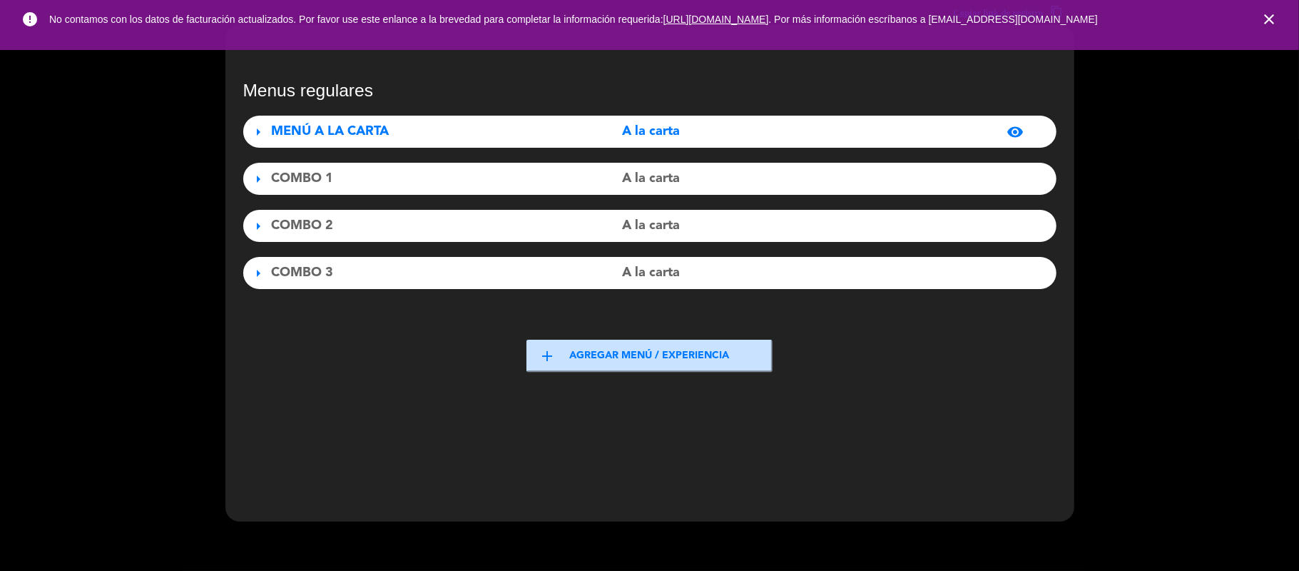
click at [312, 234] on div "COMBO 2" at bounding box center [398, 225] width 253 height 21
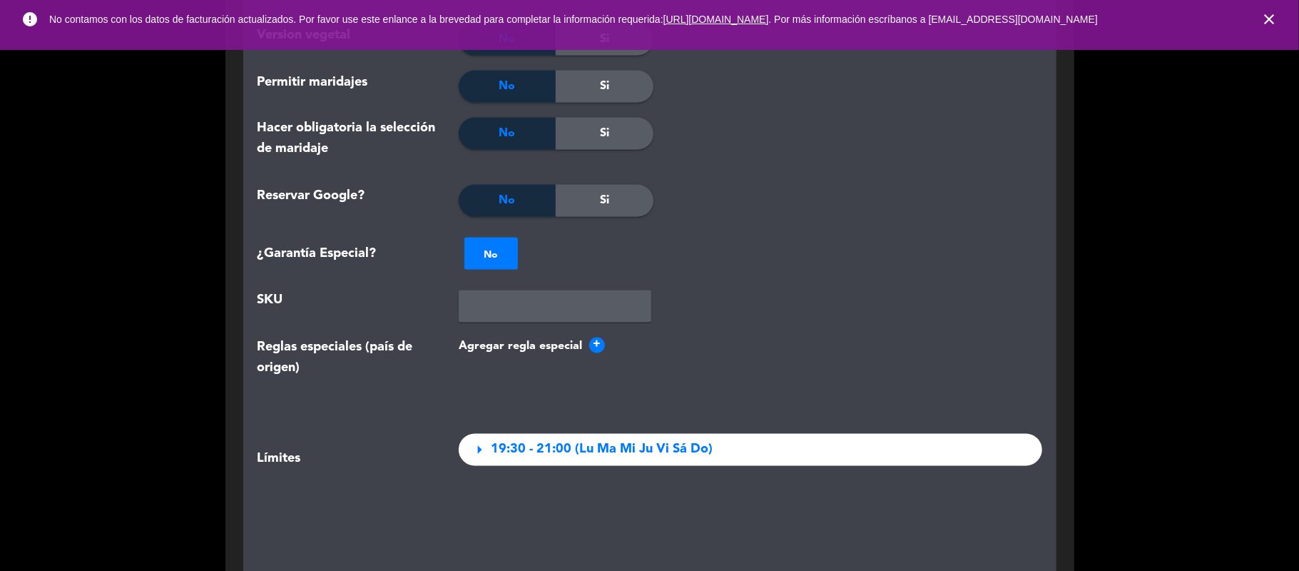
scroll to position [2101, 0]
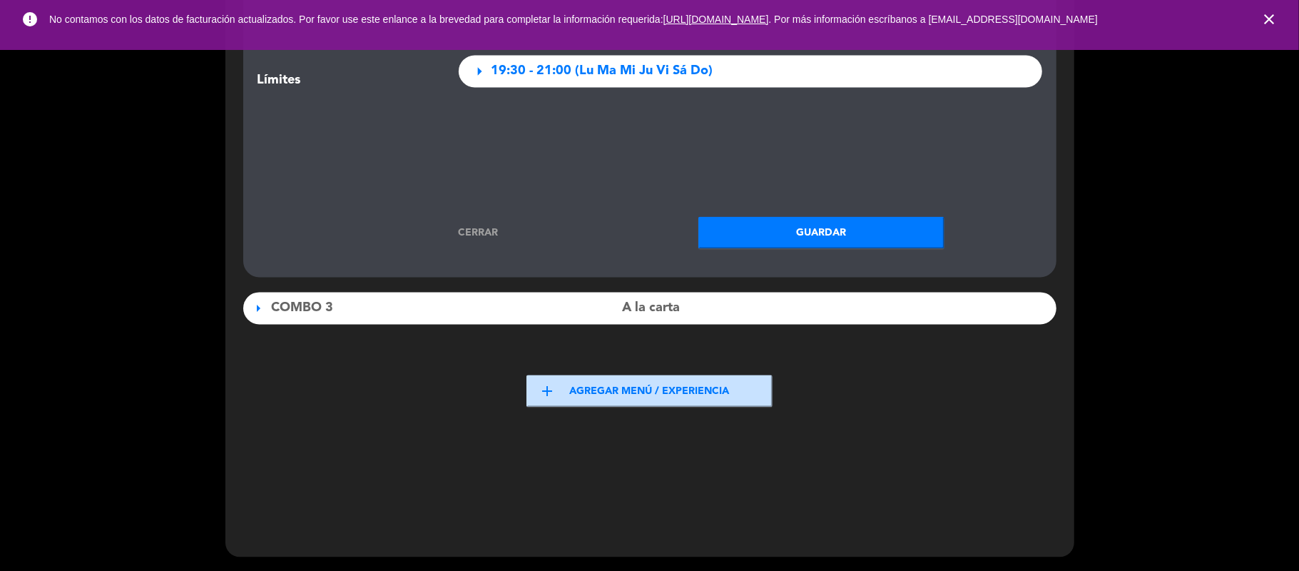
click at [458, 227] on link "Cerrar" at bounding box center [478, 233] width 246 height 16
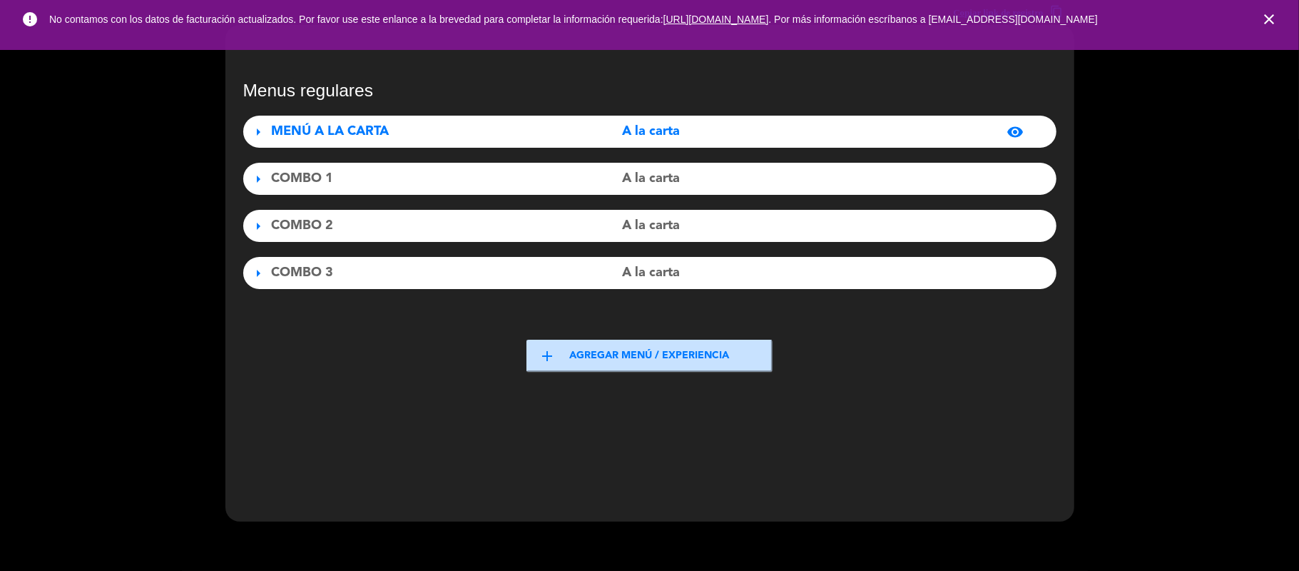
scroll to position [43, 0]
click at [1217, 15] on icon "close" at bounding box center [1269, 19] width 17 height 17
click at [392, 138] on div "MENÚ A LA CARTA" at bounding box center [398, 131] width 253 height 21
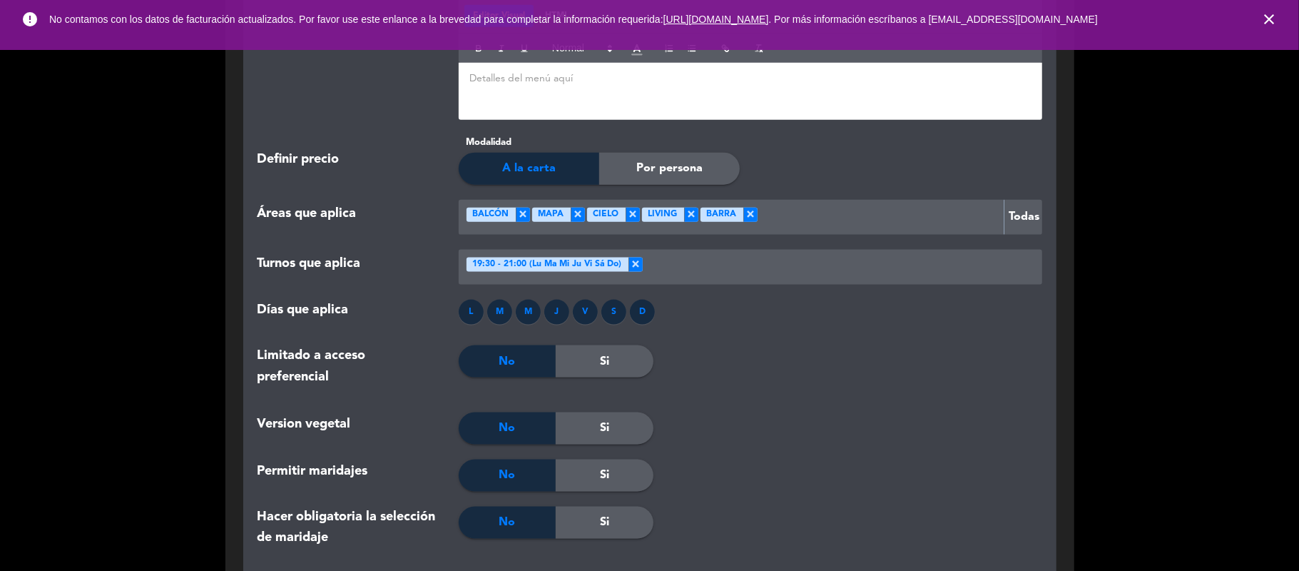
scroll to position [1141, 0]
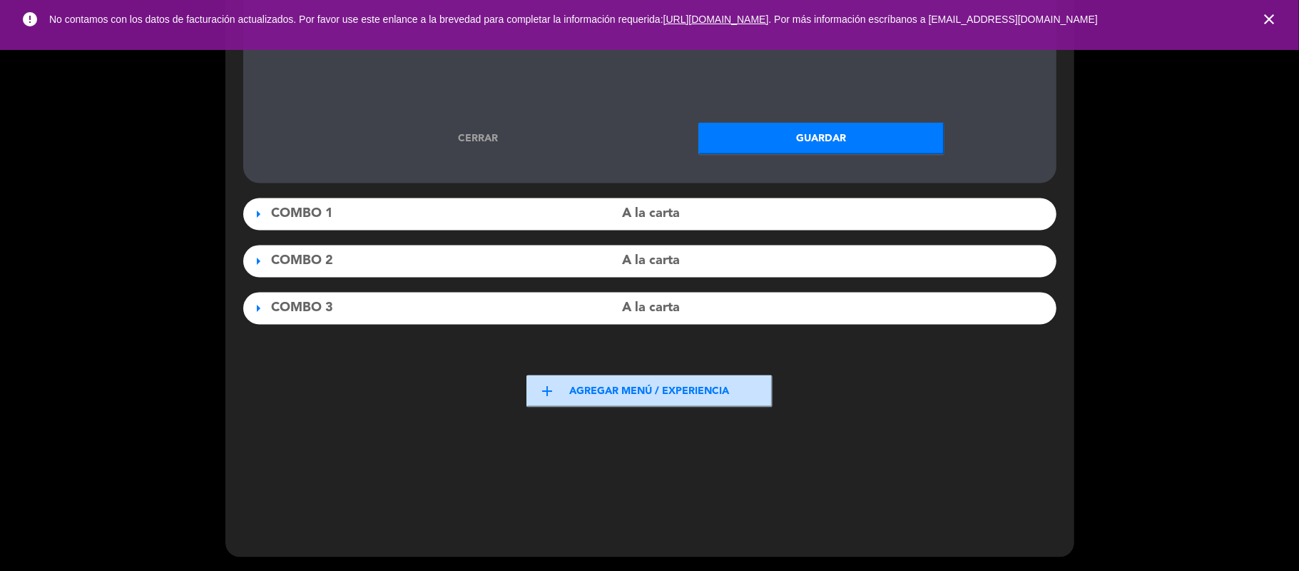
click at [495, 146] on link "Cerrar" at bounding box center [478, 139] width 246 height 16
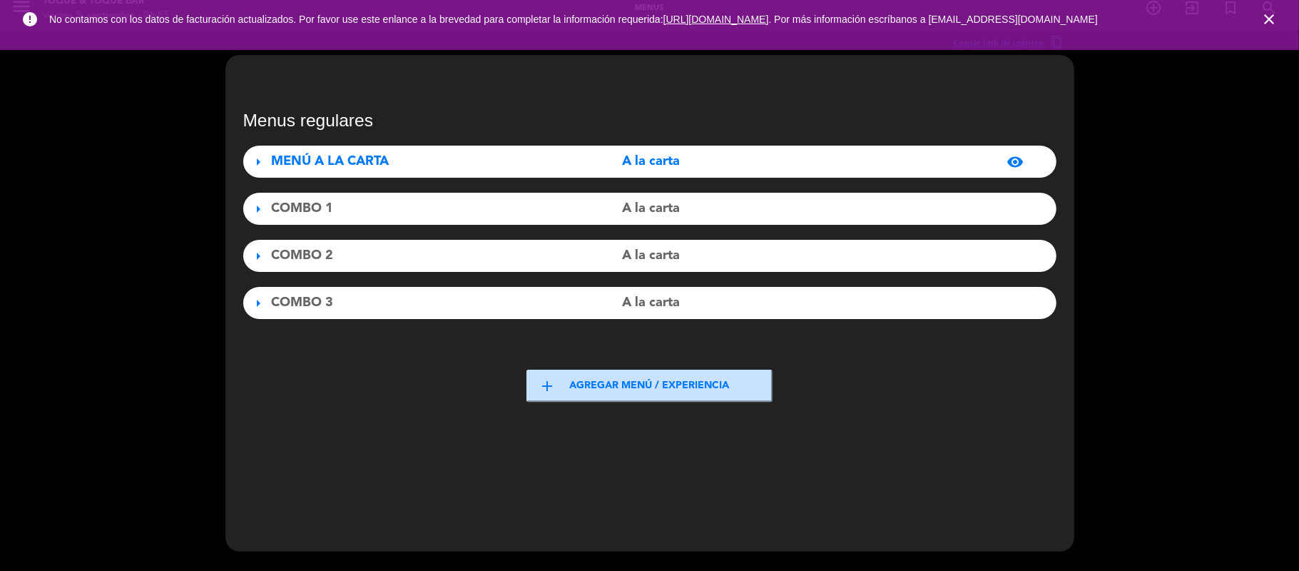
scroll to position [0, 0]
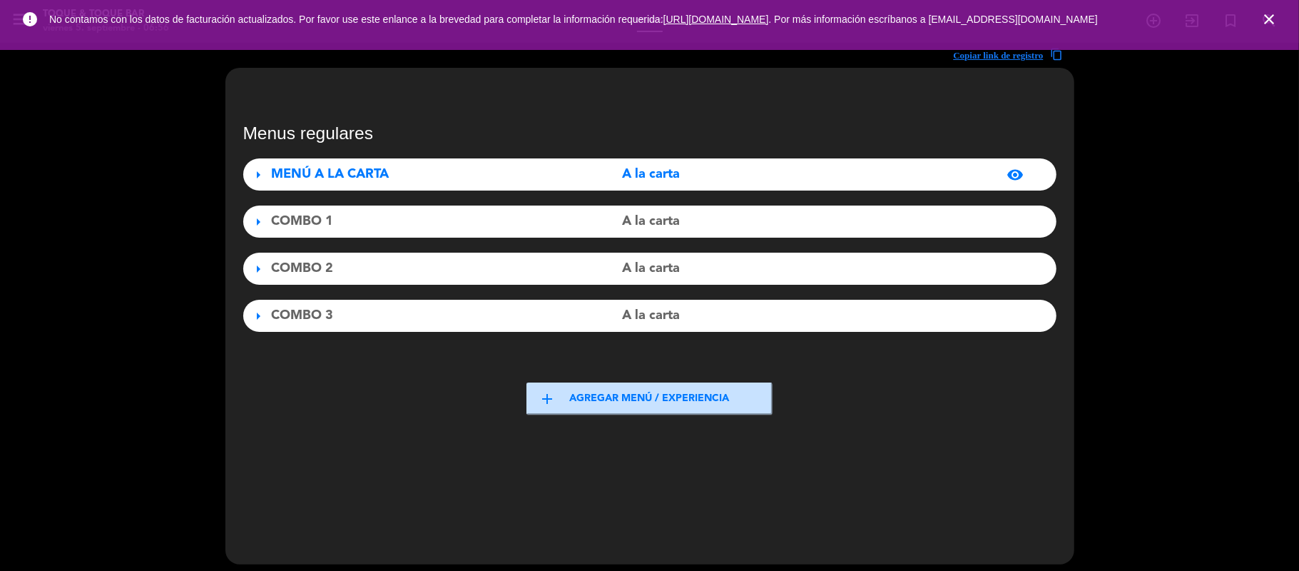
click at [255, 170] on span "arrow_right" at bounding box center [258, 174] width 17 height 17
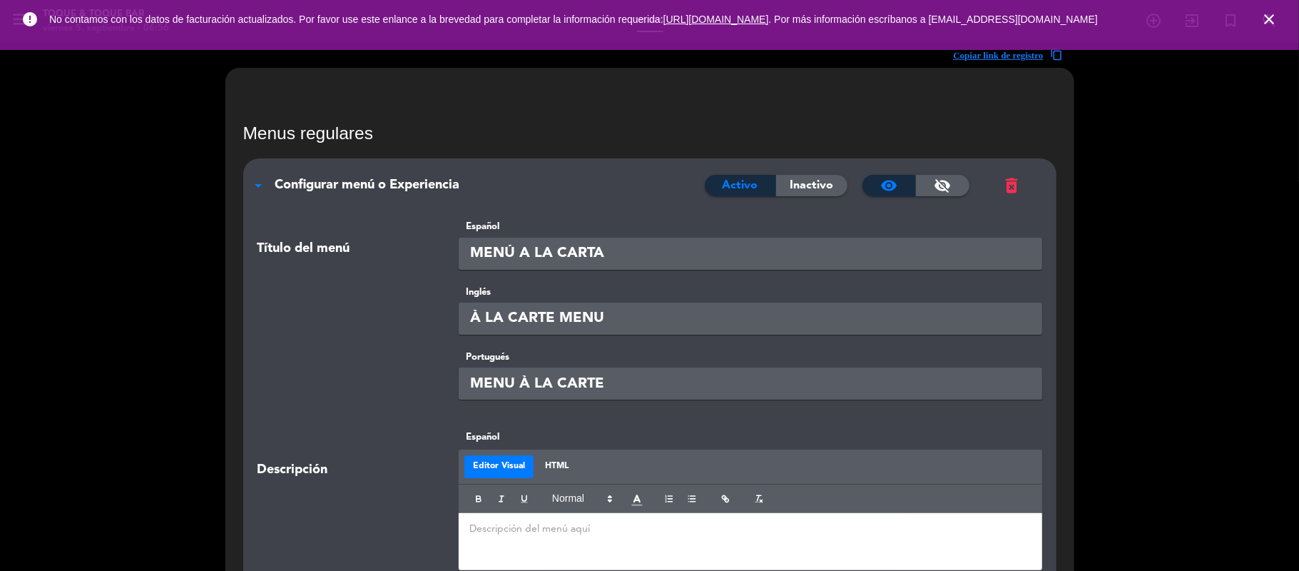
click at [1217, 24] on icon "close" at bounding box center [1269, 19] width 17 height 17
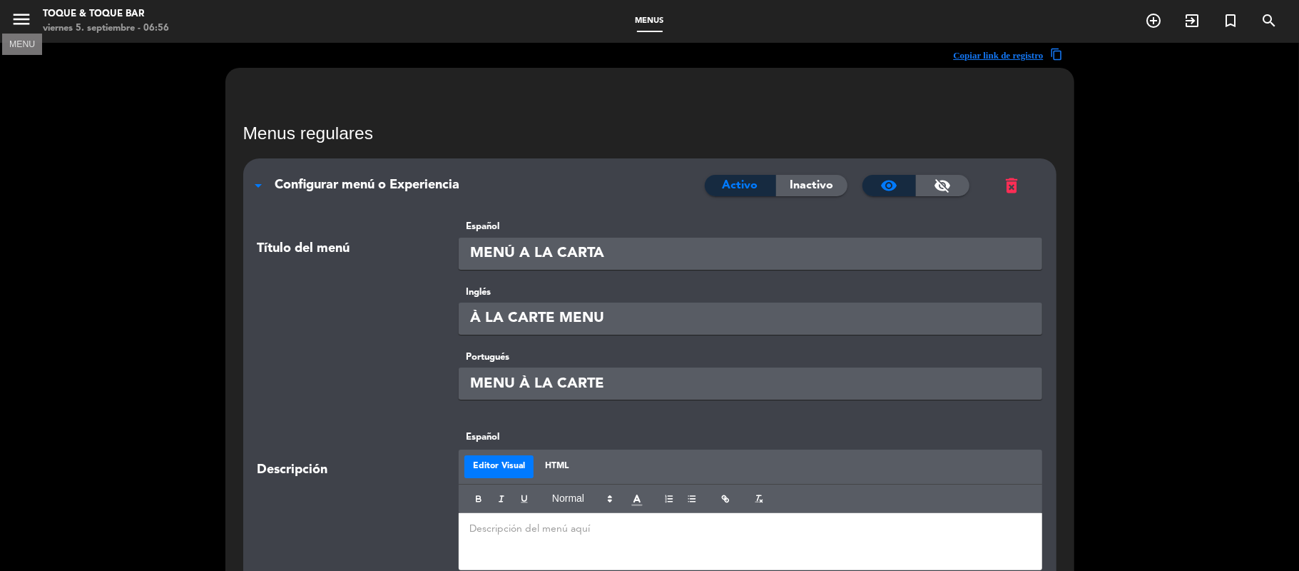
click at [18, 20] on icon "menu" at bounding box center [21, 19] width 21 height 21
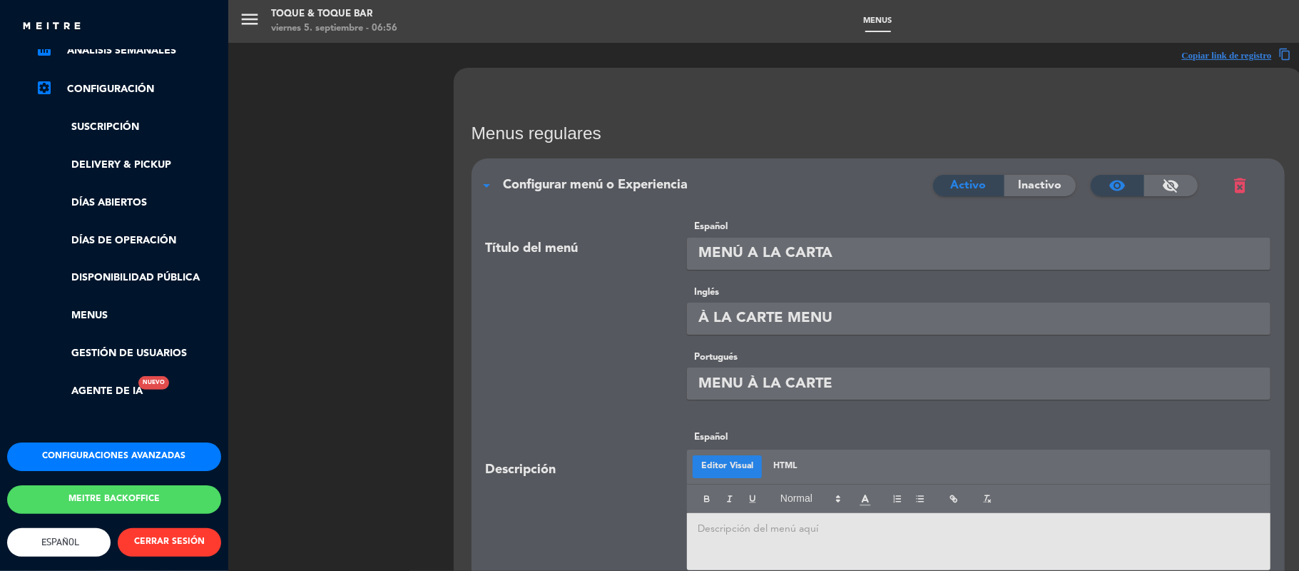
scroll to position [247, 0]
click at [78, 442] on button "Configuraciones avanzadas" at bounding box center [114, 456] width 214 height 29
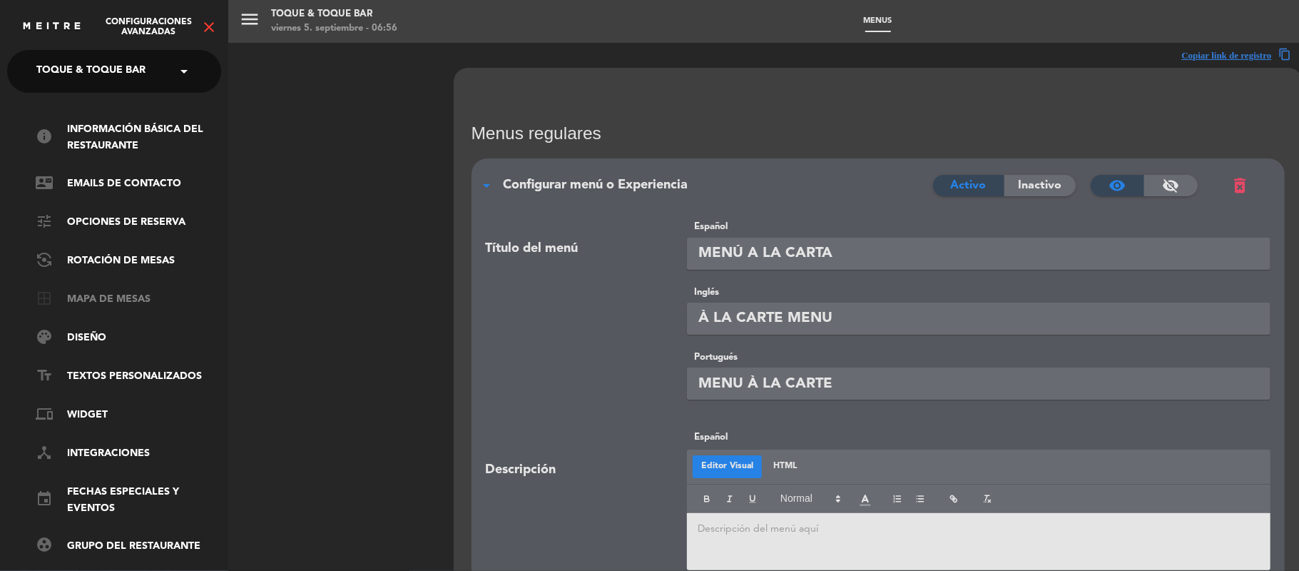
click at [91, 303] on link "border_all Mapa de mesas" at bounding box center [128, 299] width 185 height 17
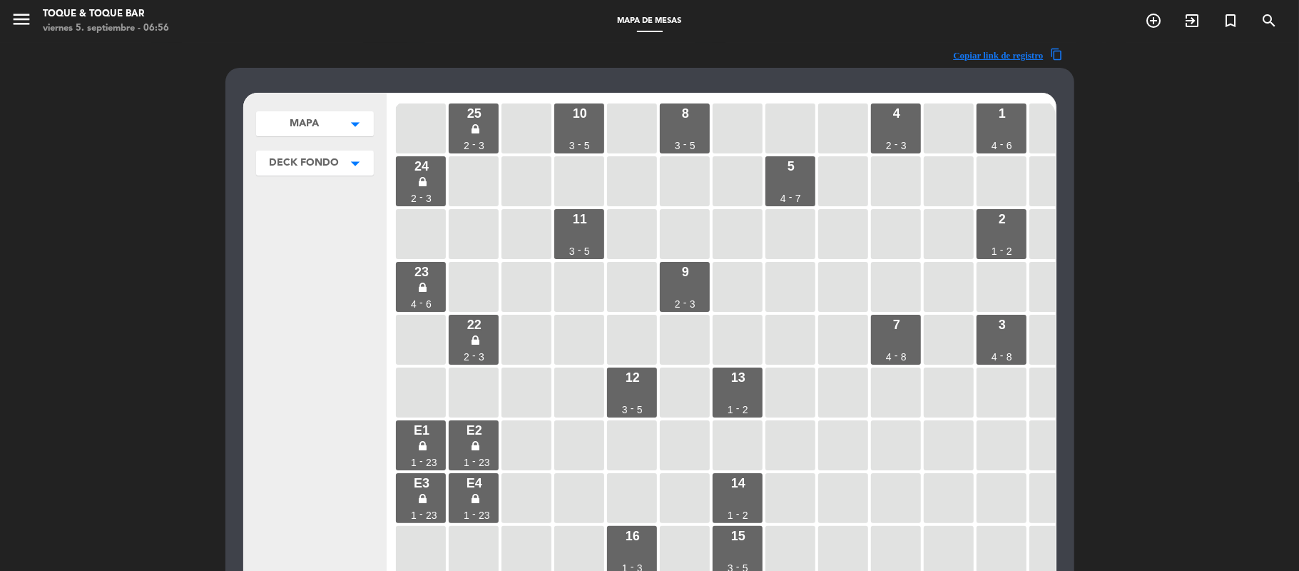
click at [317, 154] on button "DECK FONDO arrow_drop_down" at bounding box center [315, 163] width 118 height 25
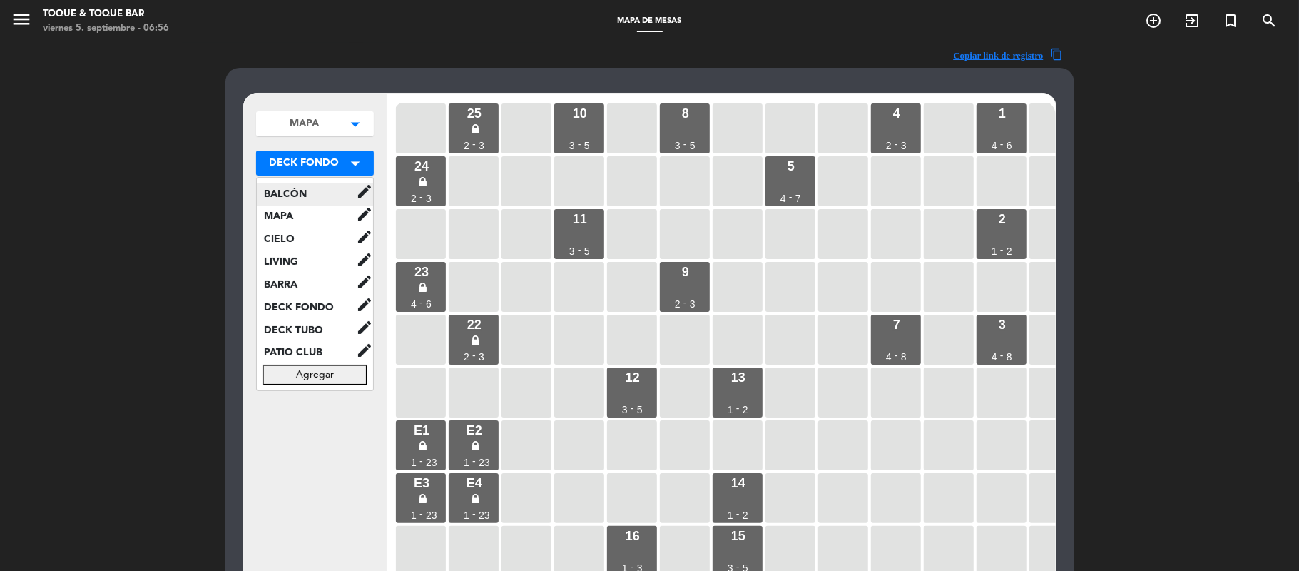
click at [312, 192] on span "BALCÓN" at bounding box center [306, 193] width 99 height 16
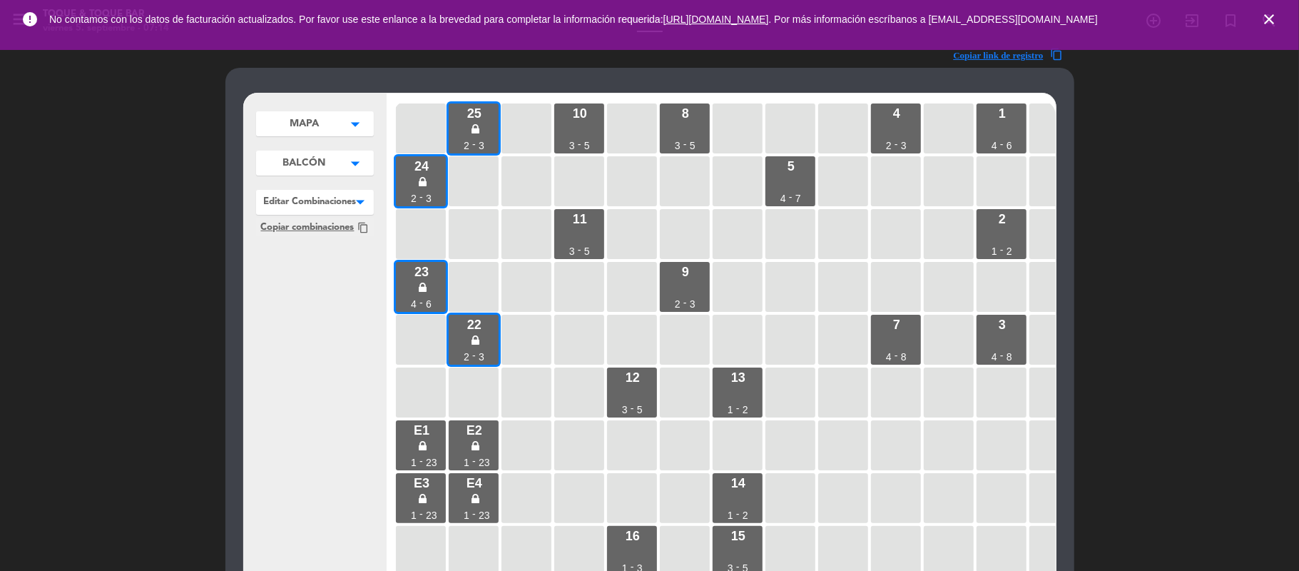
click at [1217, 14] on icon "close" at bounding box center [1269, 19] width 17 height 17
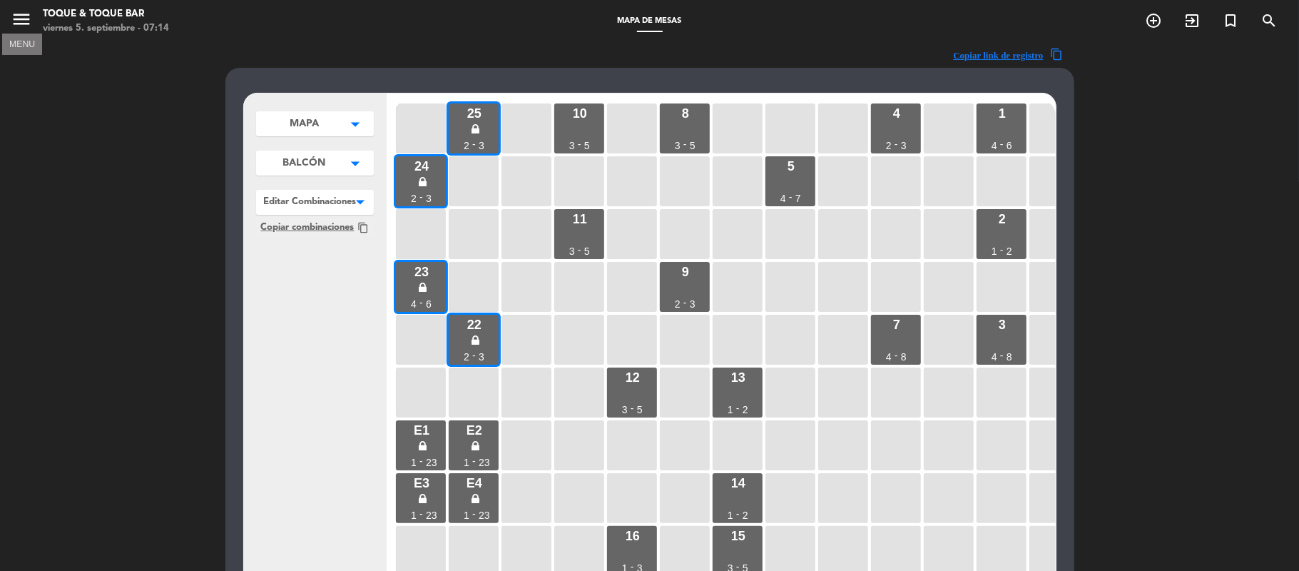
click at [26, 12] on icon "menu" at bounding box center [21, 19] width 21 height 21
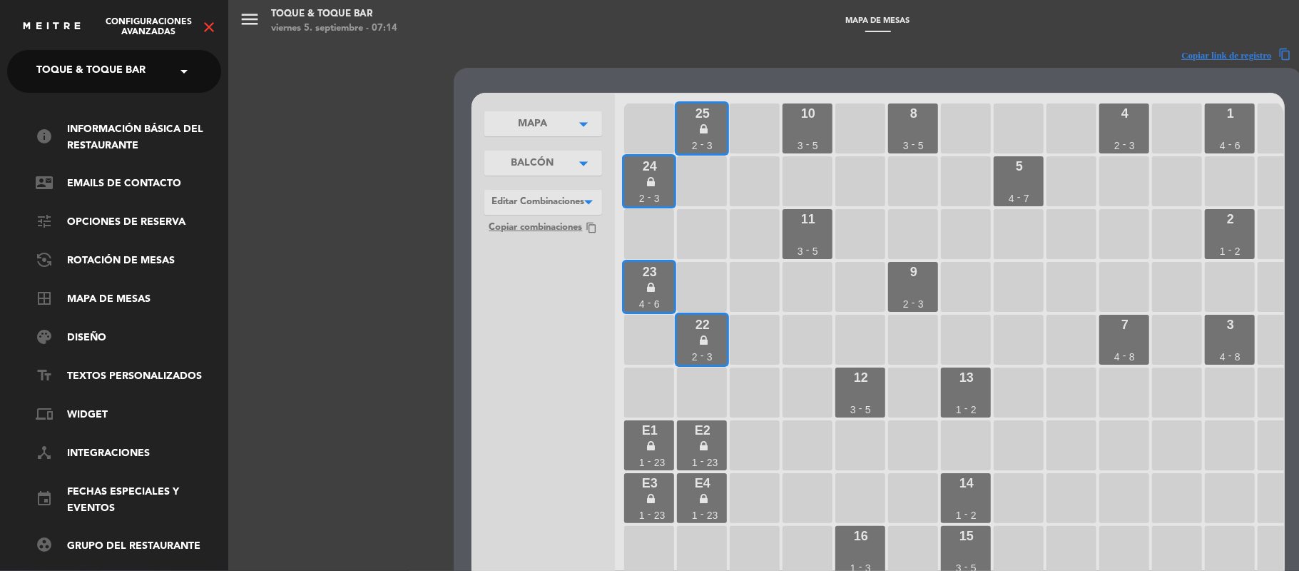
click at [207, 21] on icon "close" at bounding box center [208, 27] width 17 height 17
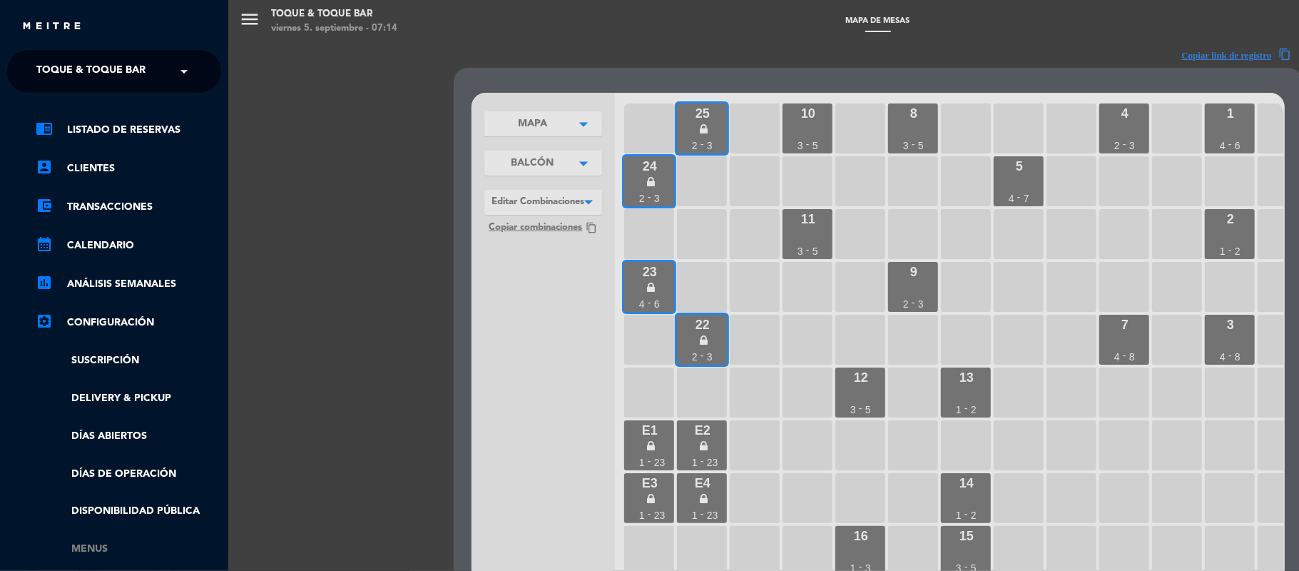
click at [81, 534] on link "Menus" at bounding box center [128, 549] width 185 height 16
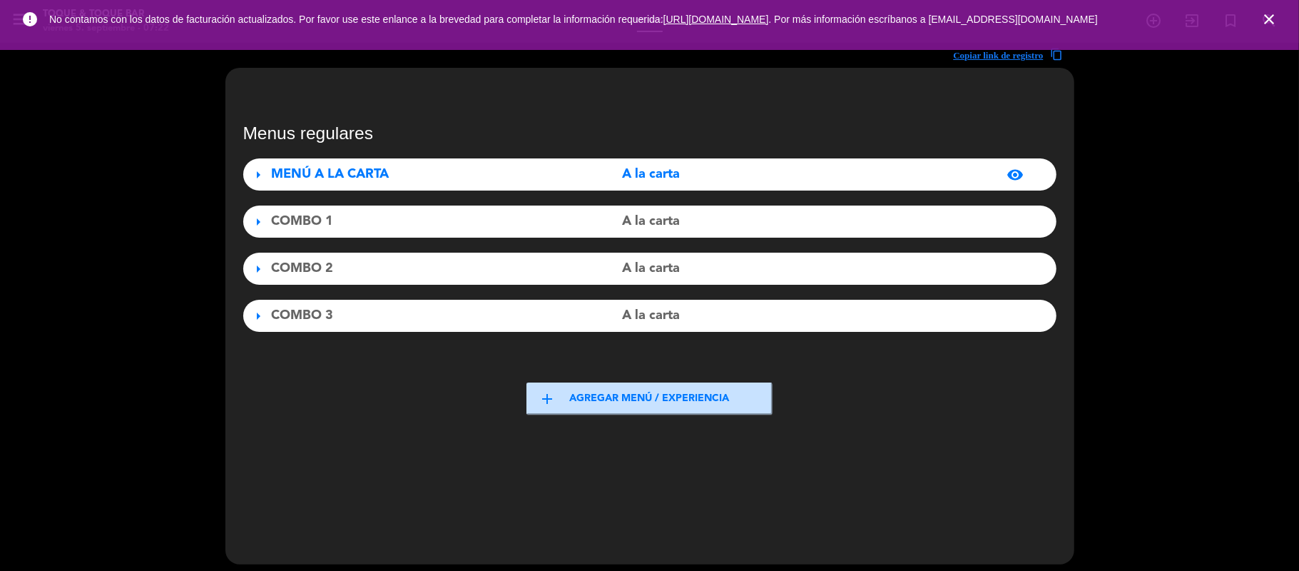
click at [1217, 23] on icon "close" at bounding box center [1269, 19] width 17 height 17
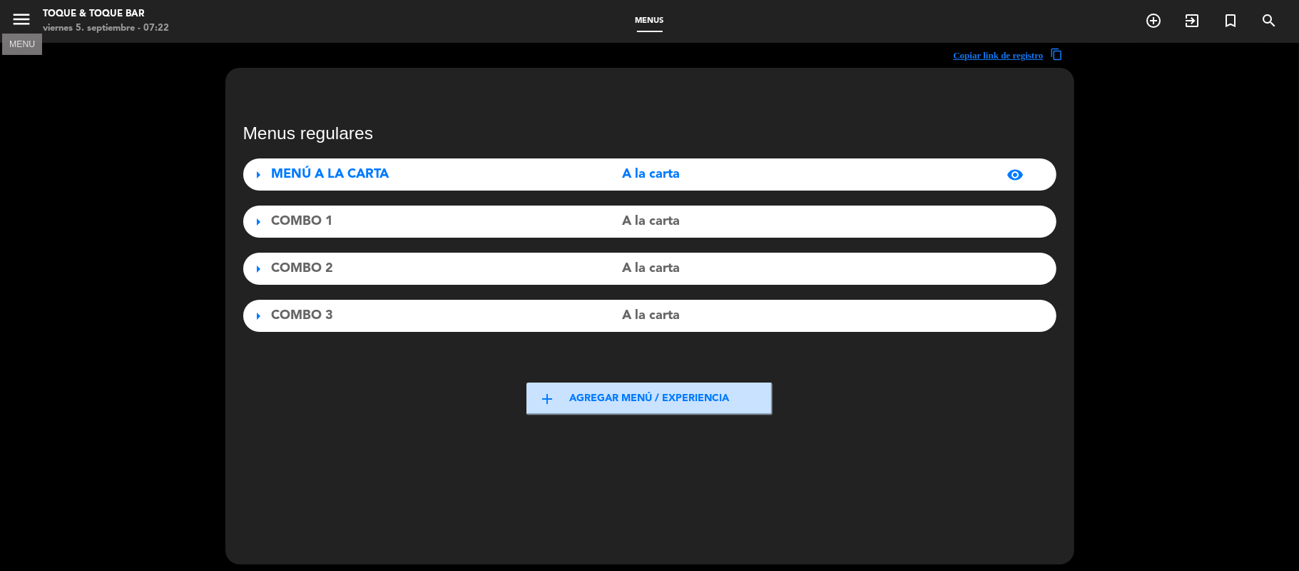
click at [21, 20] on icon "menu" at bounding box center [21, 19] width 21 height 21
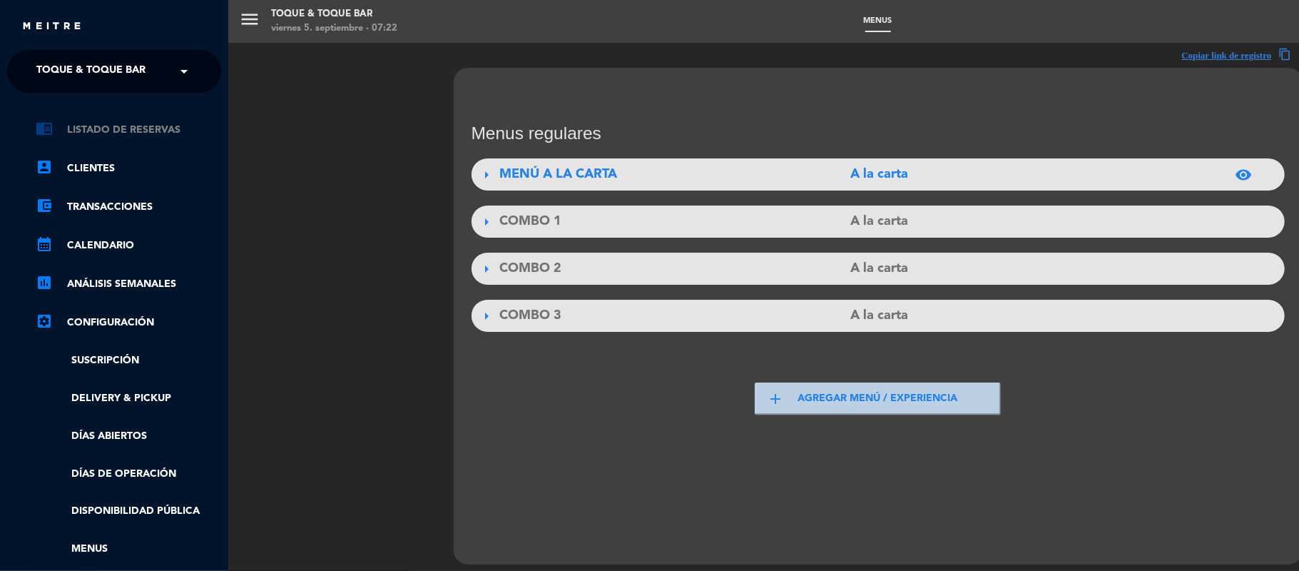
click at [106, 126] on link "chrome_reader_mode Listado de Reservas" at bounding box center [128, 129] width 185 height 17
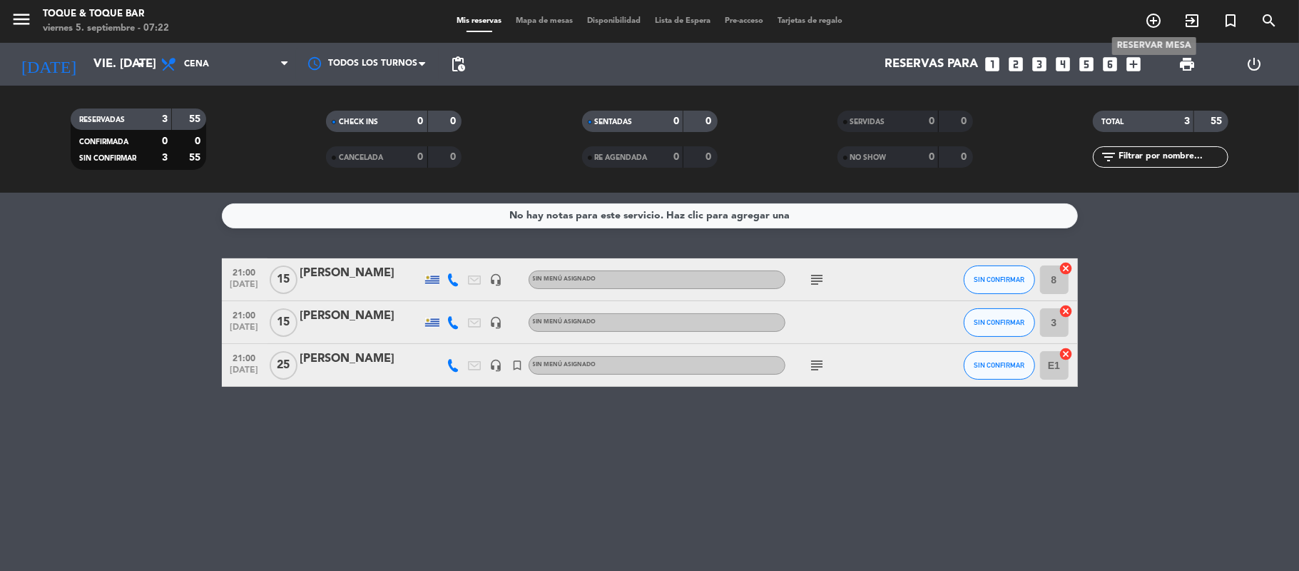
click at [1153, 21] on icon "add_circle_outline" at bounding box center [1153, 20] width 17 height 17
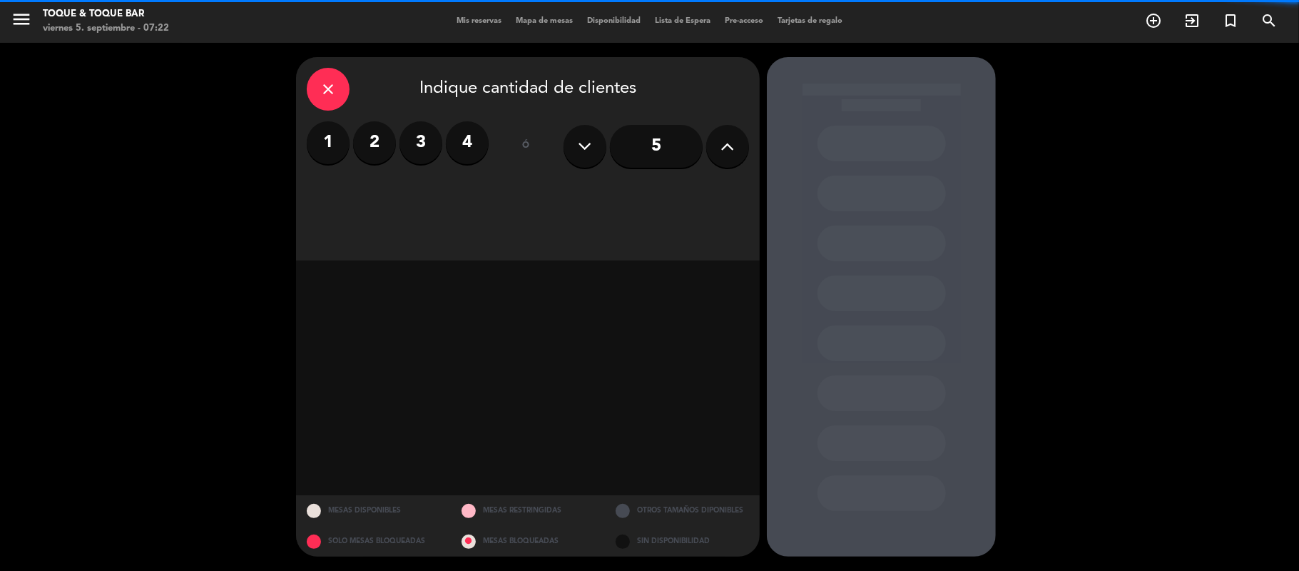
click at [392, 141] on label "2" at bounding box center [374, 142] width 43 height 43
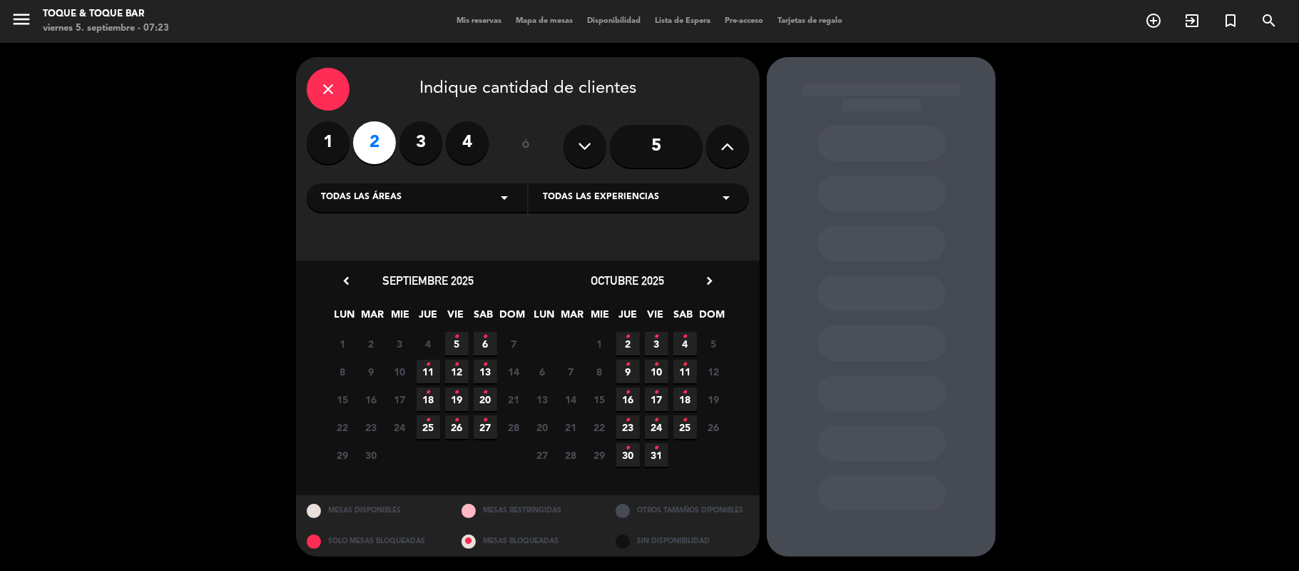
click at [401, 195] on div "Todas las áreas arrow_drop_down" at bounding box center [417, 197] width 220 height 29
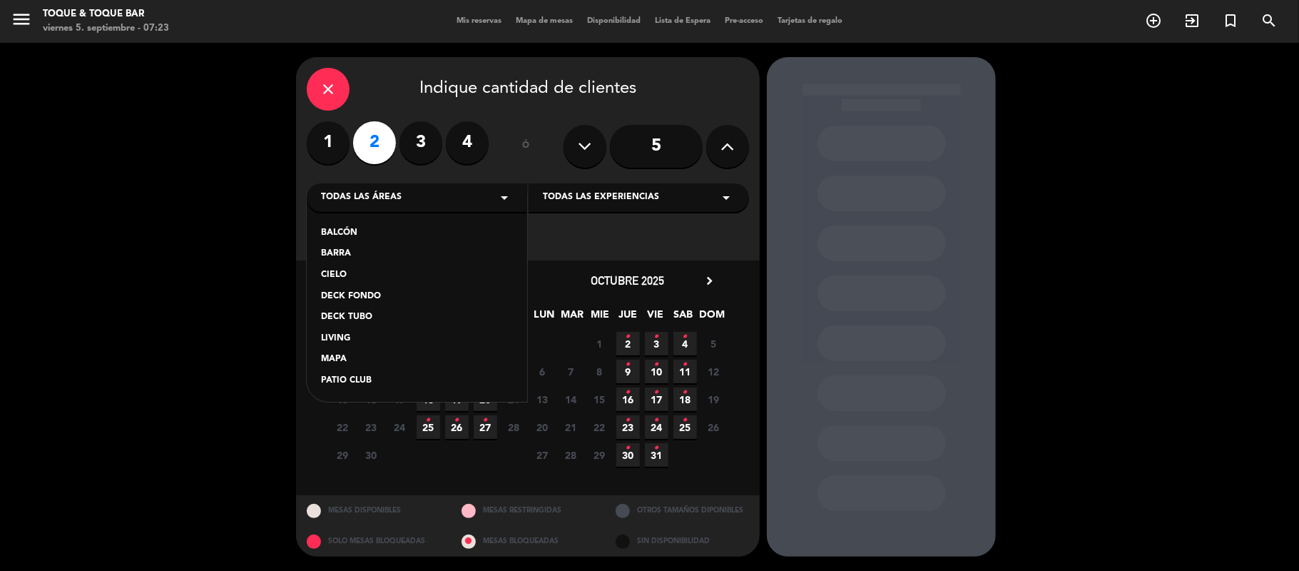
click at [350, 231] on div "BALCÓN" at bounding box center [417, 233] width 192 height 14
